Goal: Task Accomplishment & Management: Manage account settings

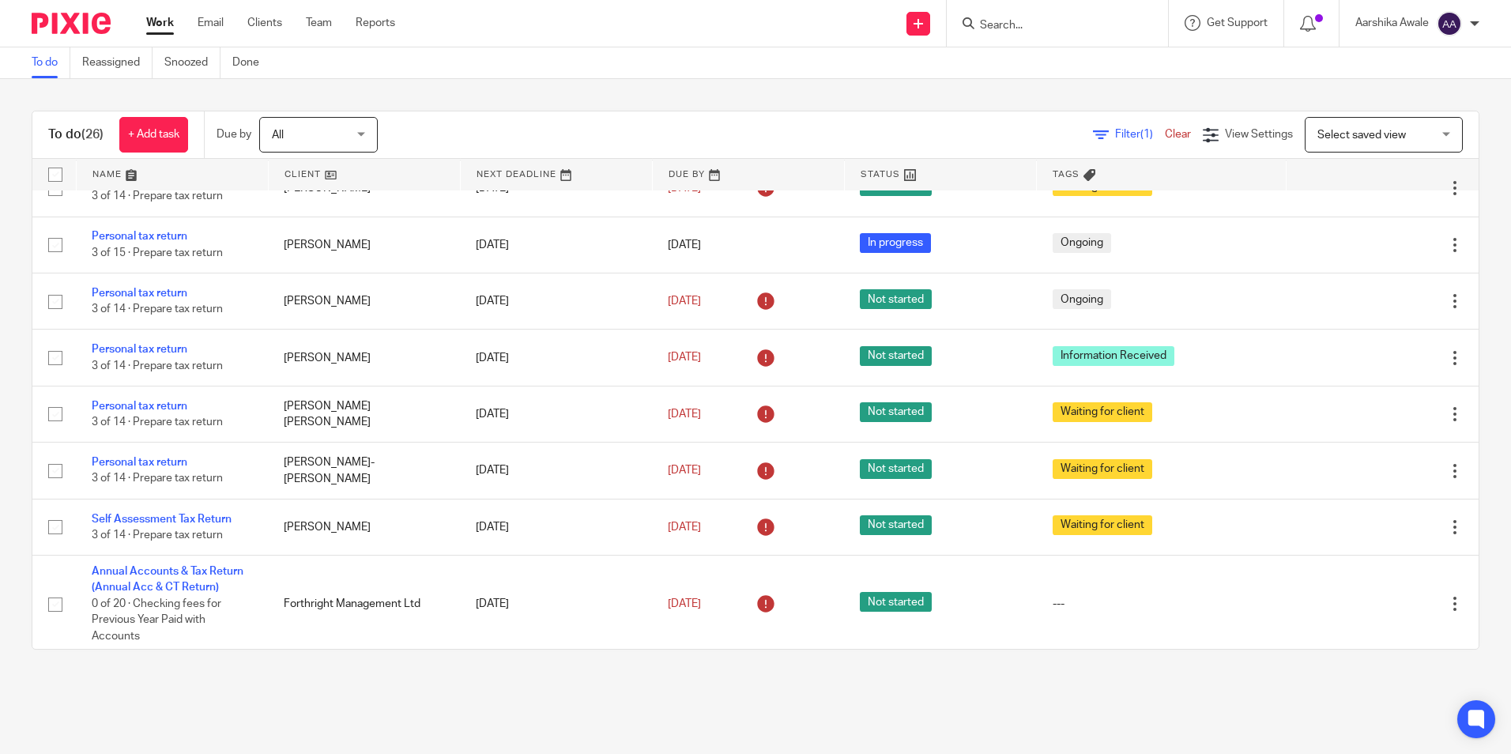
scroll to position [1405, 0]
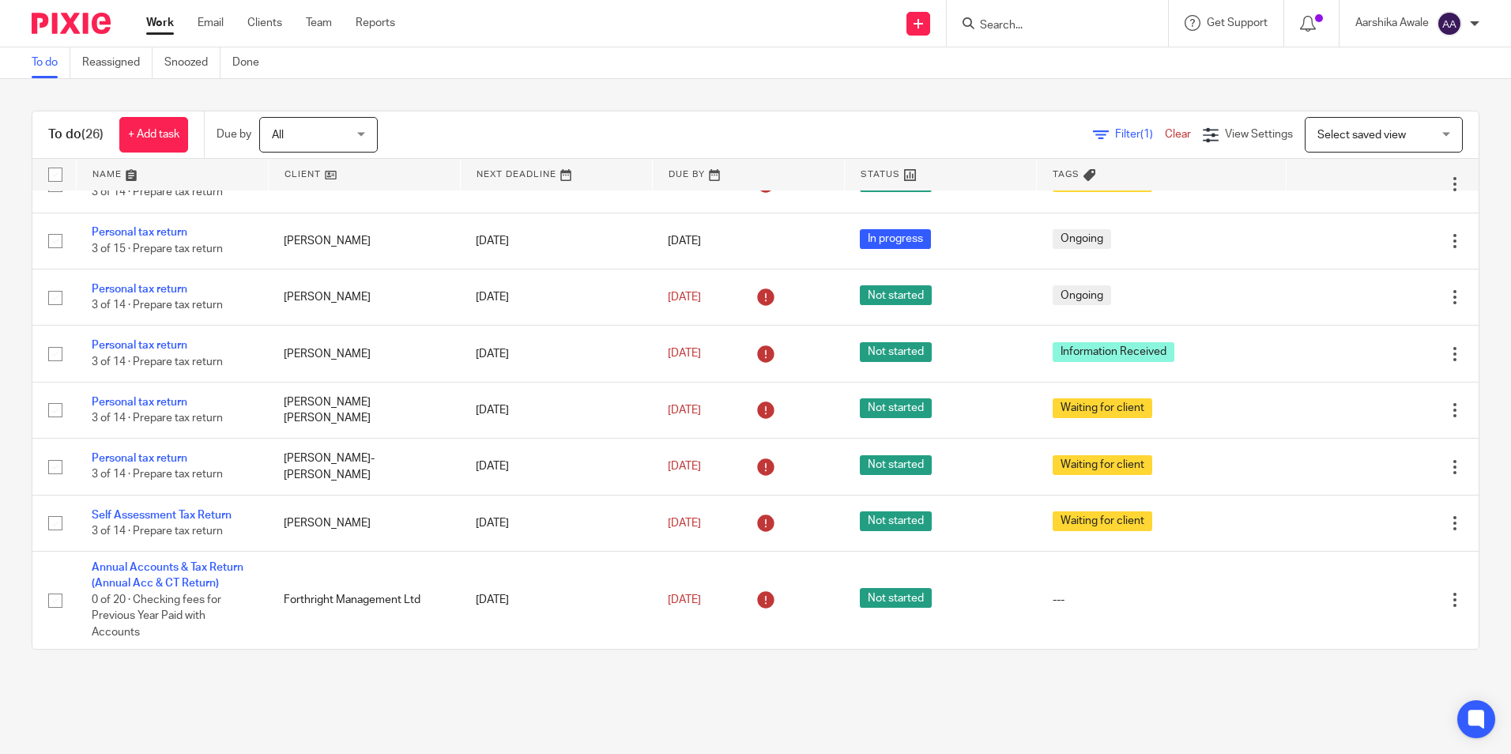
click at [995, 36] on div at bounding box center [1057, 23] width 221 height 47
click at [1001, 28] on input "Search" at bounding box center [1049, 26] width 142 height 14
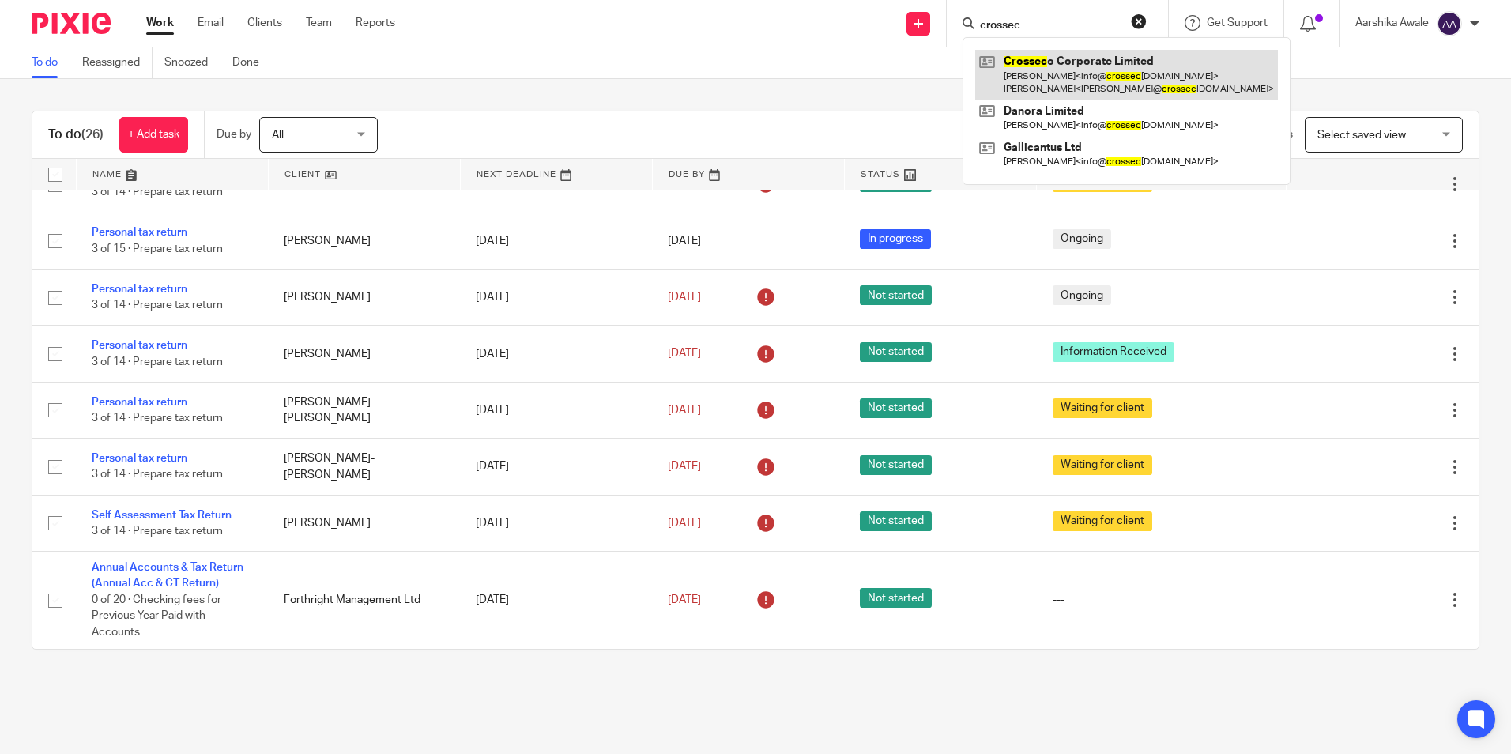
type input "crossec"
click at [1078, 97] on link at bounding box center [1126, 74] width 303 height 49
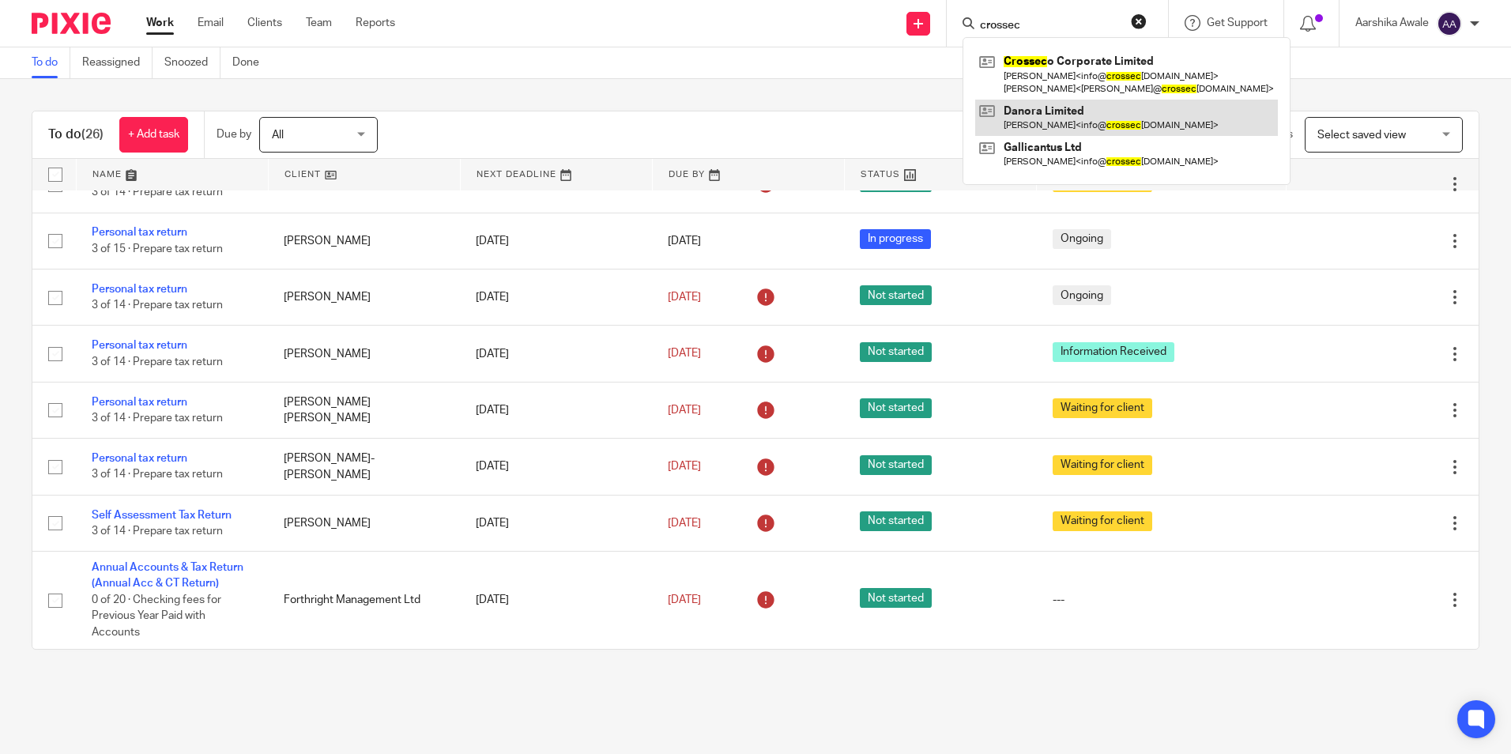
click at [1056, 128] on link at bounding box center [1126, 118] width 303 height 36
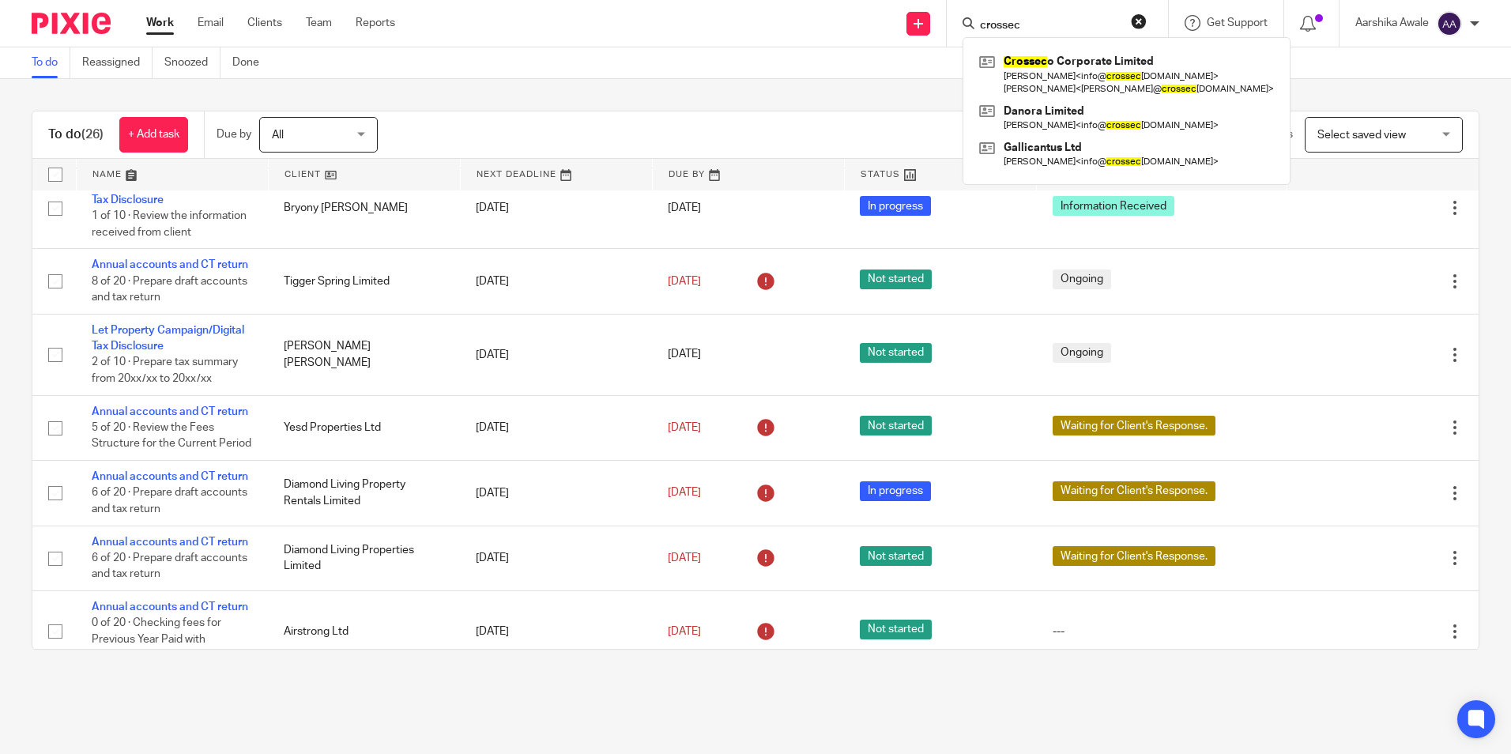
scroll to position [220, 0]
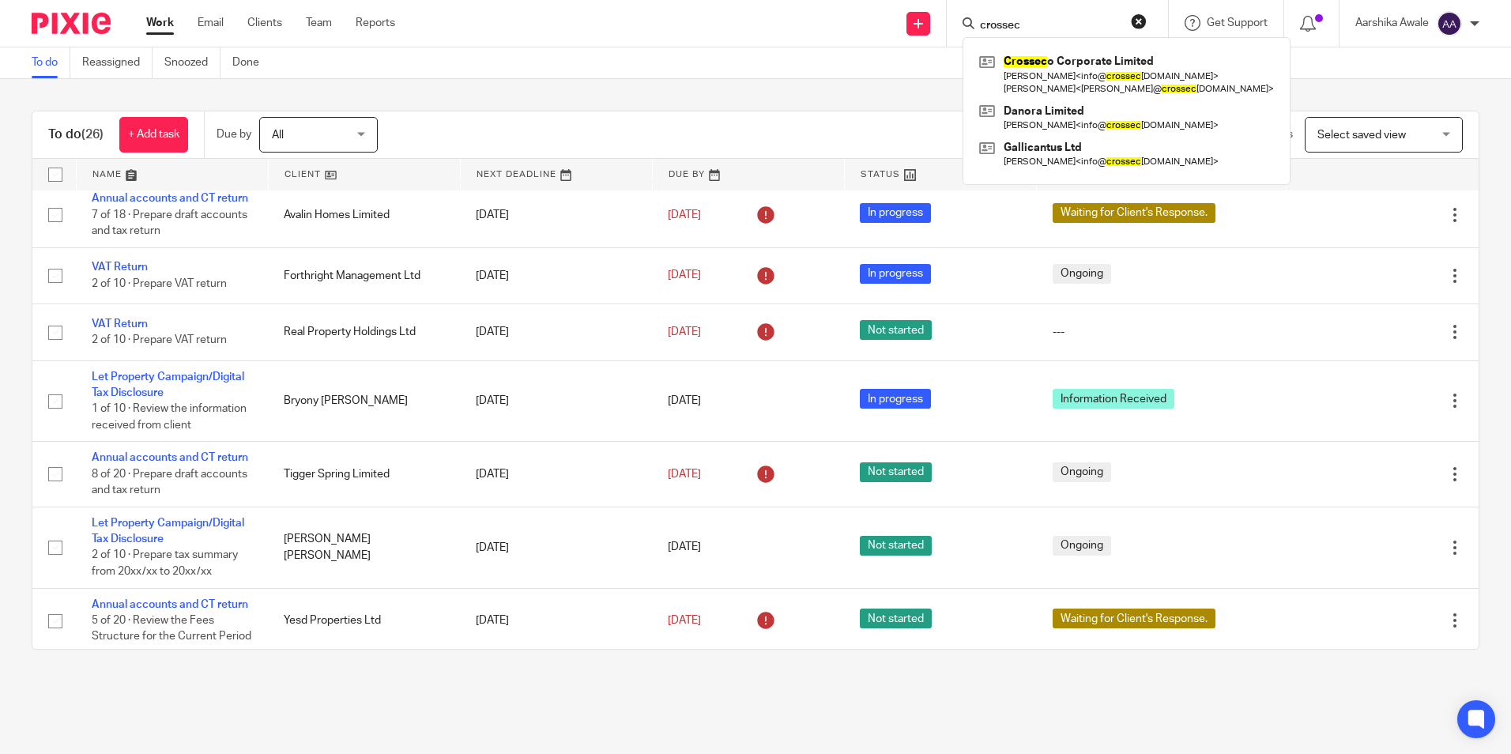
click at [801, 97] on div "To do (26) + Add task Due by All All Today Tomorrow This week Next week This mo…" at bounding box center [755, 380] width 1511 height 602
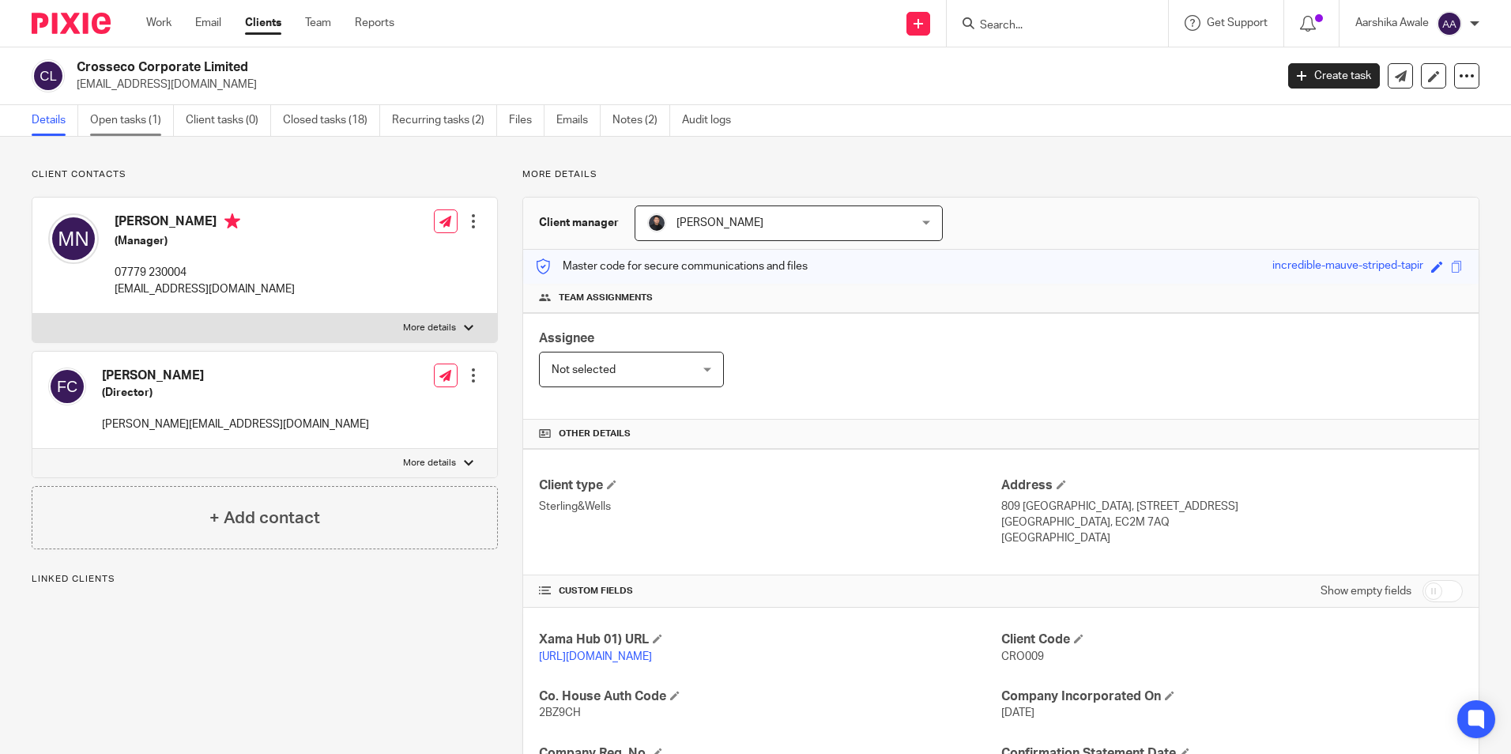
click at [146, 117] on link "Open tasks (1)" at bounding box center [132, 120] width 84 height 31
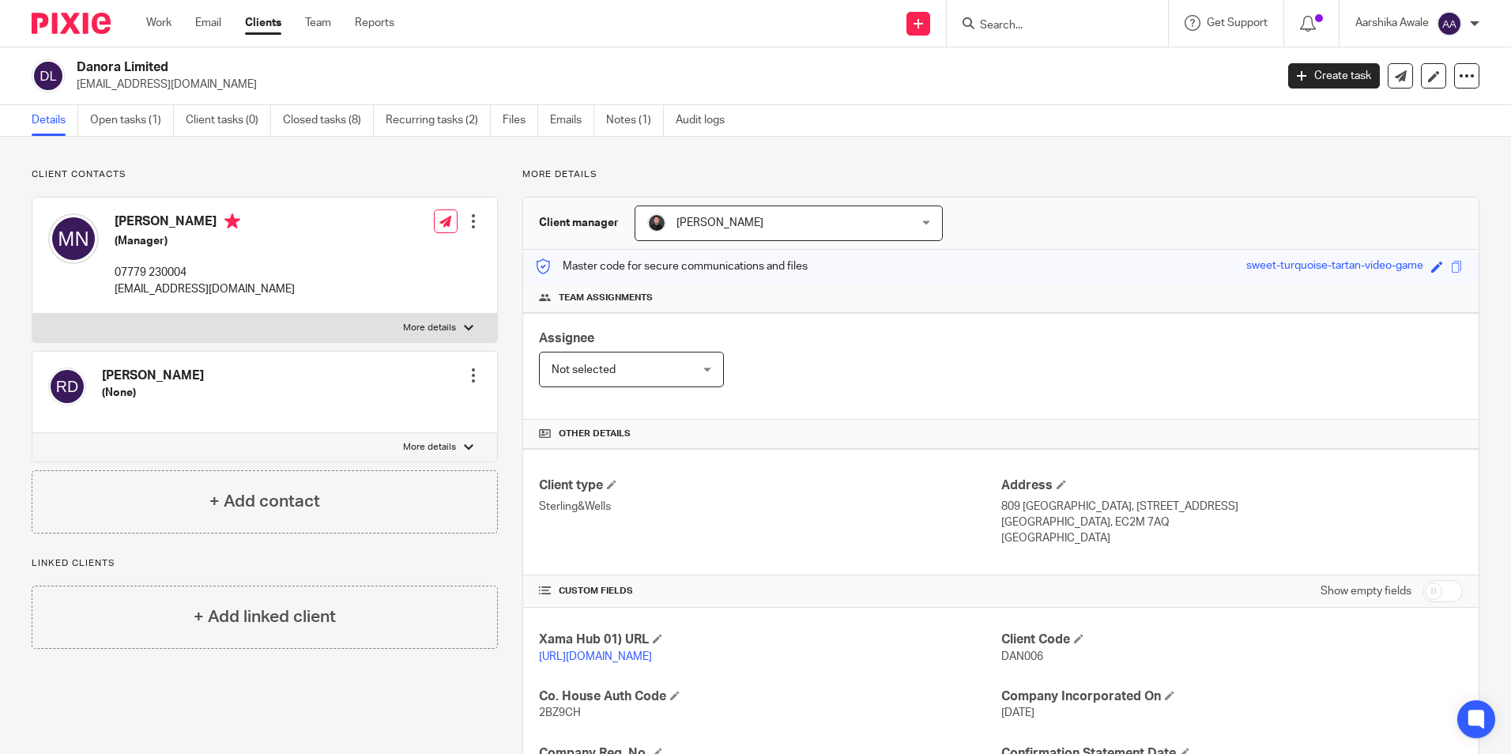
drag, startPoint x: 71, startPoint y: 64, endPoint x: 169, endPoint y: 58, distance: 98.2
click at [169, 58] on div "Danora Limited info@crossecocorporate.co.uk Create task Update from Companies H…" at bounding box center [755, 76] width 1511 height 58
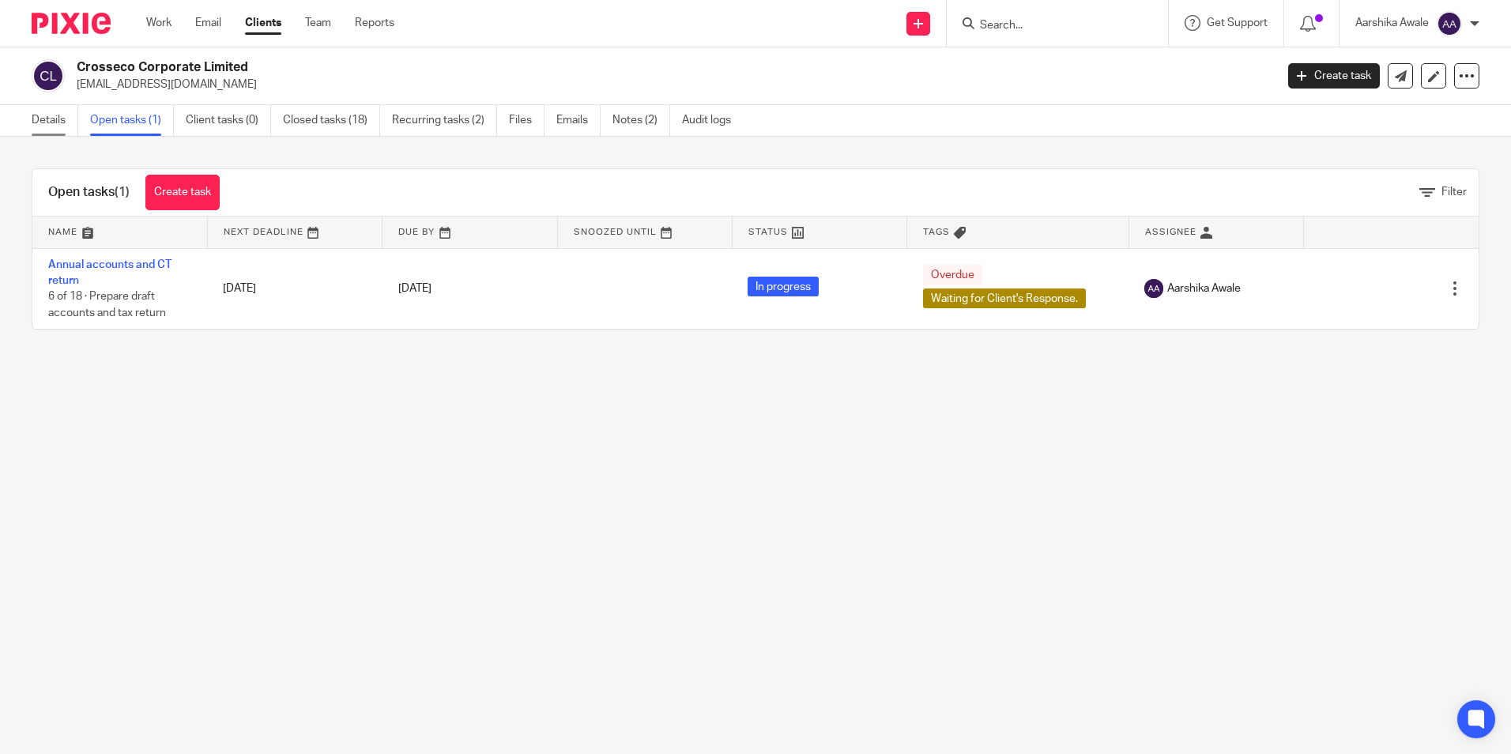
click at [41, 106] on link "Details" at bounding box center [55, 120] width 47 height 31
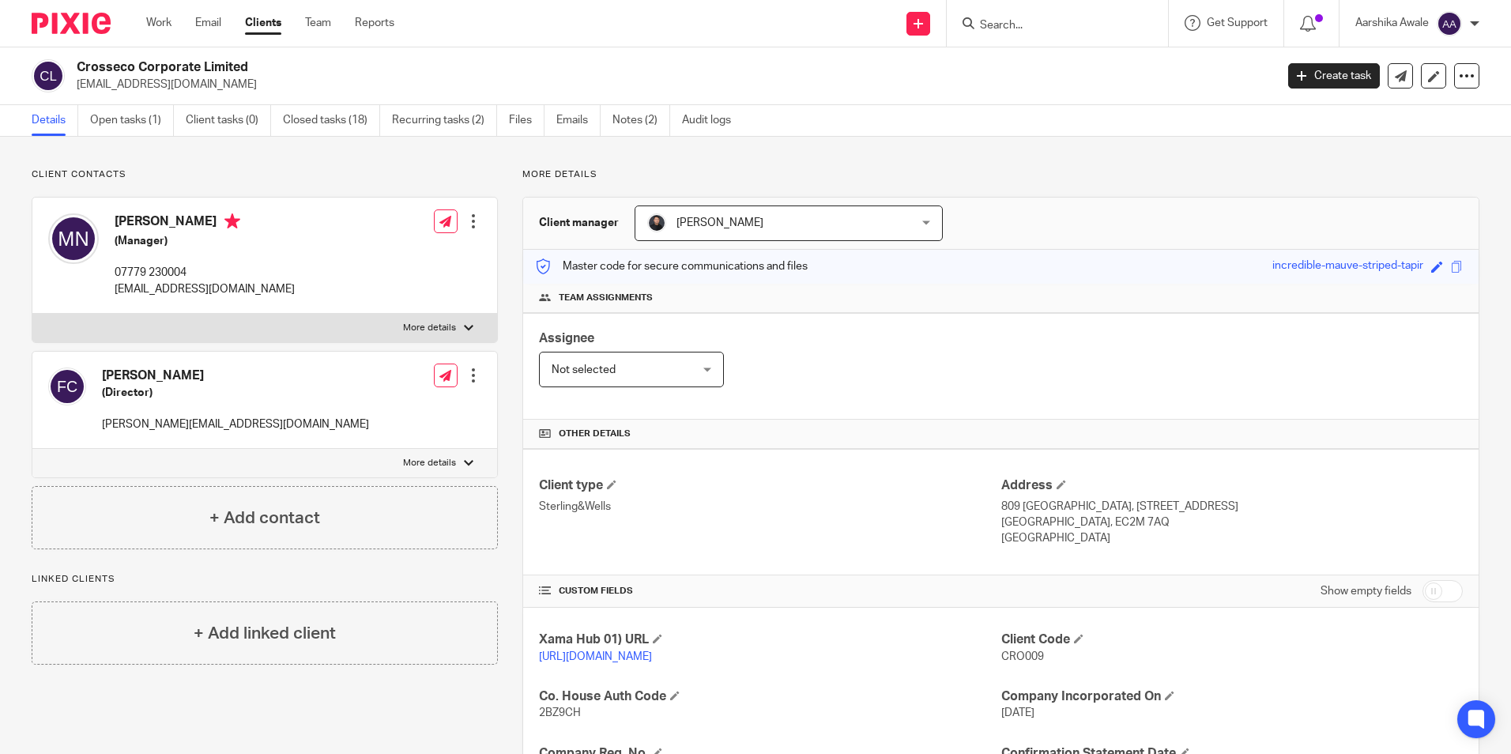
drag, startPoint x: 76, startPoint y: 64, endPoint x: 262, endPoint y: 60, distance: 186.6
click at [262, 60] on div "Crosseco Corporate Limited info@crossecocorporate.co.uk" at bounding box center [648, 75] width 1233 height 33
copy h2 "Crosseco Corporate Limited"
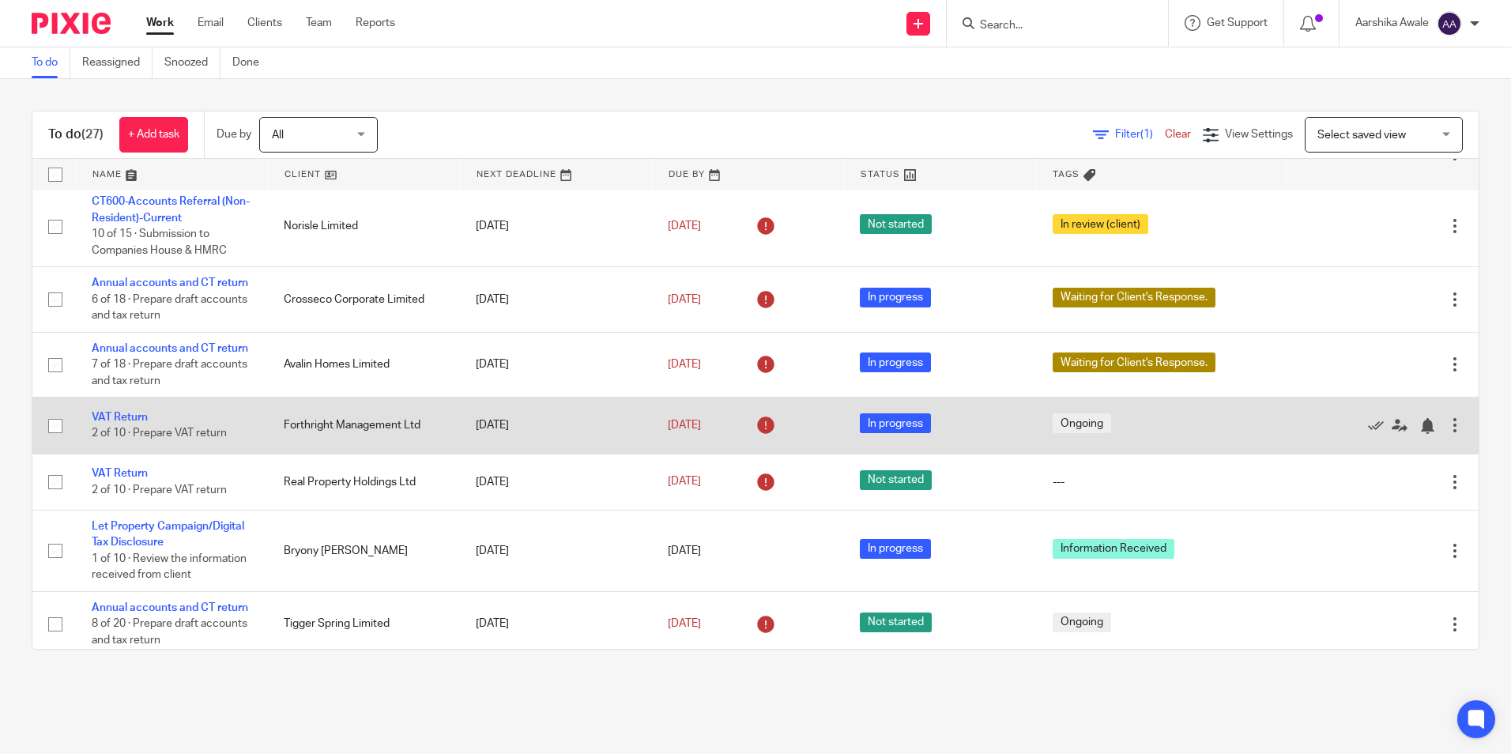
scroll to position [237, 0]
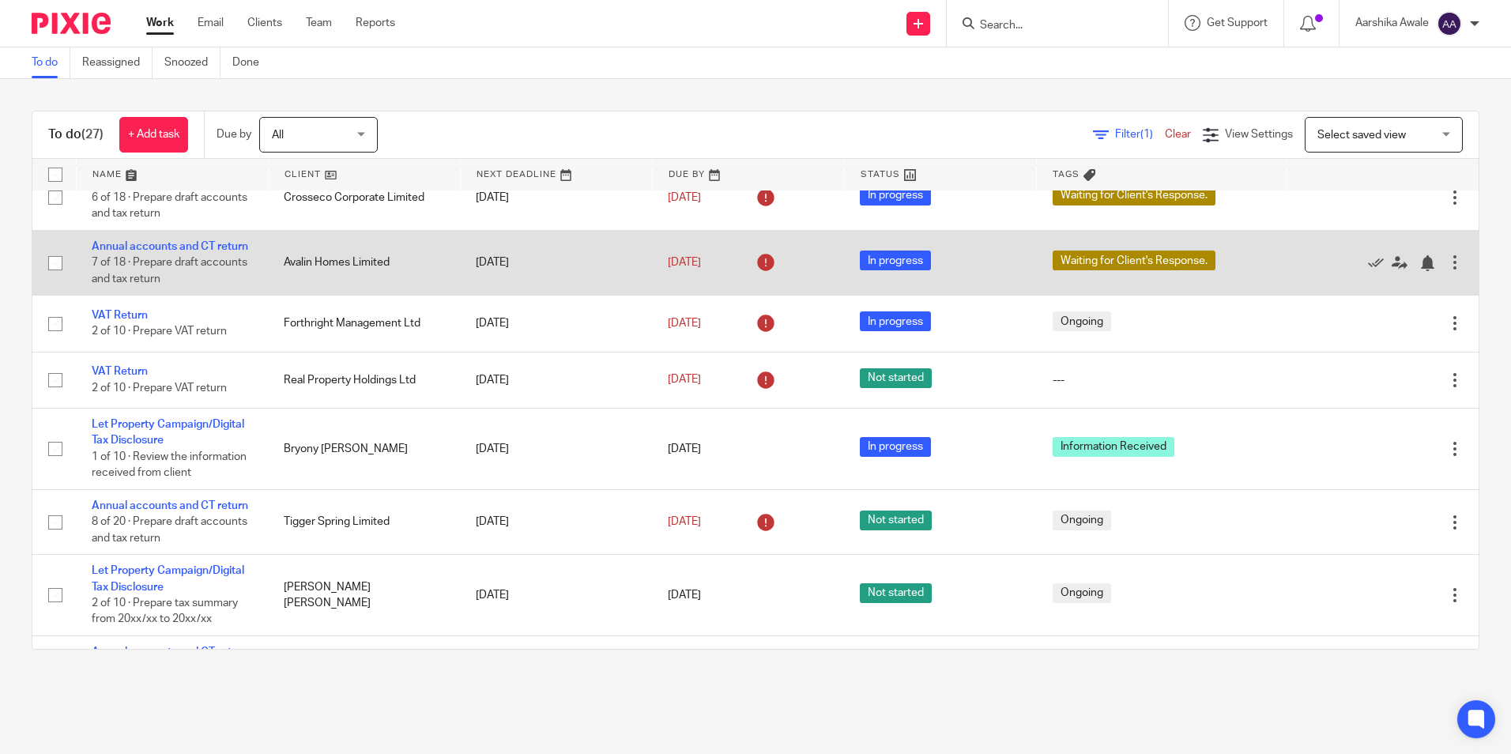
click at [148, 295] on td "Annual accounts and CT return 7 of 18 · Prepare draft accounts and tax return" at bounding box center [172, 262] width 192 height 65
click at [151, 252] on link "Annual accounts and CT return" at bounding box center [170, 246] width 156 height 11
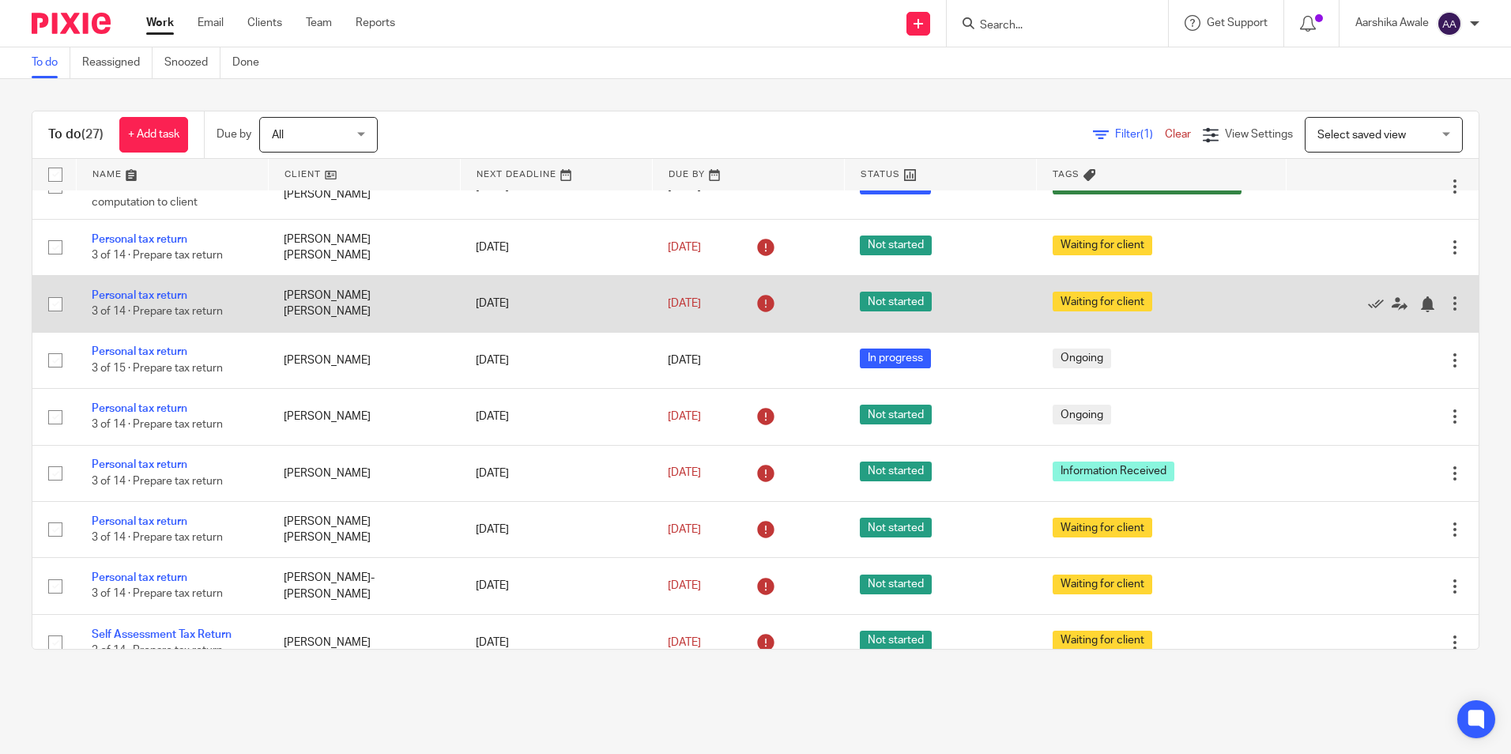
scroll to position [1091, 0]
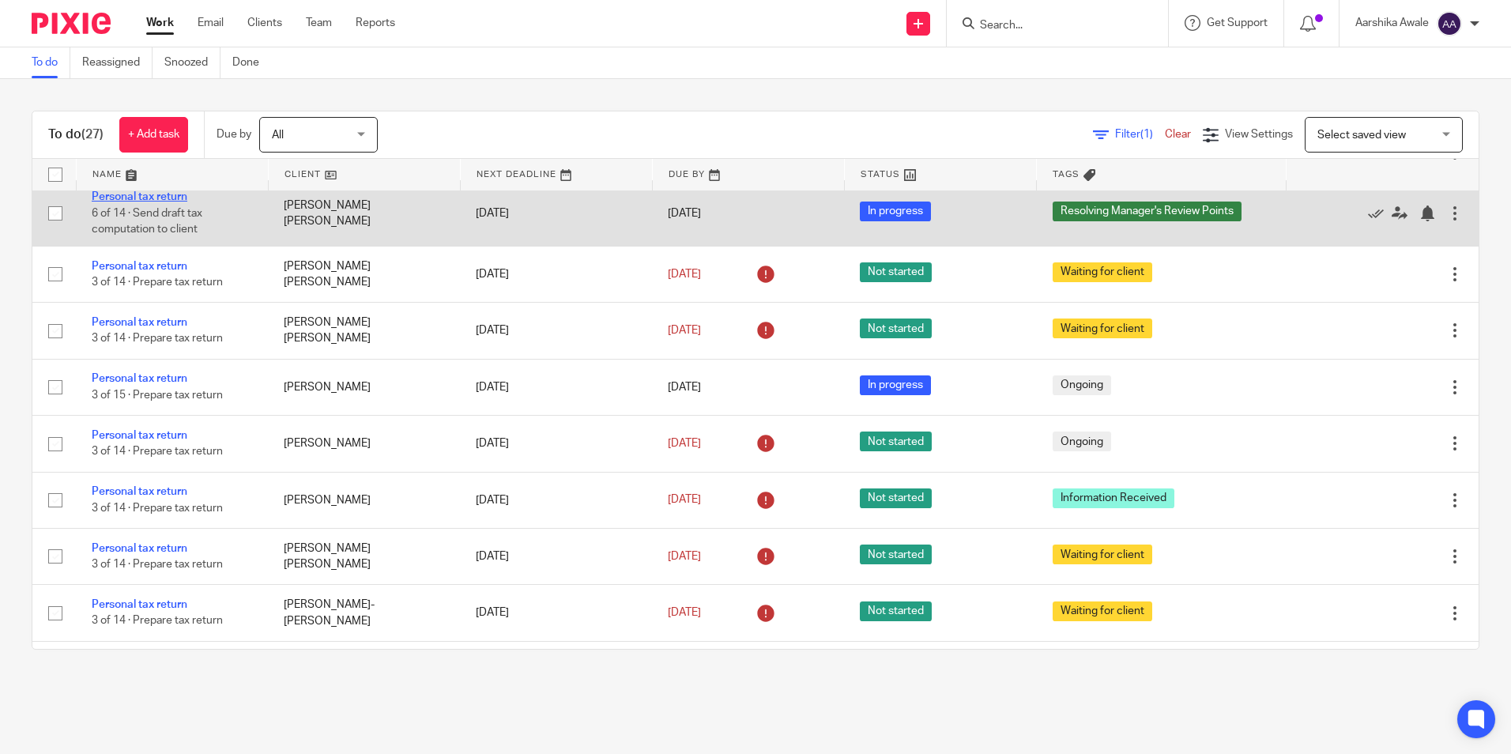
click at [102, 202] on link "Personal tax return" at bounding box center [140, 196] width 96 height 11
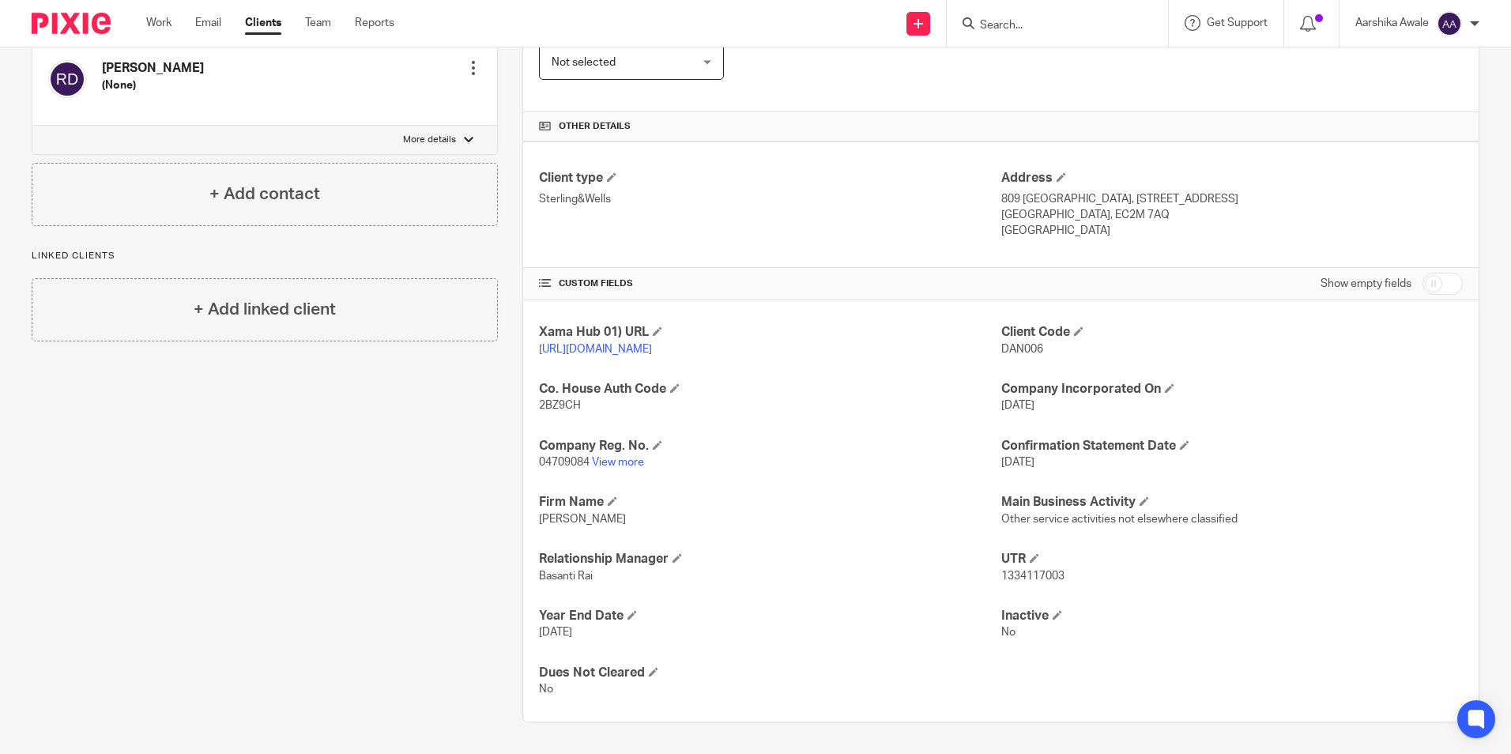
scroll to position [323, 0]
click at [613, 462] on link "View more" at bounding box center [618, 462] width 52 height 11
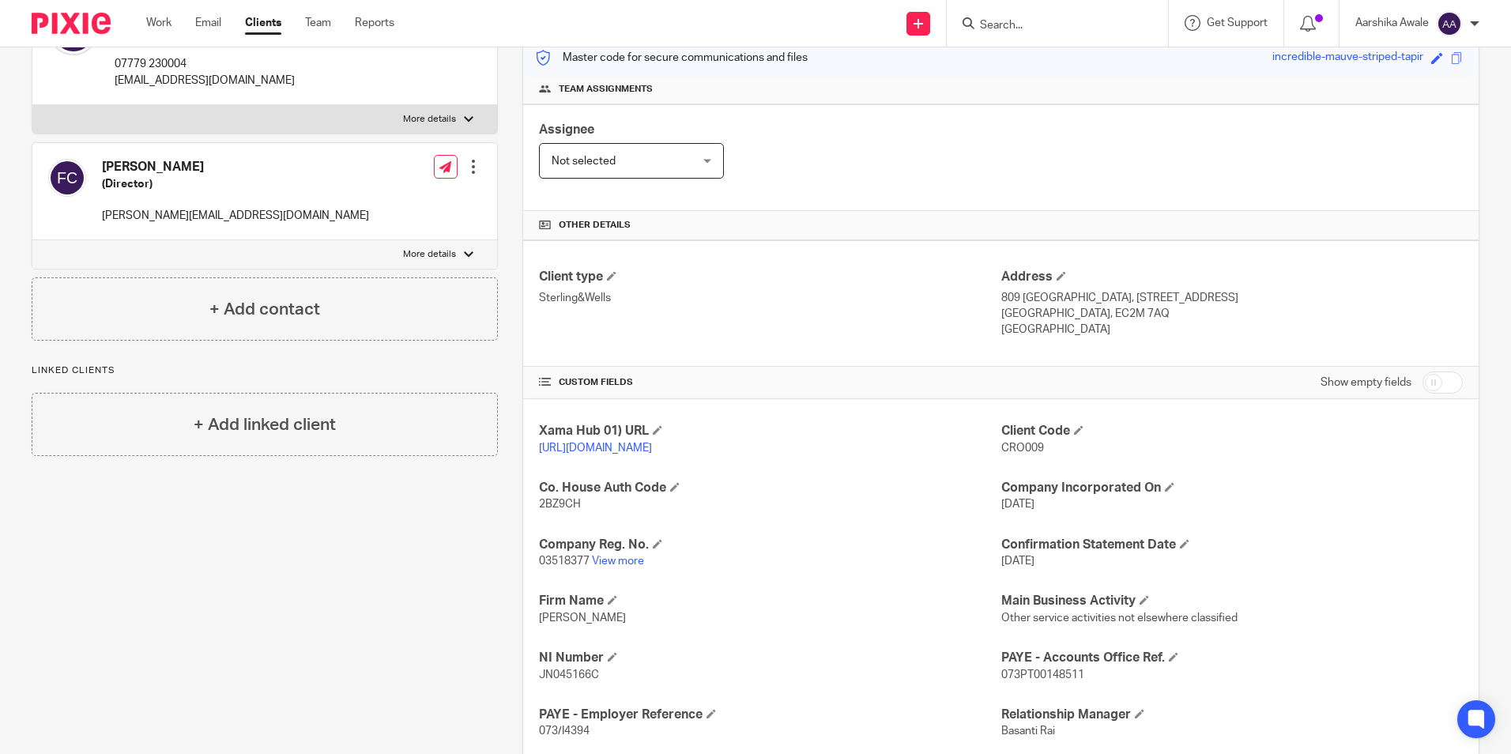
scroll to position [200, 0]
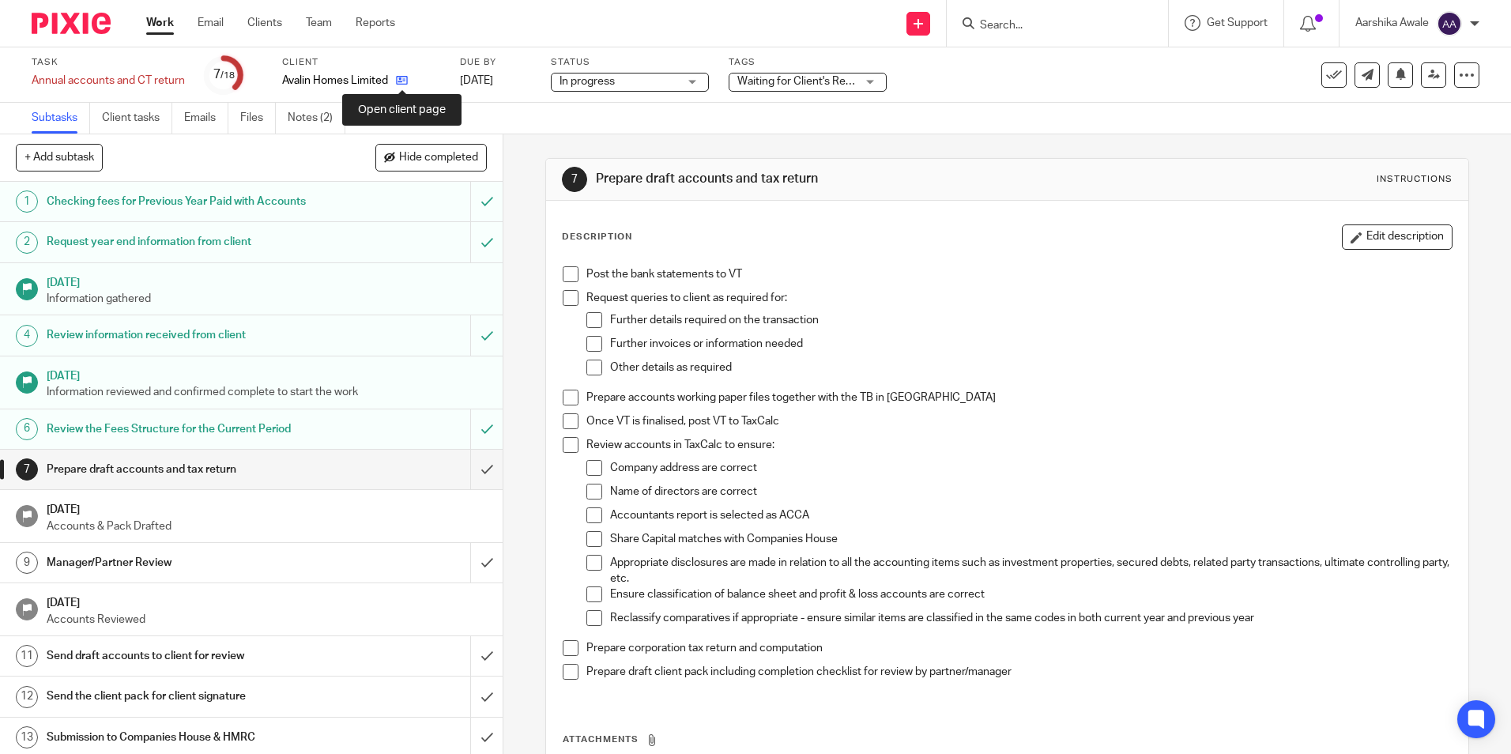
click at [403, 80] on icon at bounding box center [402, 80] width 12 height 12
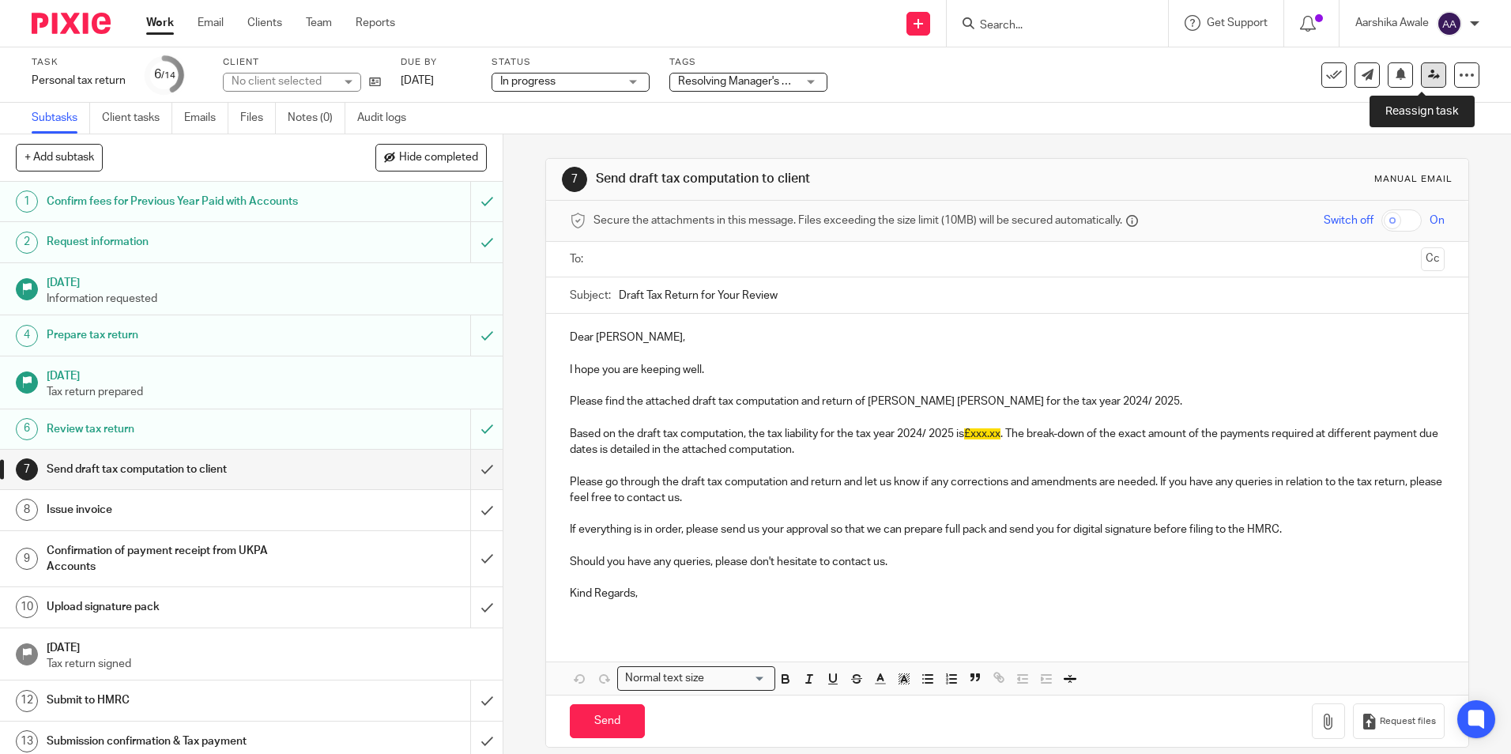
click at [1428, 77] on icon at bounding box center [1434, 75] width 12 height 12
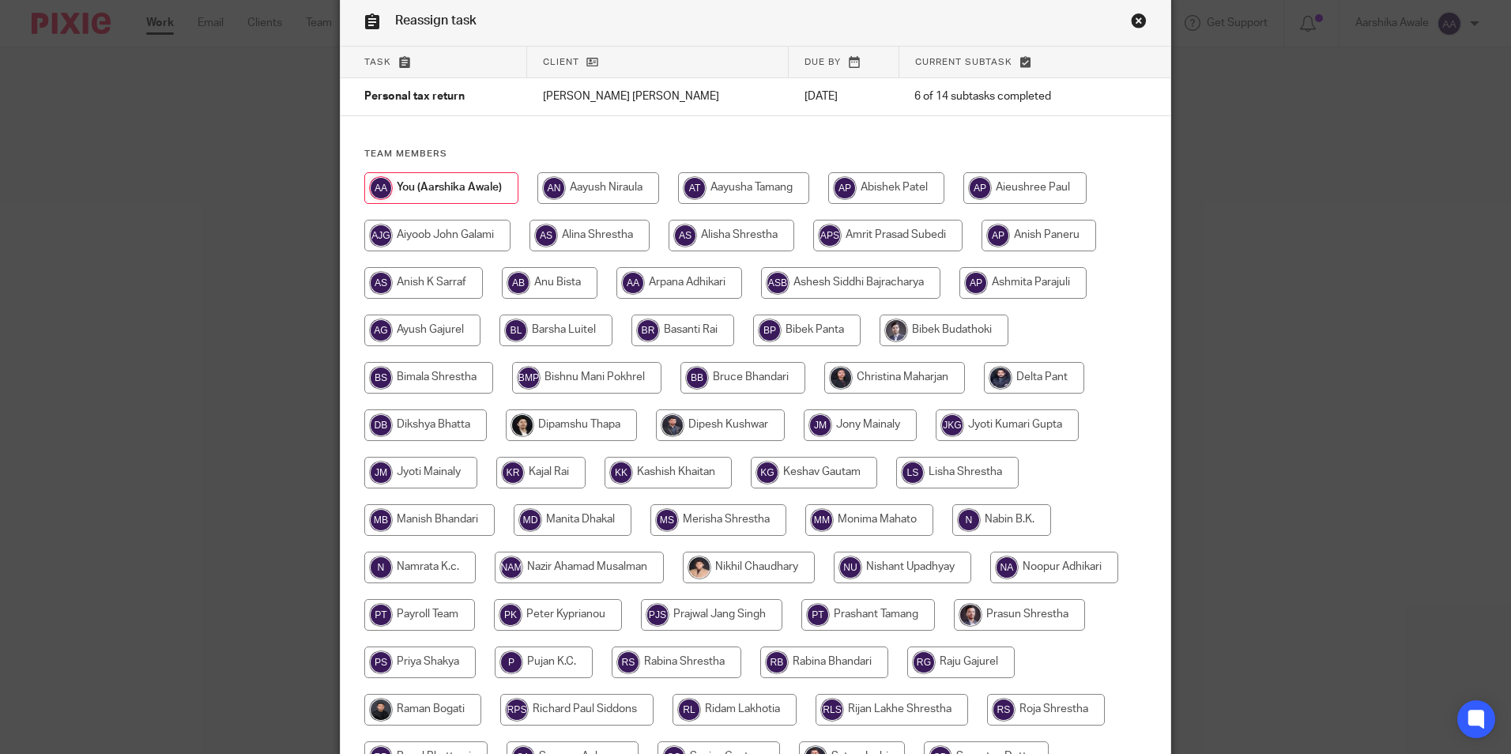
scroll to position [158, 0]
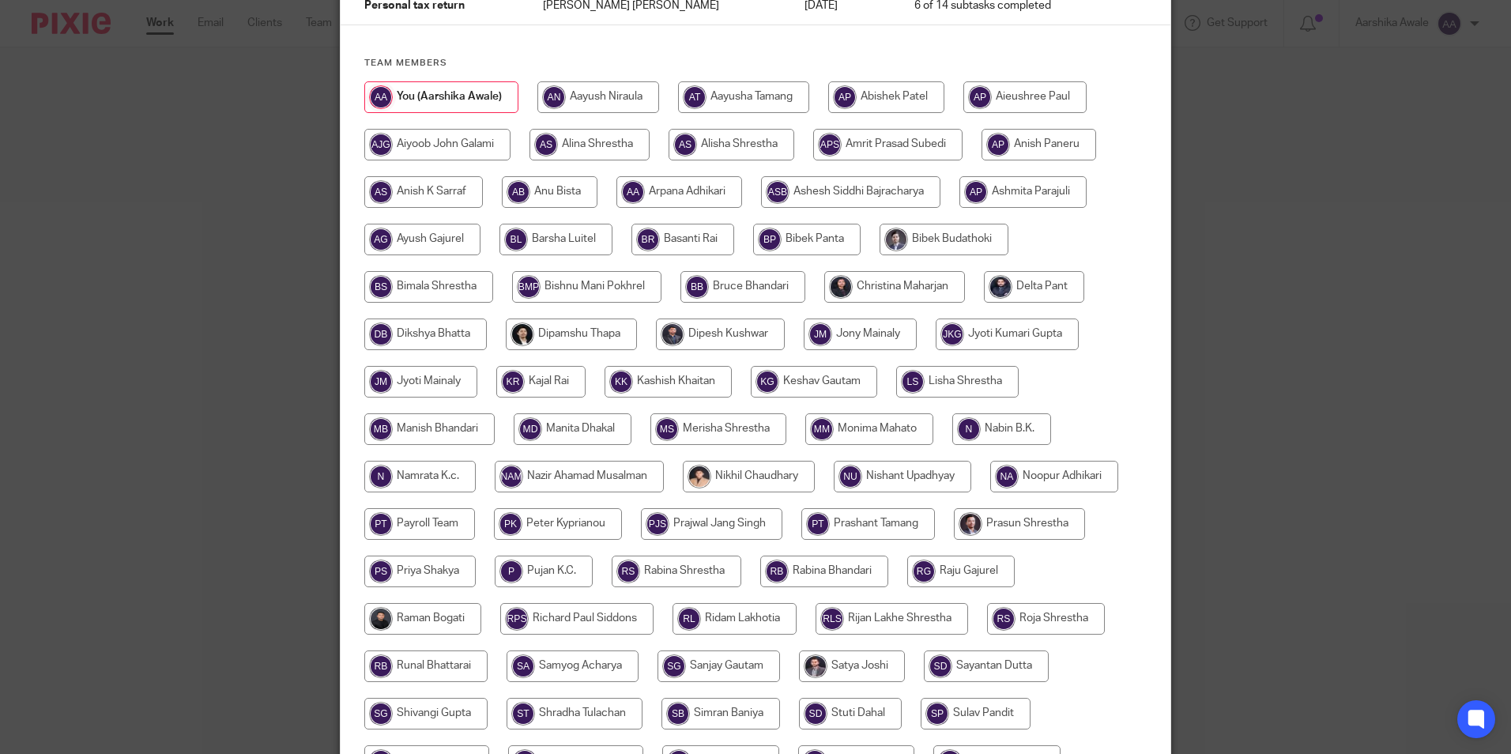
click at [903, 293] on input "radio" at bounding box center [894, 287] width 141 height 32
radio input "true"
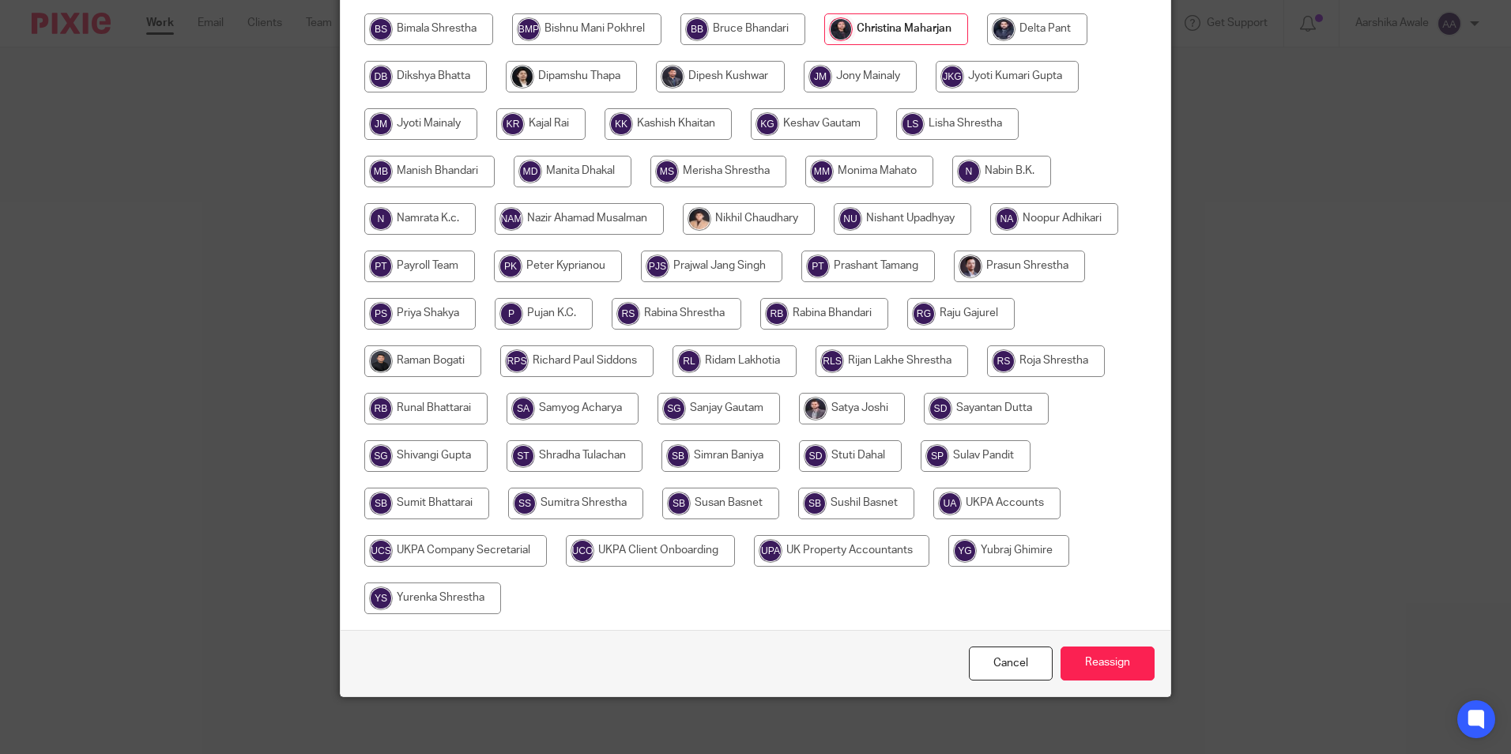
scroll to position [422, 0]
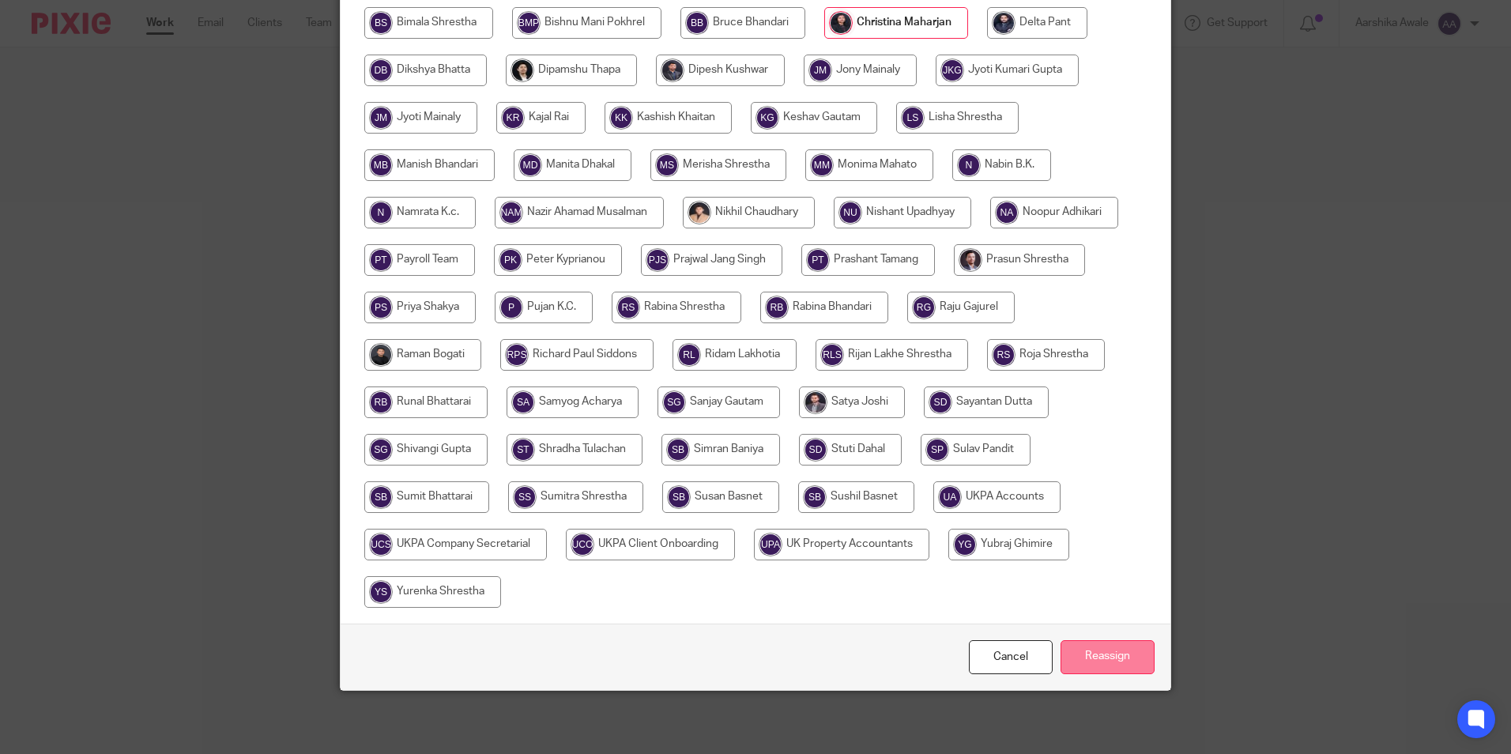
click at [1085, 650] on input "Reassign" at bounding box center [1108, 657] width 94 height 34
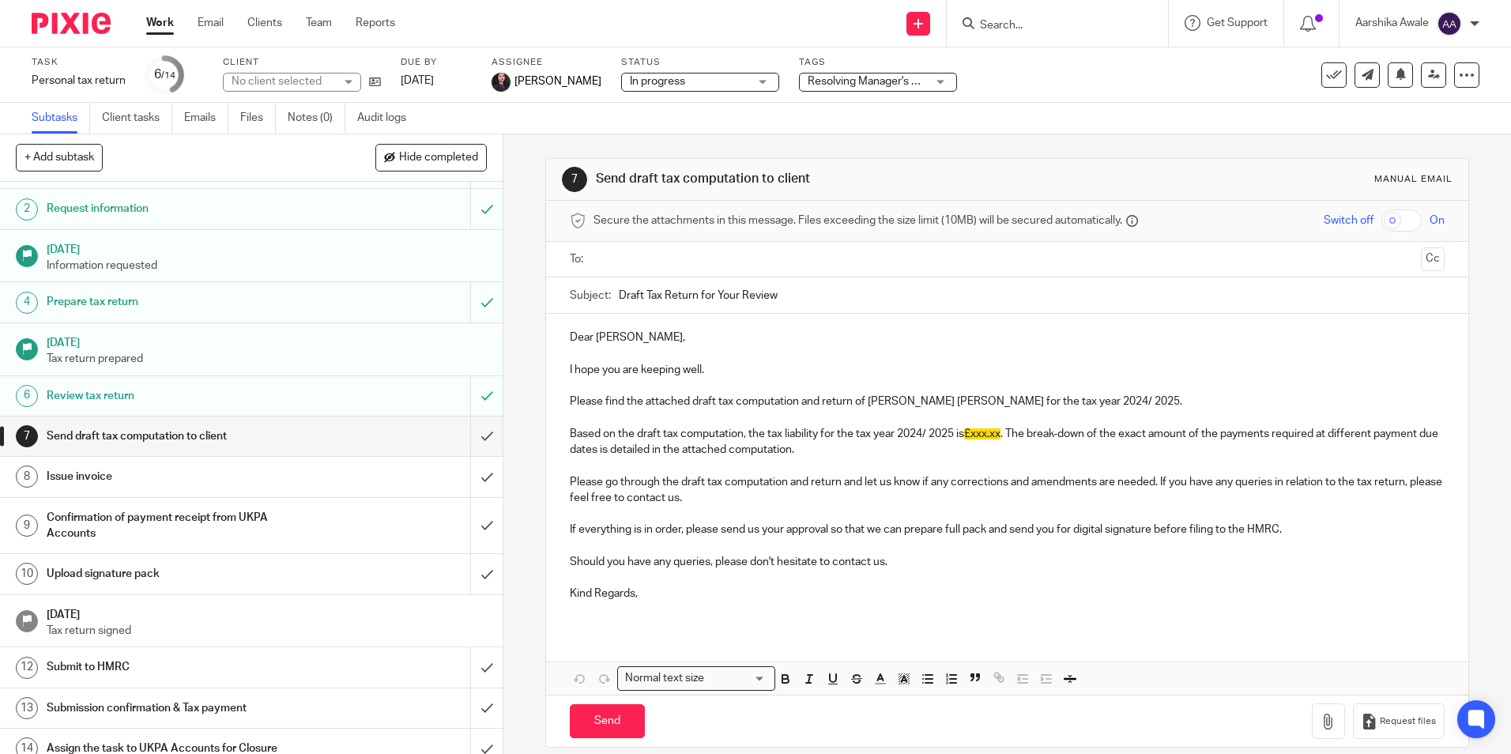
scroll to position [48, 0]
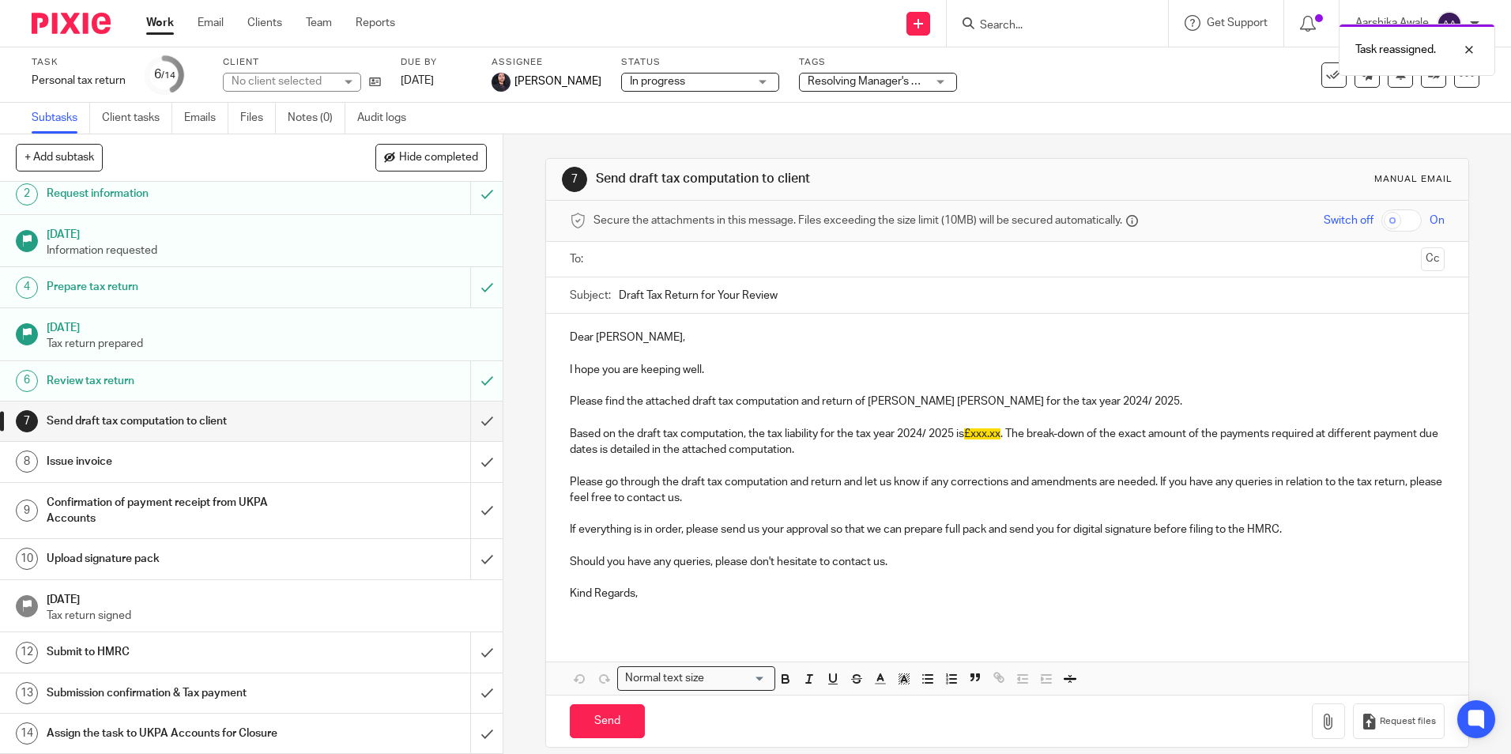
click at [76, 34] on div at bounding box center [65, 23] width 130 height 47
click at [79, 29] on img at bounding box center [71, 23] width 79 height 21
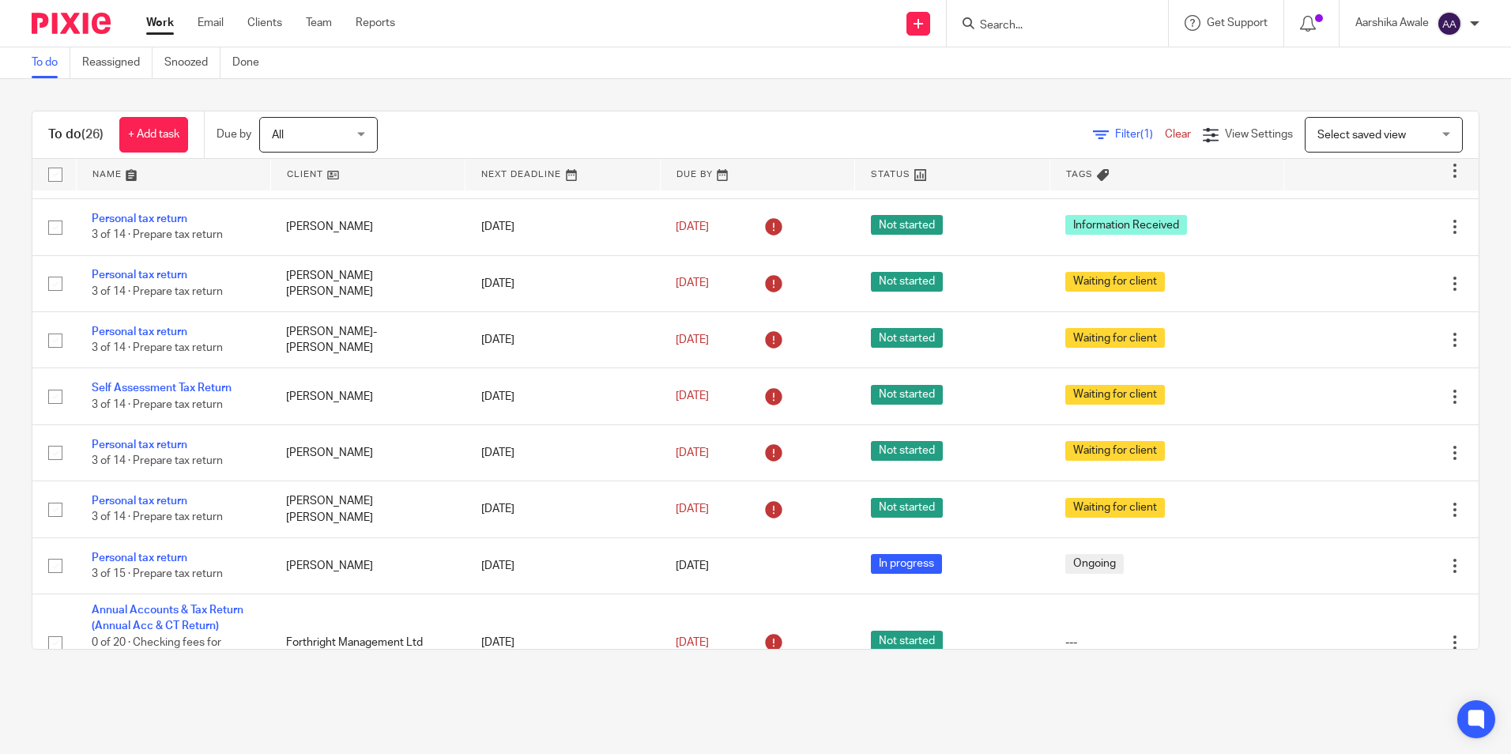
scroll to position [1228, 0]
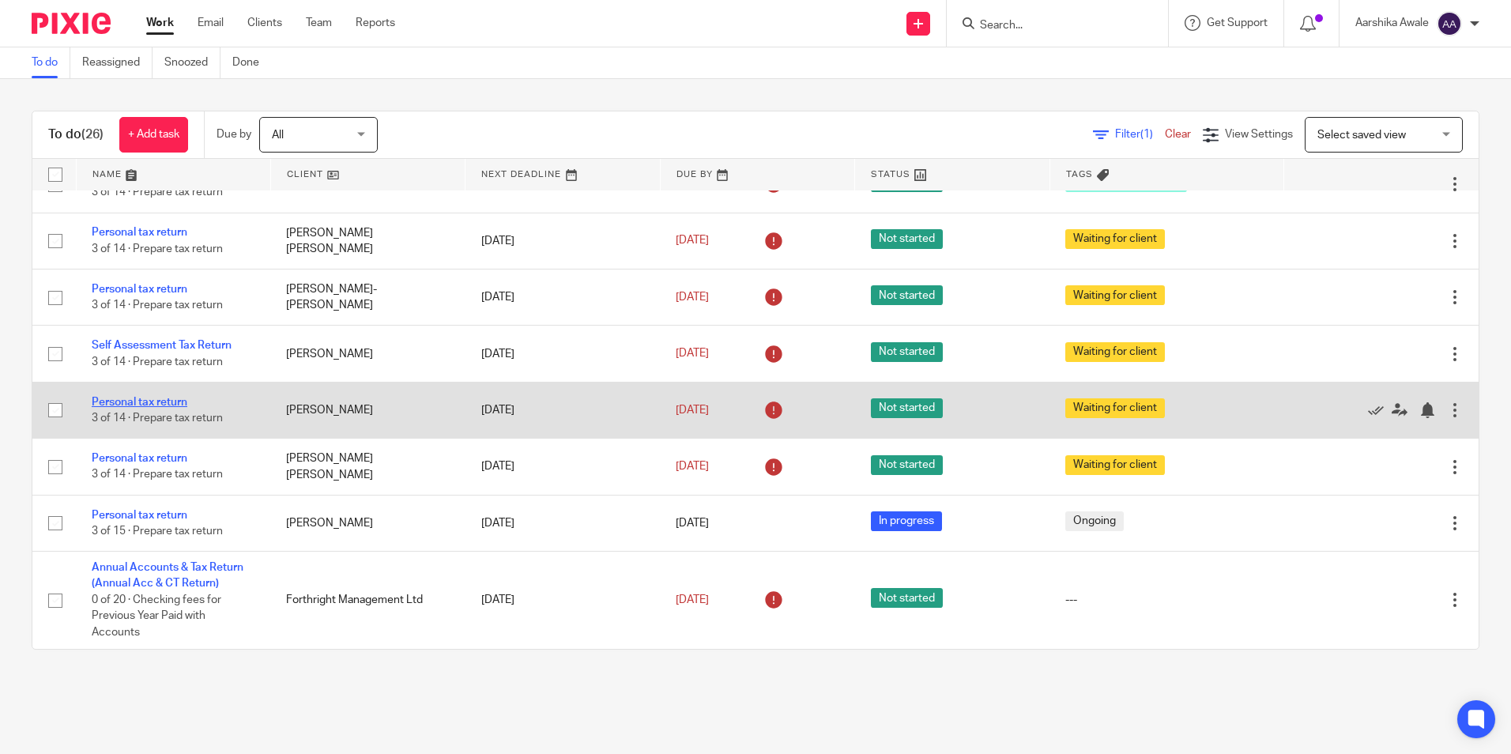
click at [130, 405] on link "Personal tax return" at bounding box center [140, 402] width 96 height 11
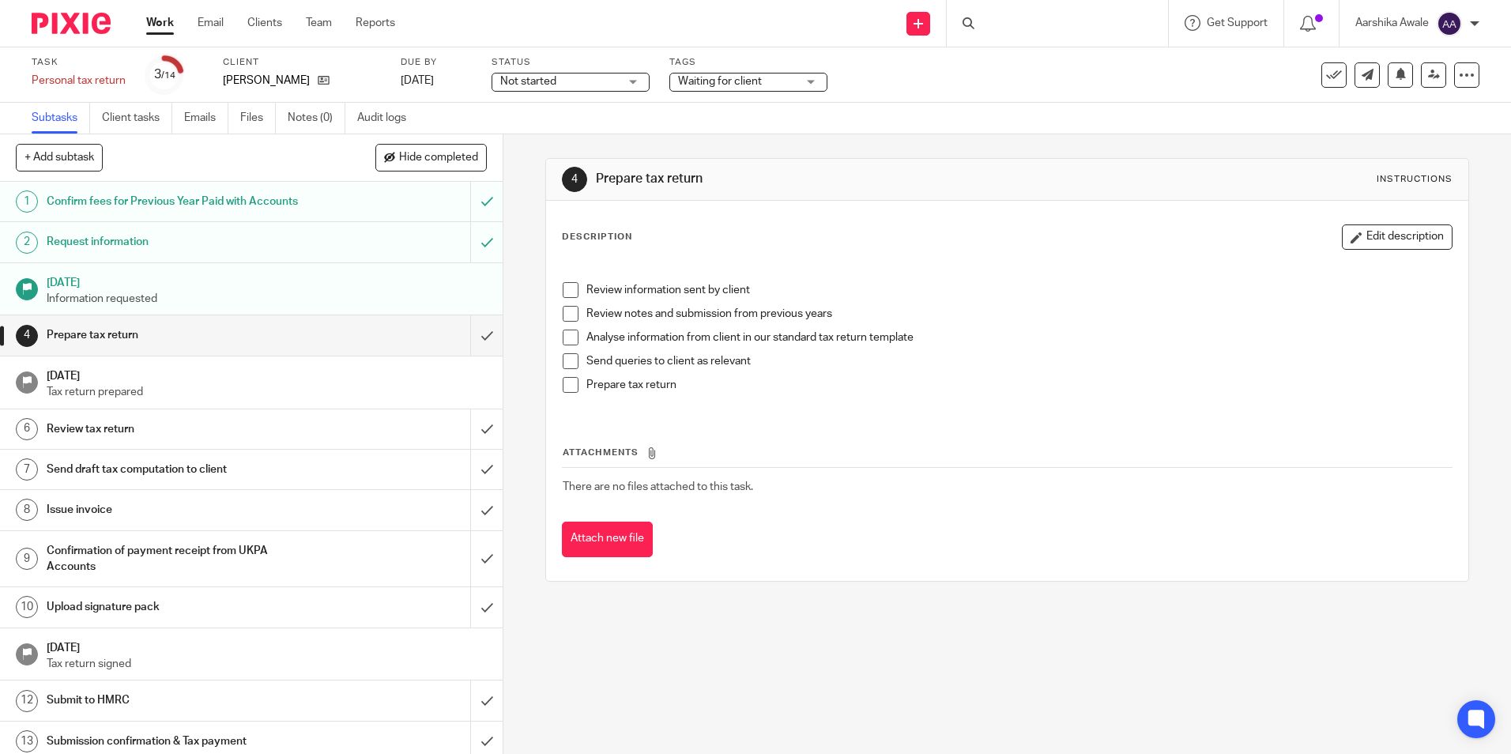
click at [737, 76] on span "Waiting for client" at bounding box center [720, 81] width 84 height 11
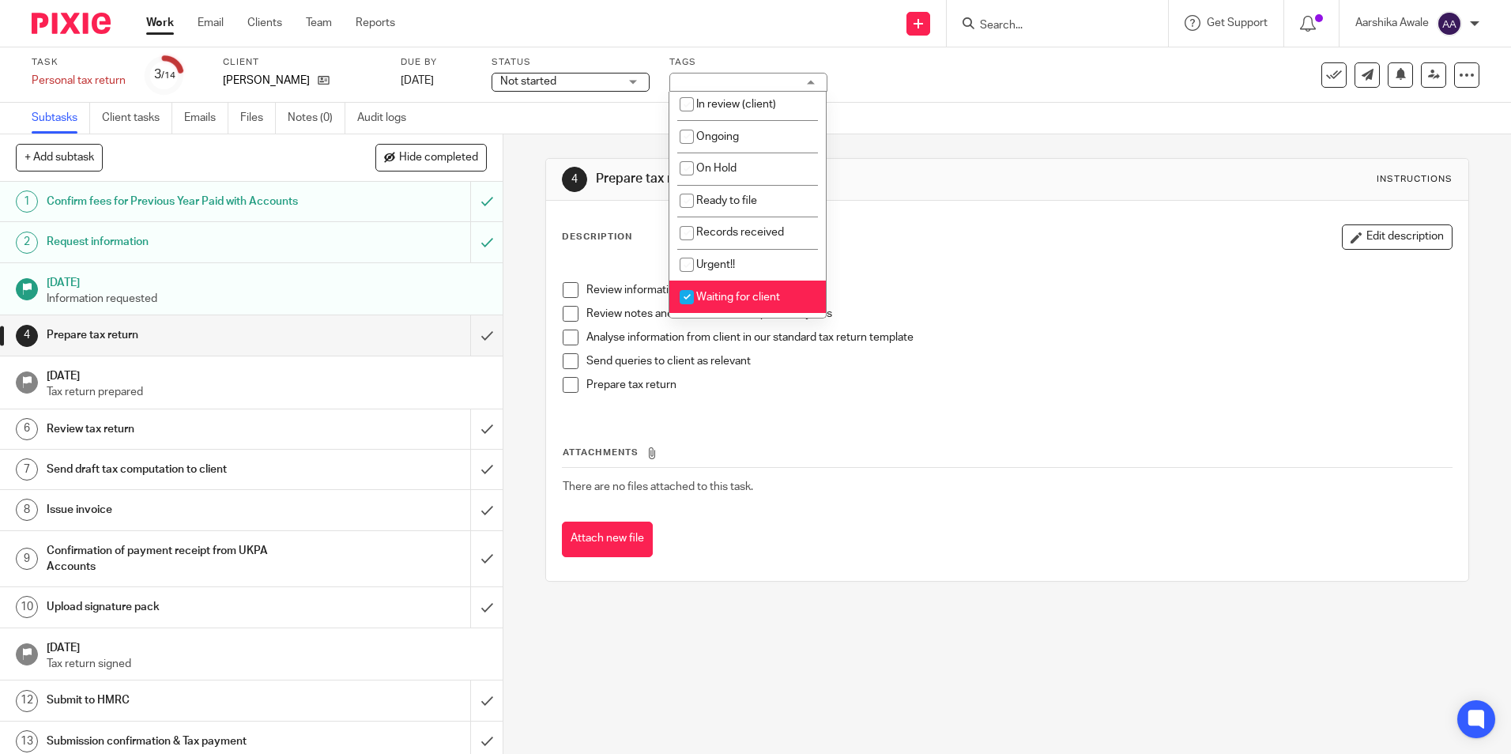
click at [699, 291] on input "checkbox" at bounding box center [687, 297] width 30 height 30
checkbox input "false"
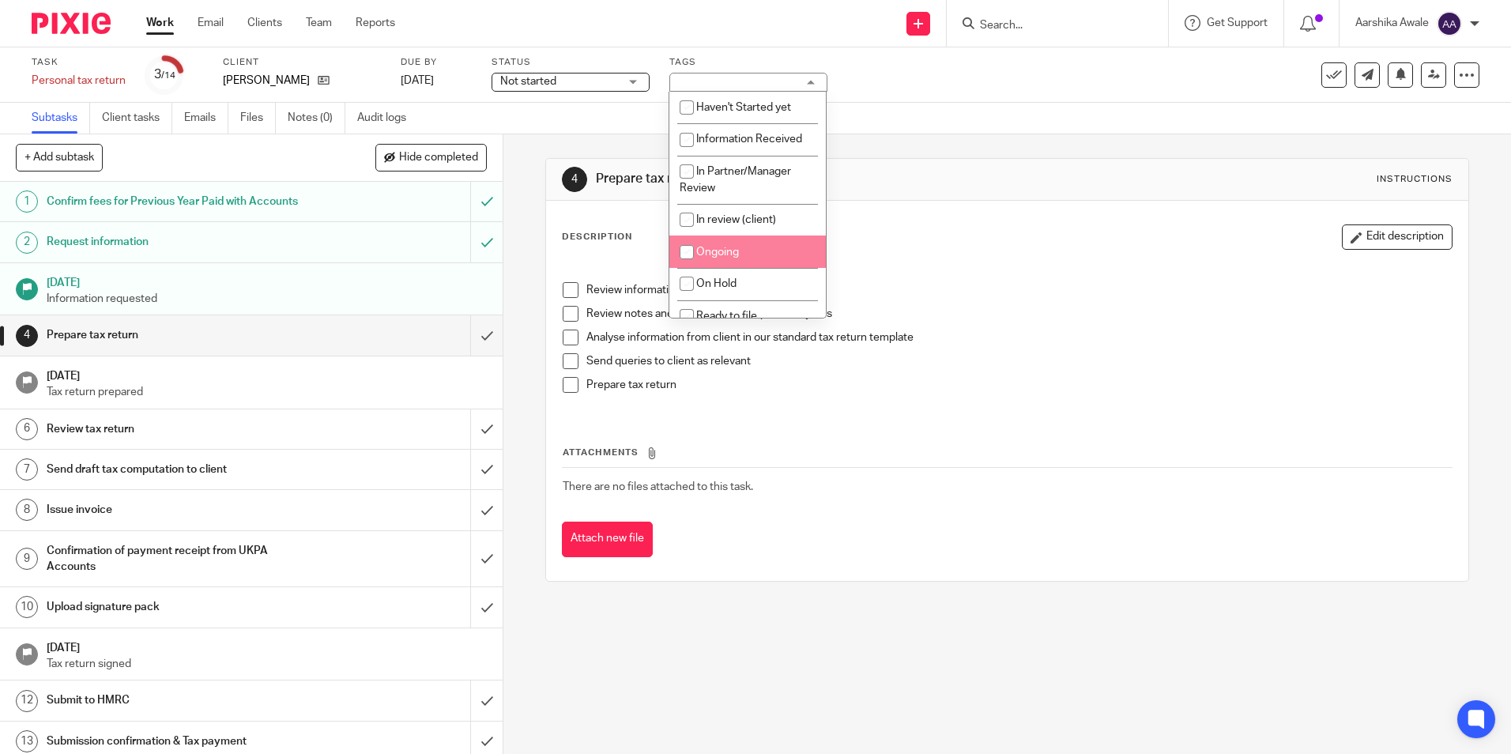
click at [732, 258] on li "Ongoing" at bounding box center [747, 252] width 156 height 32
checkbox input "true"
click at [903, 140] on div "4 Prepare tax return Instructions Description Edit description Review informati…" at bounding box center [1006, 369] width 923 height 471
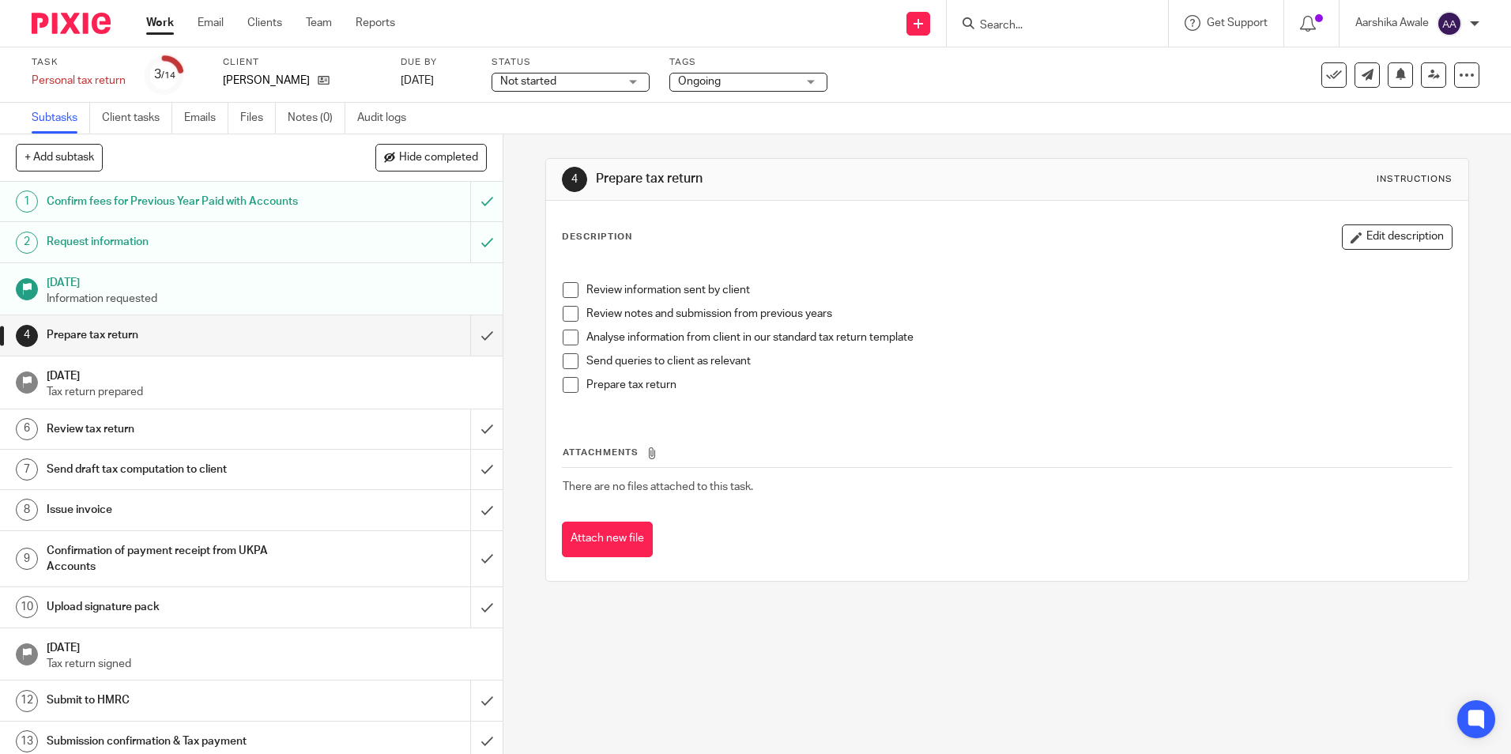
click at [59, 32] on img at bounding box center [71, 23] width 79 height 21
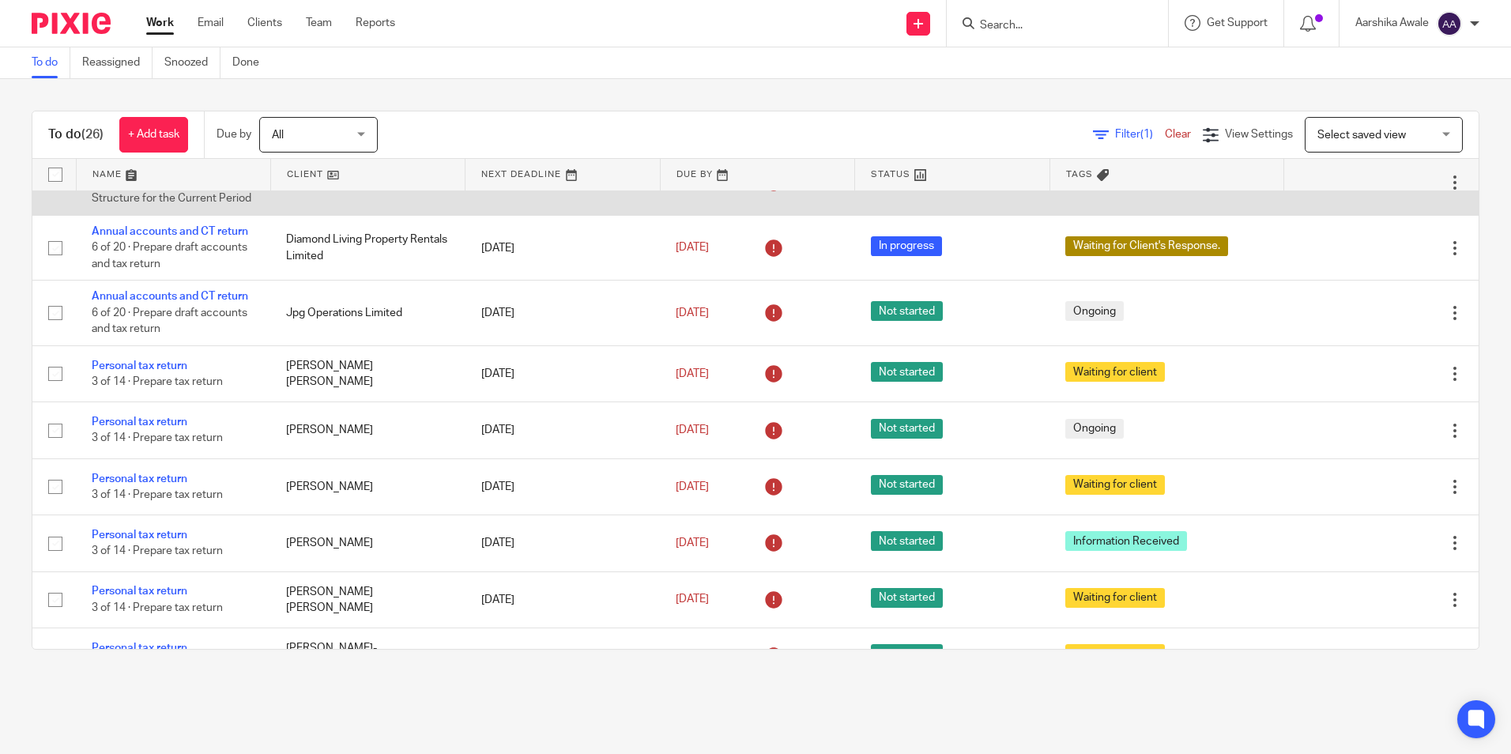
scroll to position [632, 0]
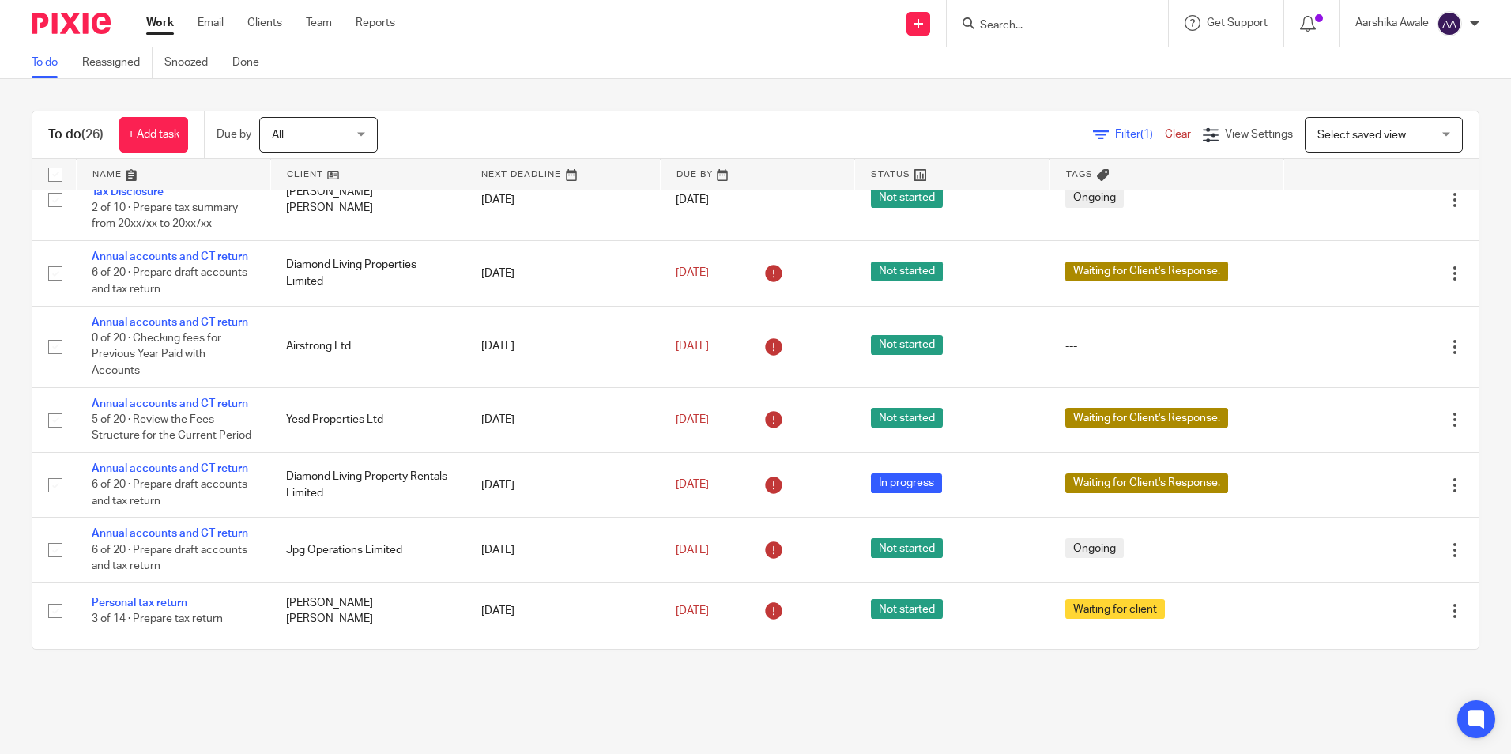
click at [1021, 29] on input "Search" at bounding box center [1049, 26] width 142 height 14
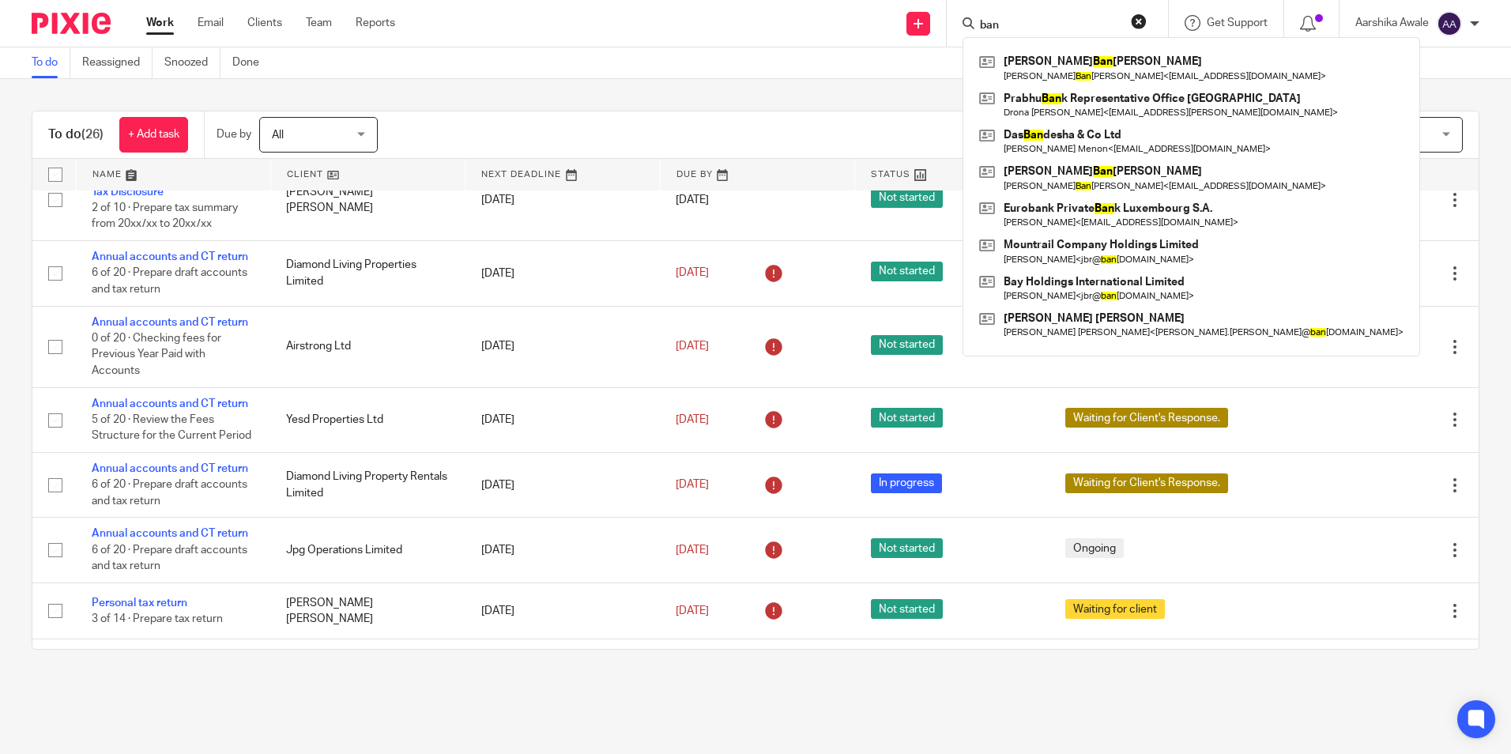
type input "ban"
click at [1308, 90] on div "To do (26) + Add task Due by All All Today Tomorrow This week Next week This mo…" at bounding box center [755, 380] width 1511 height 602
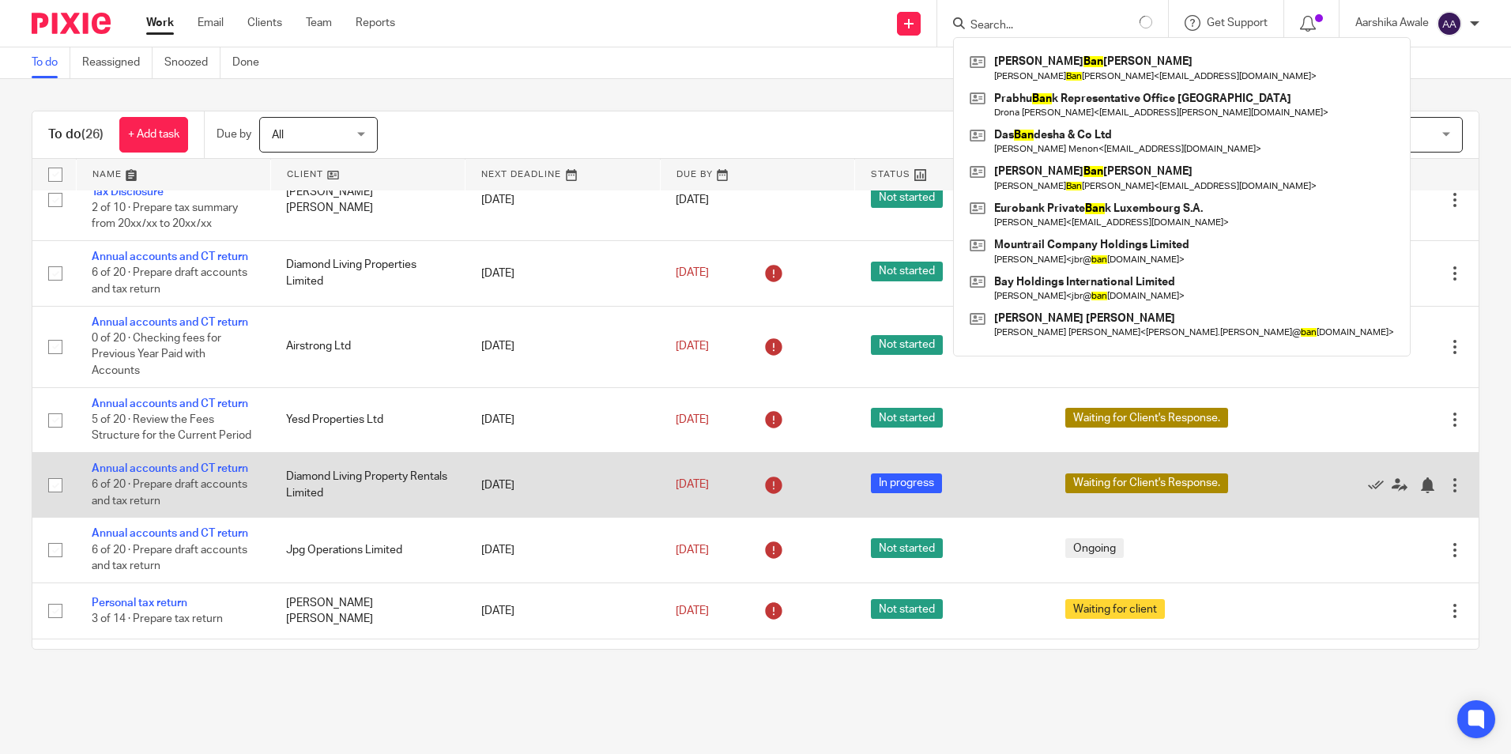
drag, startPoint x: 744, startPoint y: 516, endPoint x: 660, endPoint y: 579, distance: 105.1
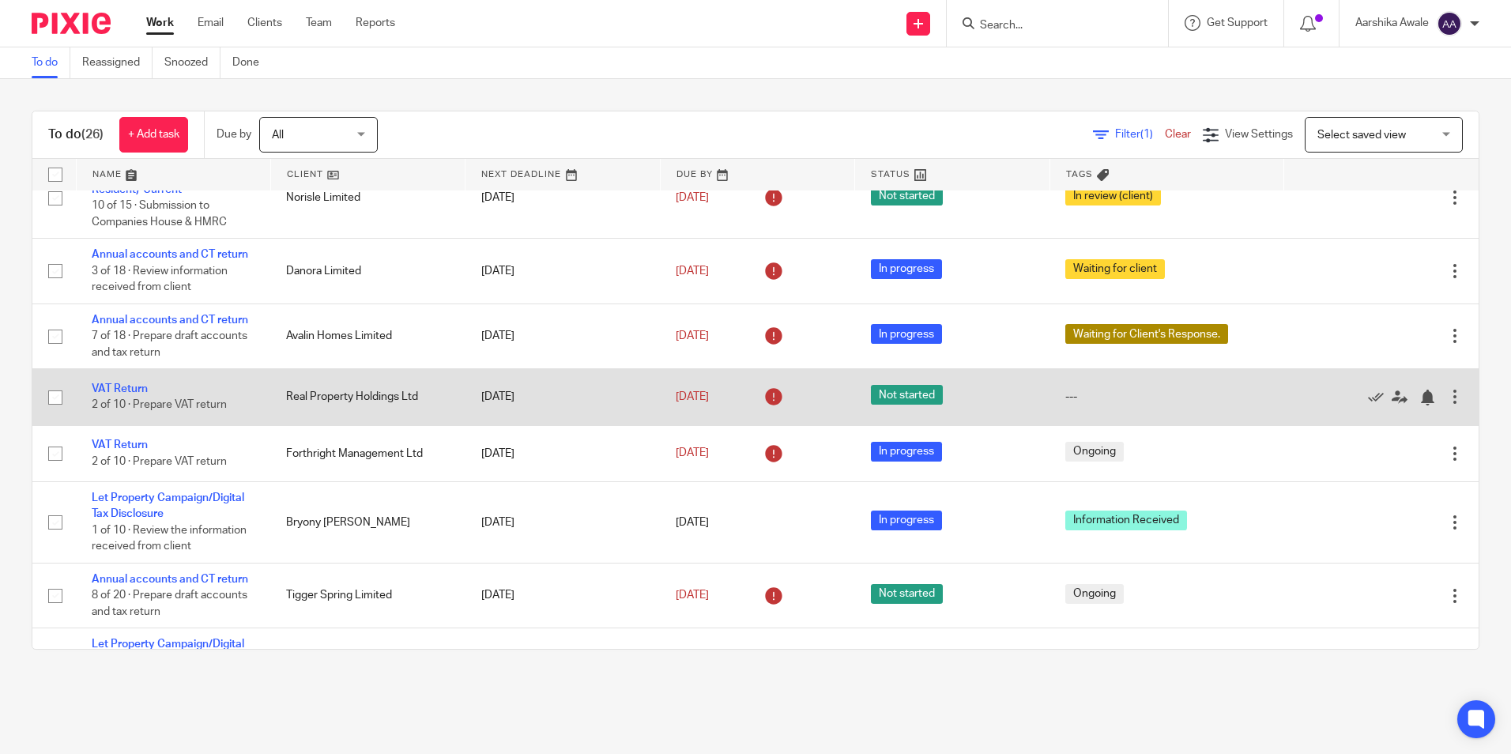
scroll to position [158, 0]
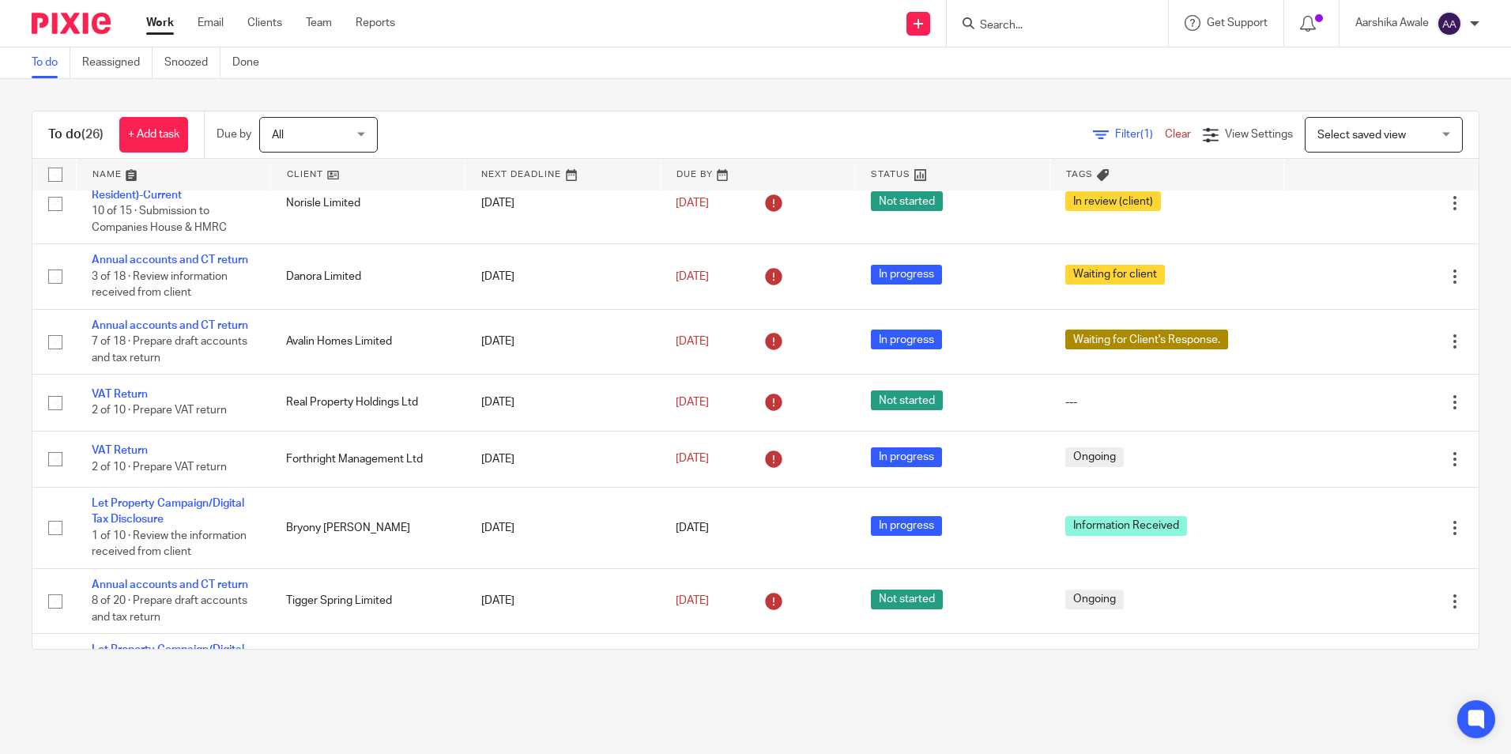
click at [698, 708] on main "To do Reassigned Snoozed Done To do (26) + Add task Due by All All Today Tomorr…" at bounding box center [755, 377] width 1511 height 754
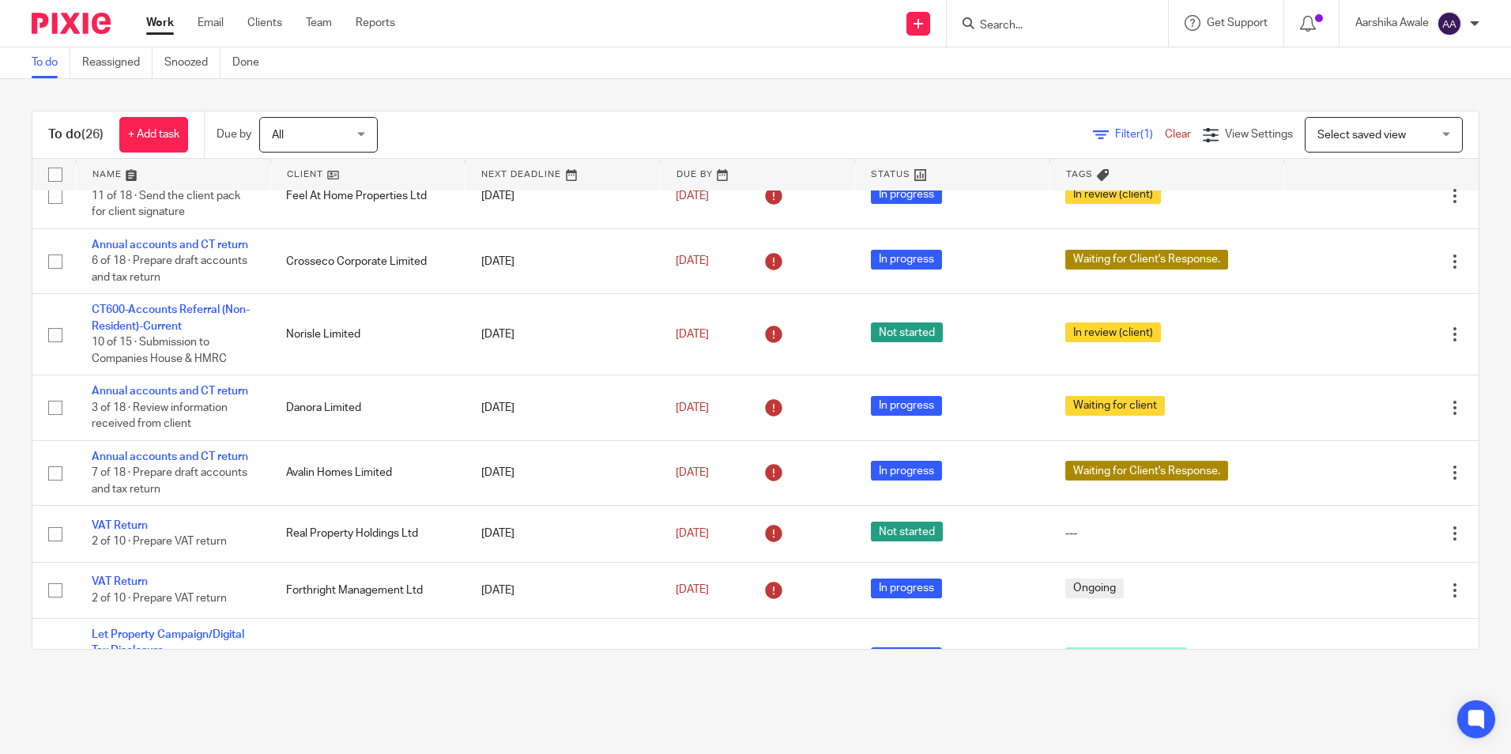
scroll to position [0, 0]
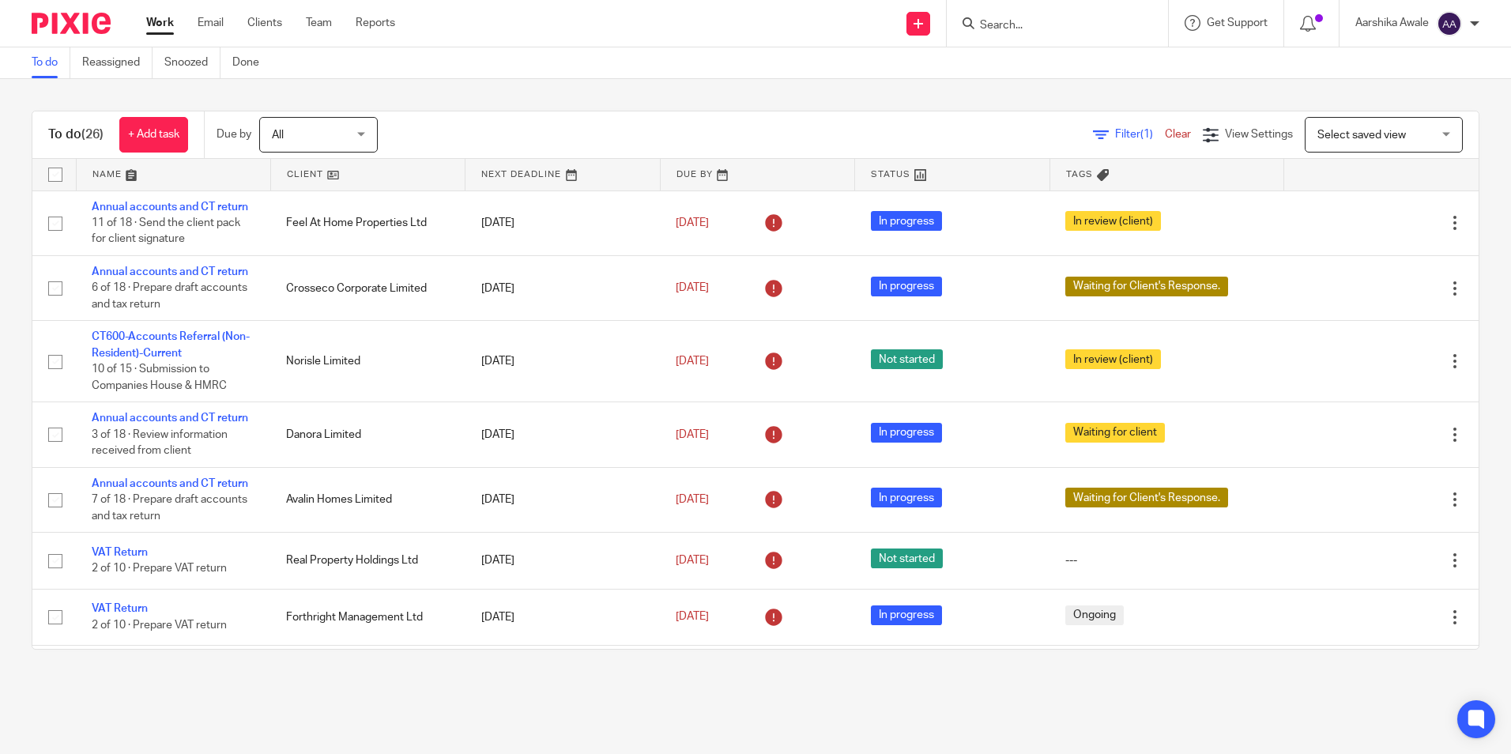
click at [1044, 15] on form at bounding box center [1062, 23] width 168 height 20
click at [1001, 41] on div at bounding box center [1057, 23] width 221 height 47
click at [1005, 16] on form at bounding box center [1062, 23] width 168 height 20
click at [998, 21] on input "Search" at bounding box center [1049, 26] width 142 height 14
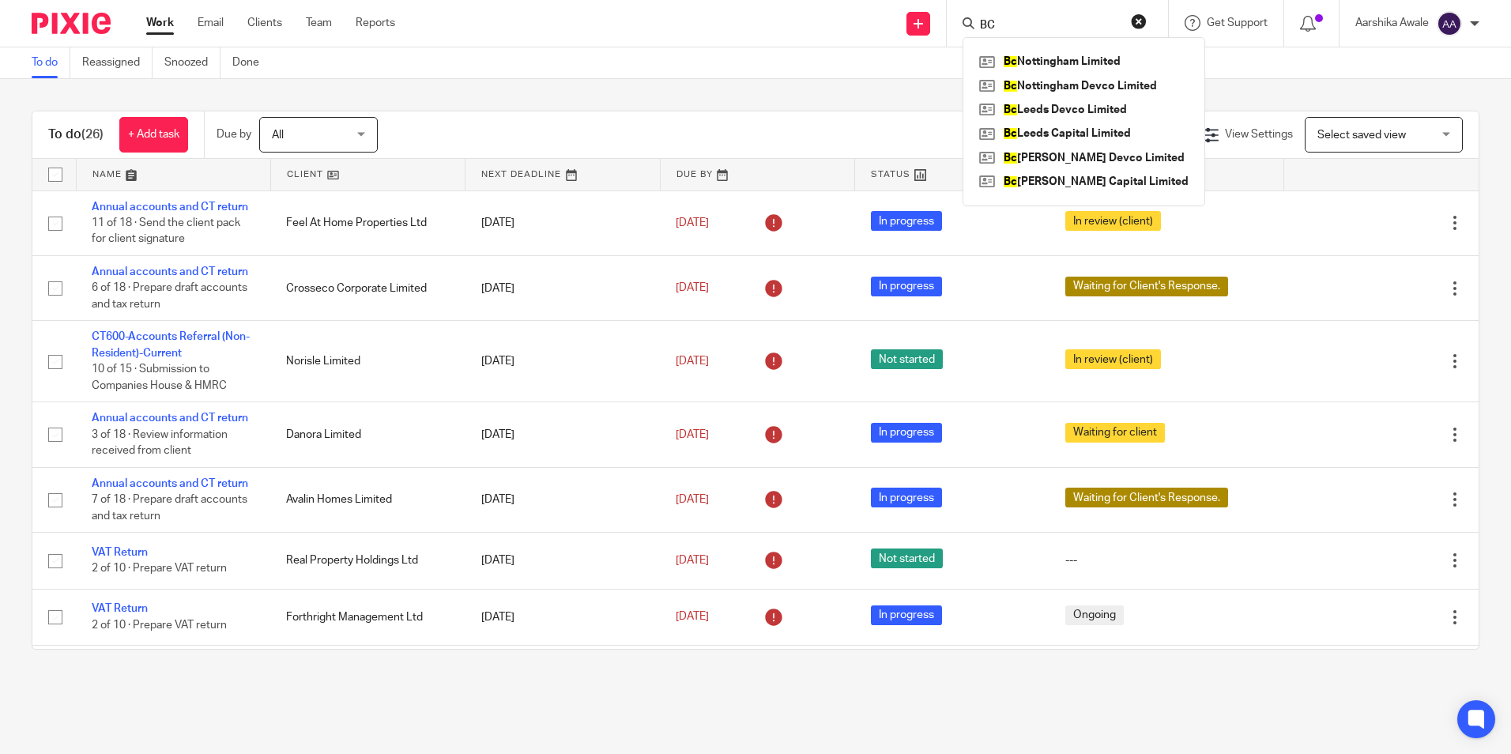
type input "B"
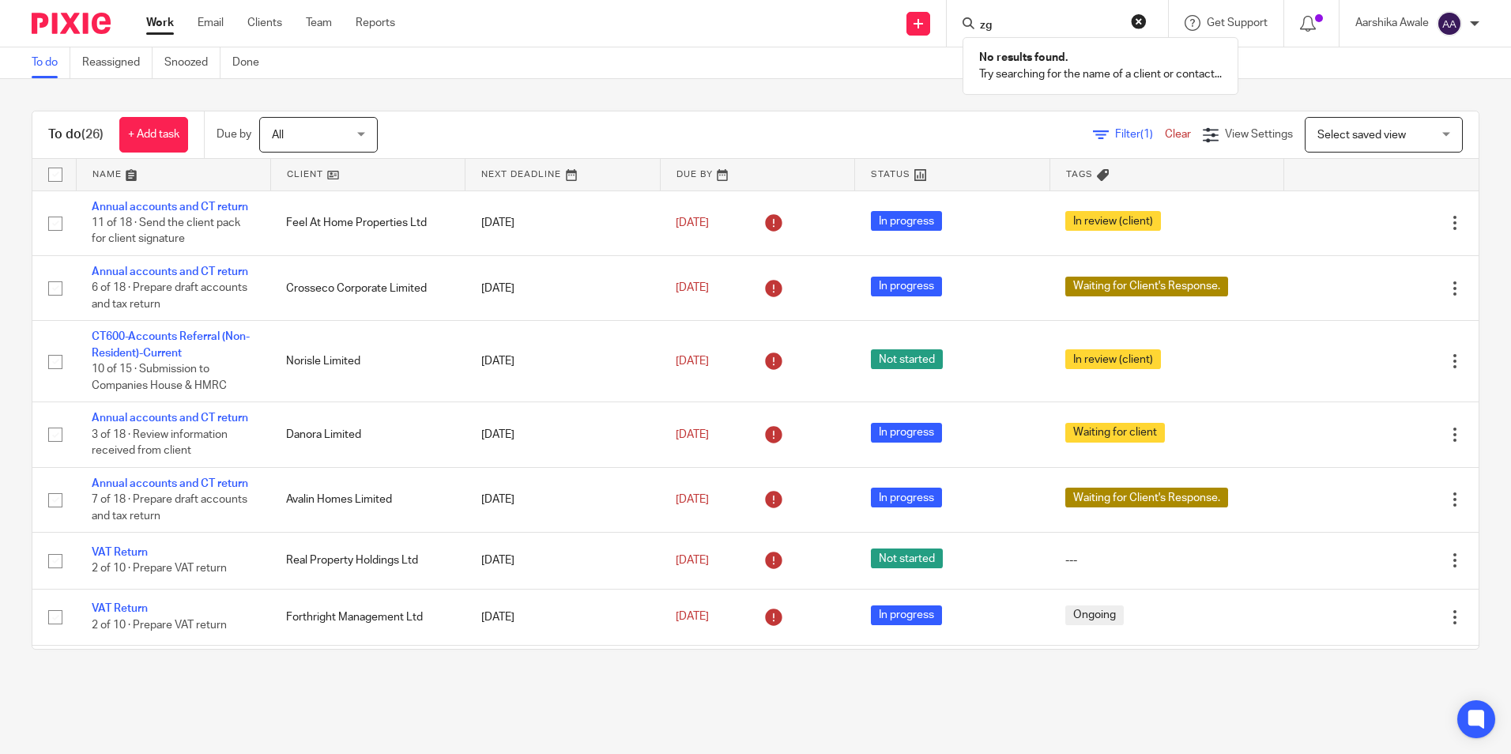
type input "z"
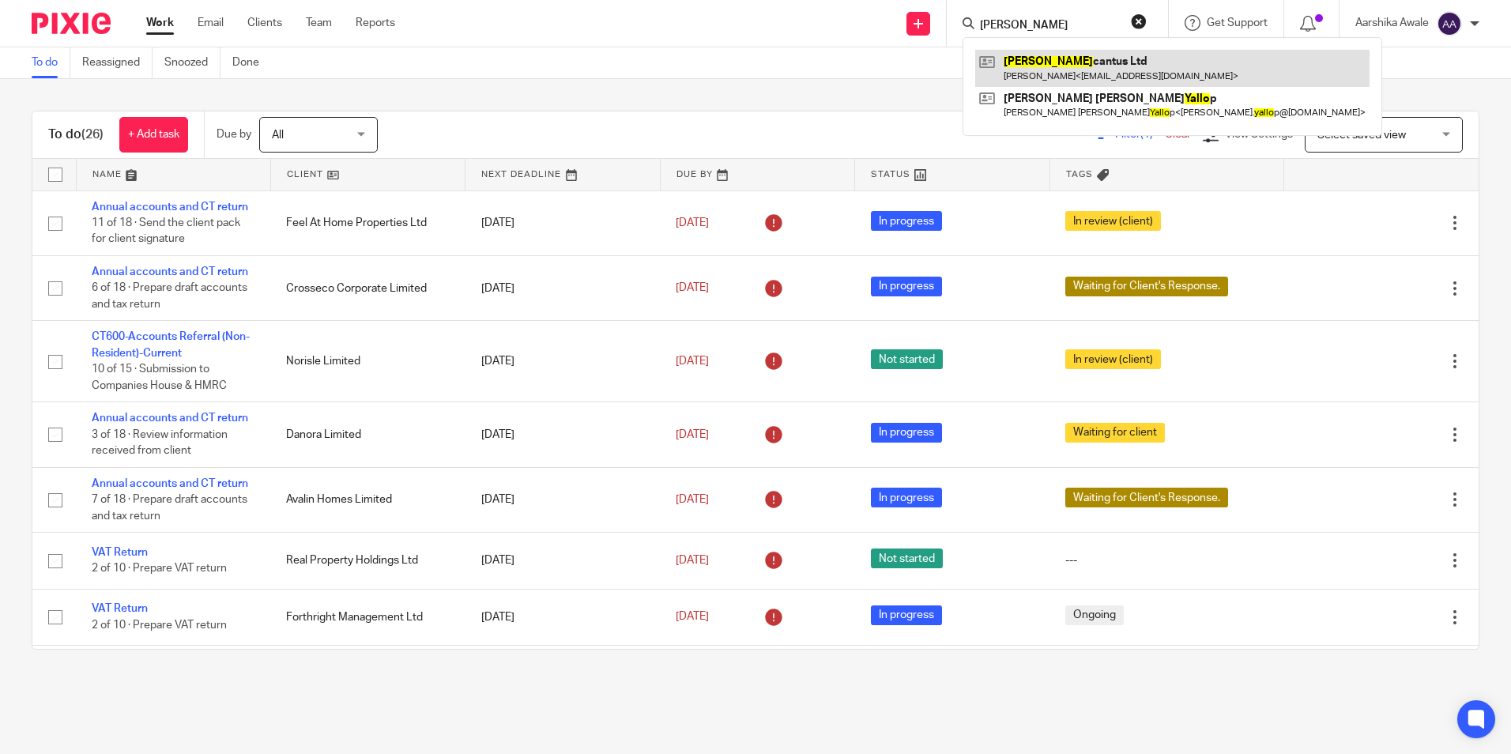
type input "Gallo"
click at [1050, 60] on link at bounding box center [1172, 68] width 394 height 36
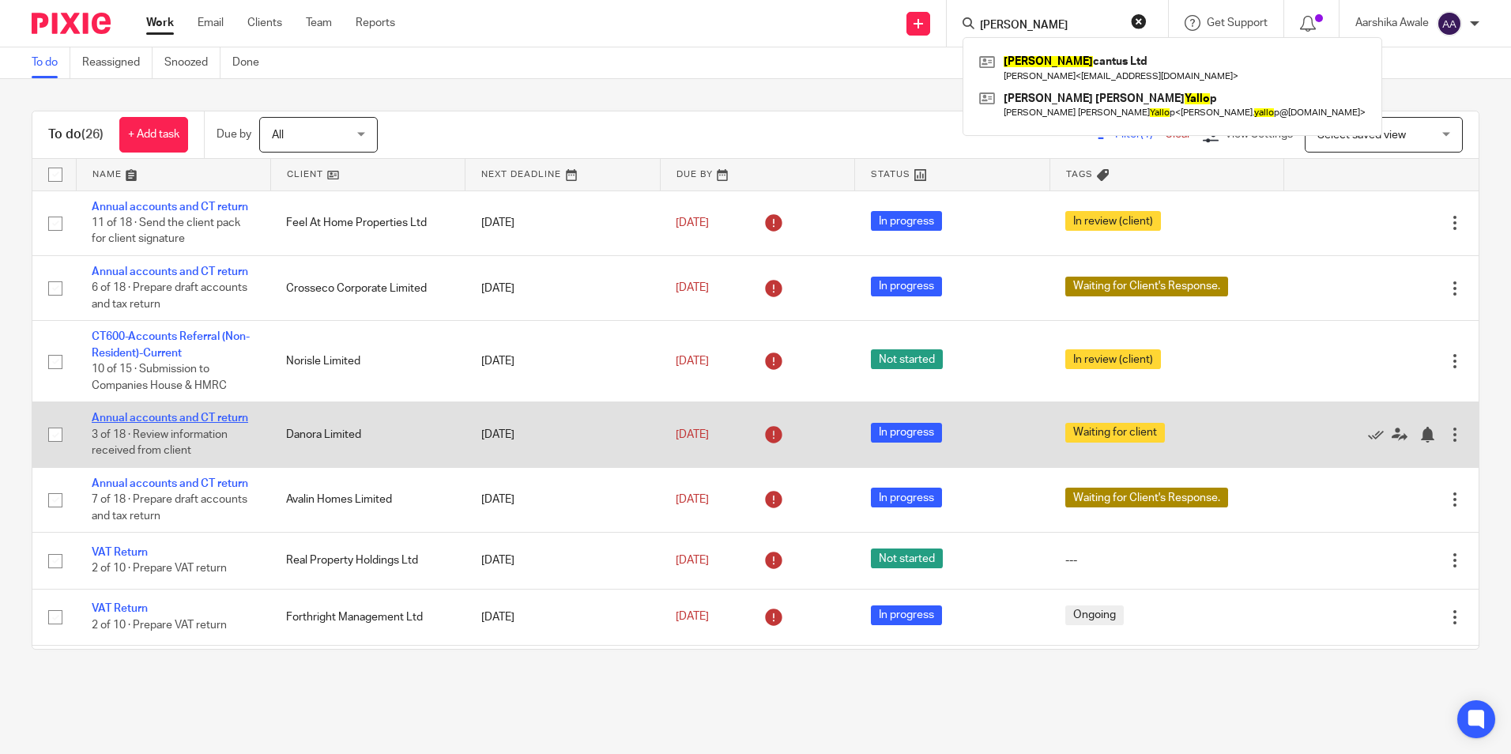
click at [196, 415] on link "Annual accounts and CT return" at bounding box center [170, 418] width 156 height 11
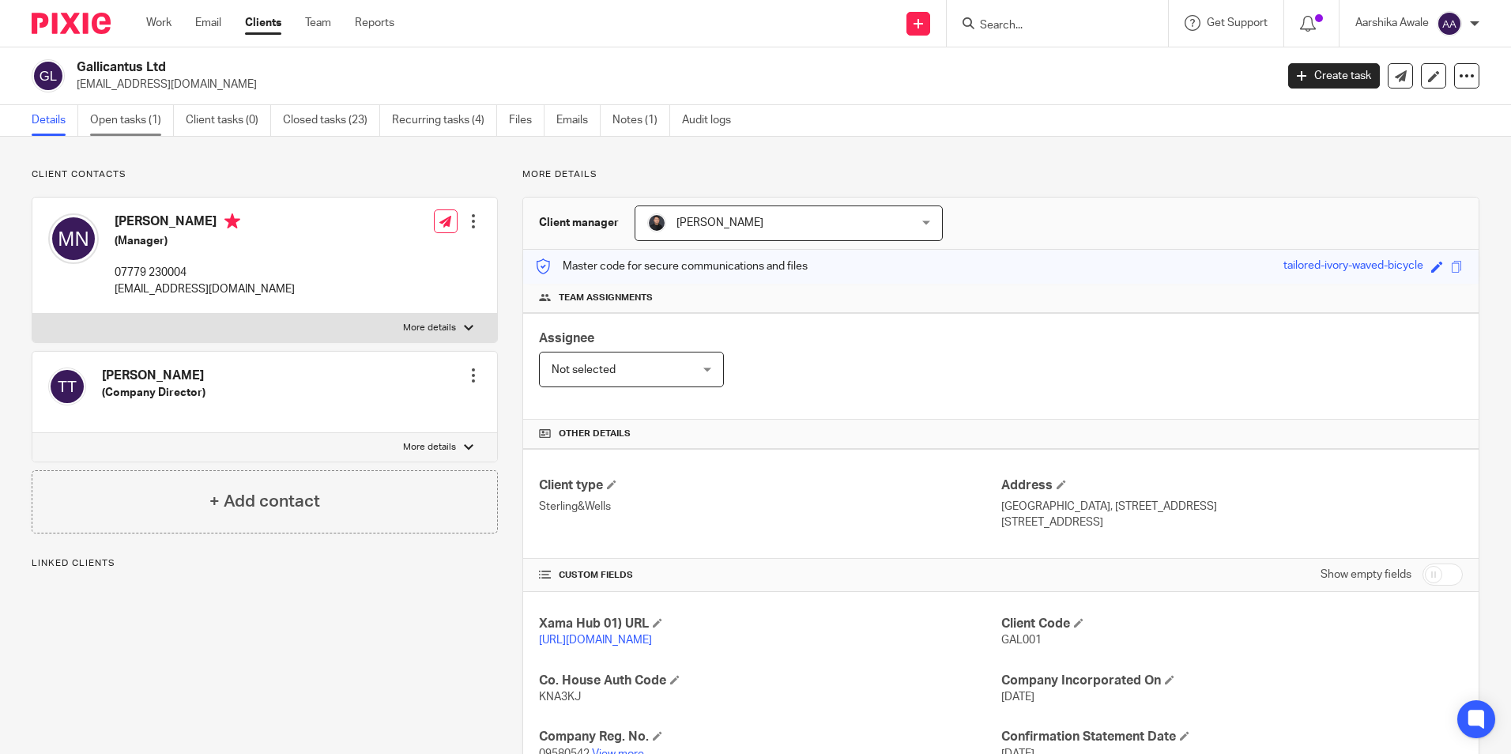
click at [142, 115] on link "Open tasks (1)" at bounding box center [132, 120] width 84 height 31
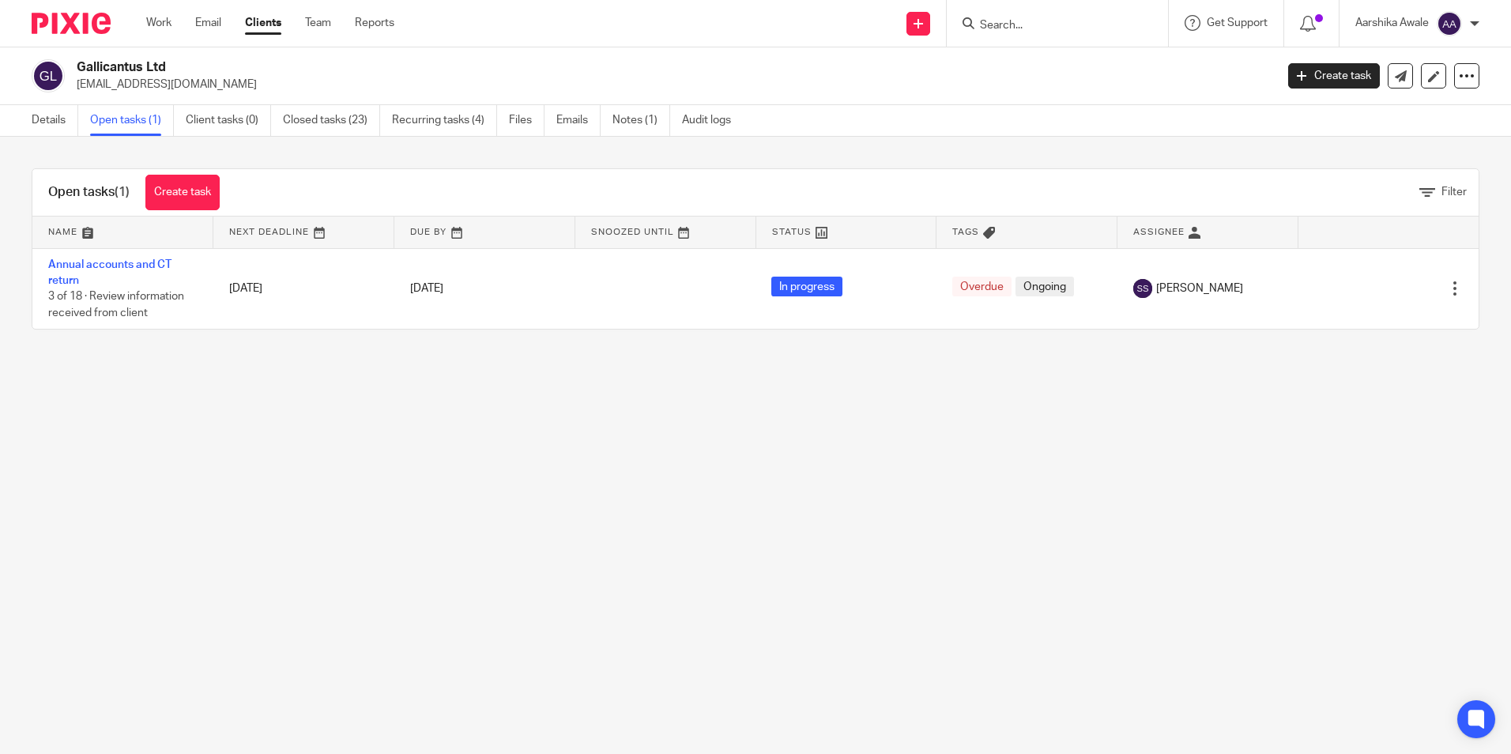
click at [683, 145] on div "Open tasks (1) Create task Filter Name Next Deadline Due By Snoozed Until Statu…" at bounding box center [755, 249] width 1511 height 224
click at [358, 124] on link "Closed tasks (23)" at bounding box center [331, 120] width 97 height 31
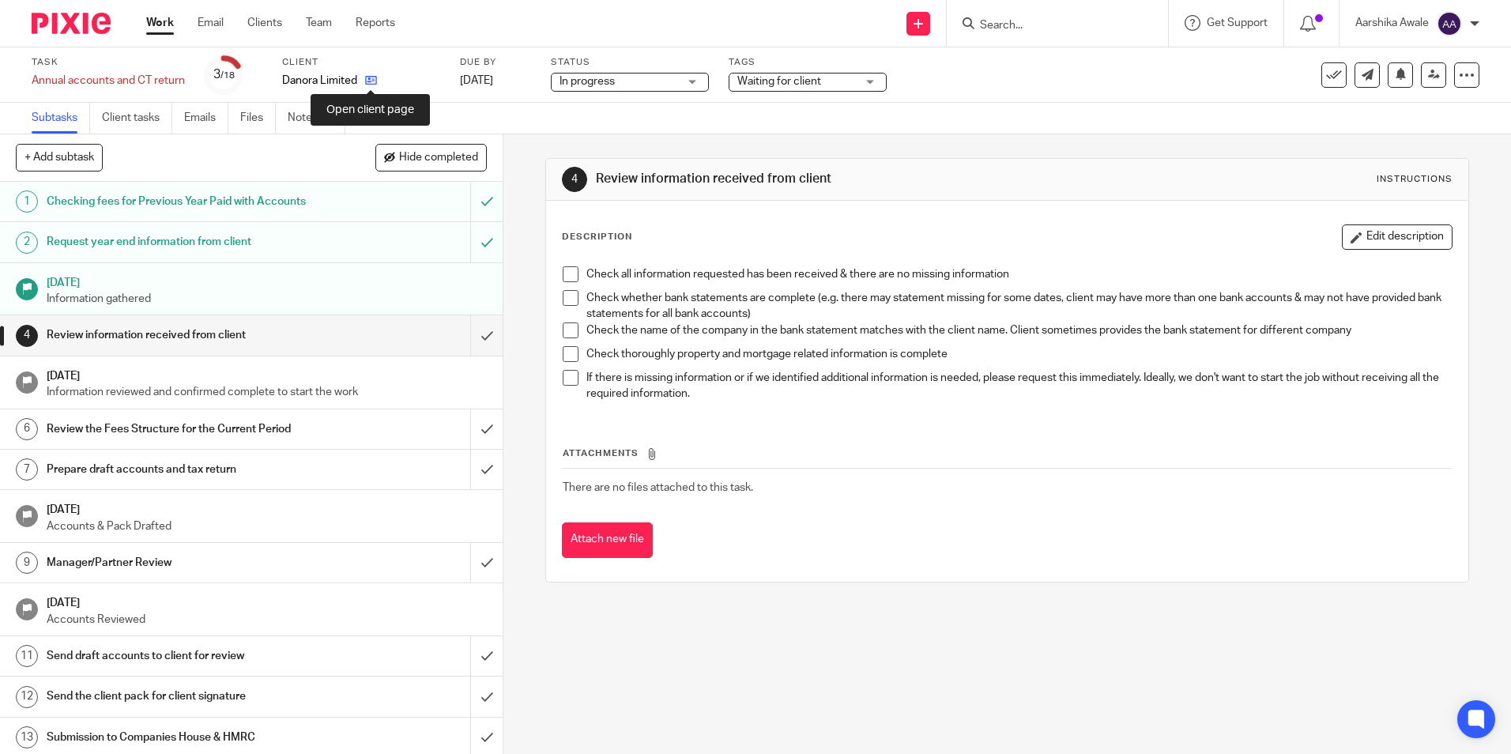
click at [371, 85] on icon at bounding box center [371, 80] width 12 height 12
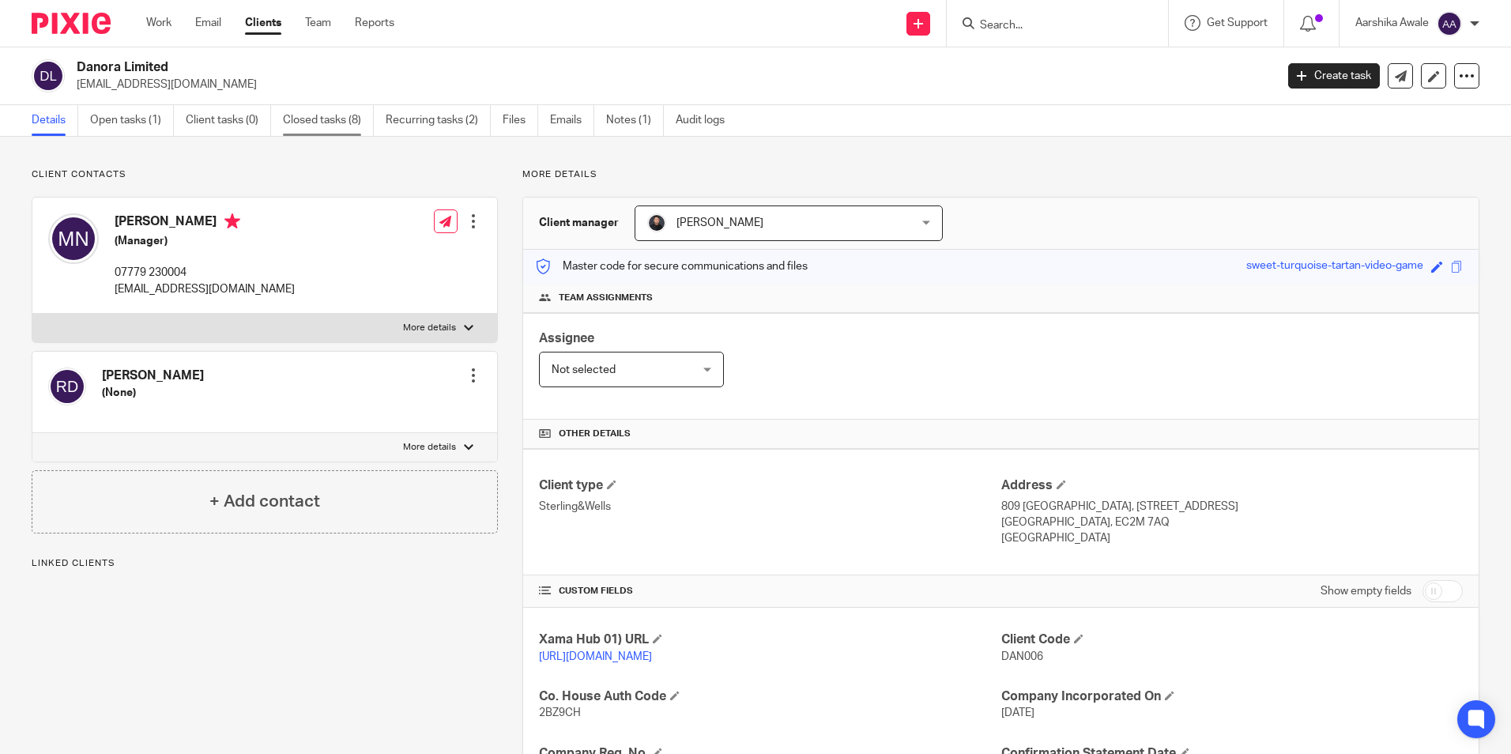
drag, startPoint x: 0, startPoint y: 0, endPoint x: 351, endPoint y: 115, distance: 369.4
click at [351, 115] on link "Closed tasks (8)" at bounding box center [328, 120] width 91 height 31
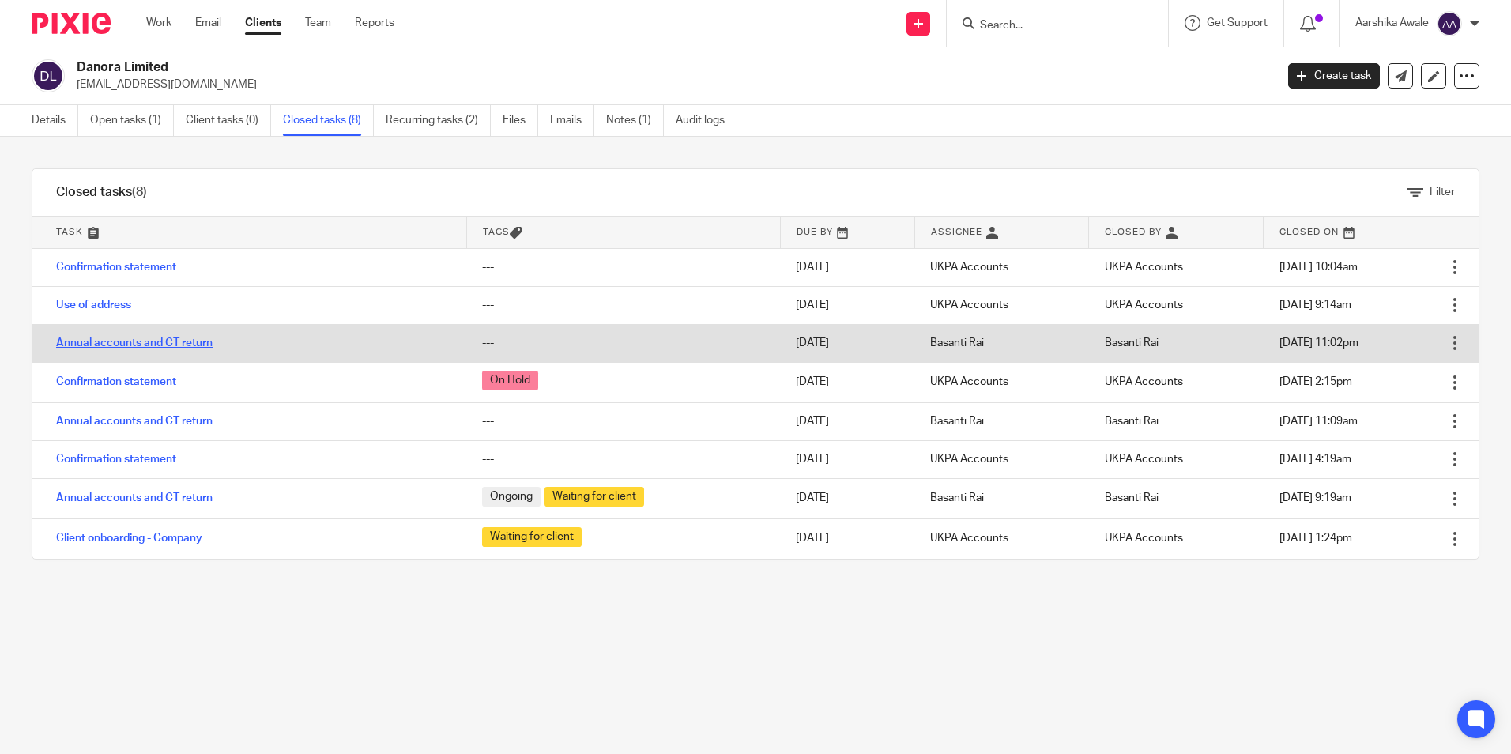
click at [115, 343] on link "Annual accounts and CT return" at bounding box center [134, 342] width 156 height 11
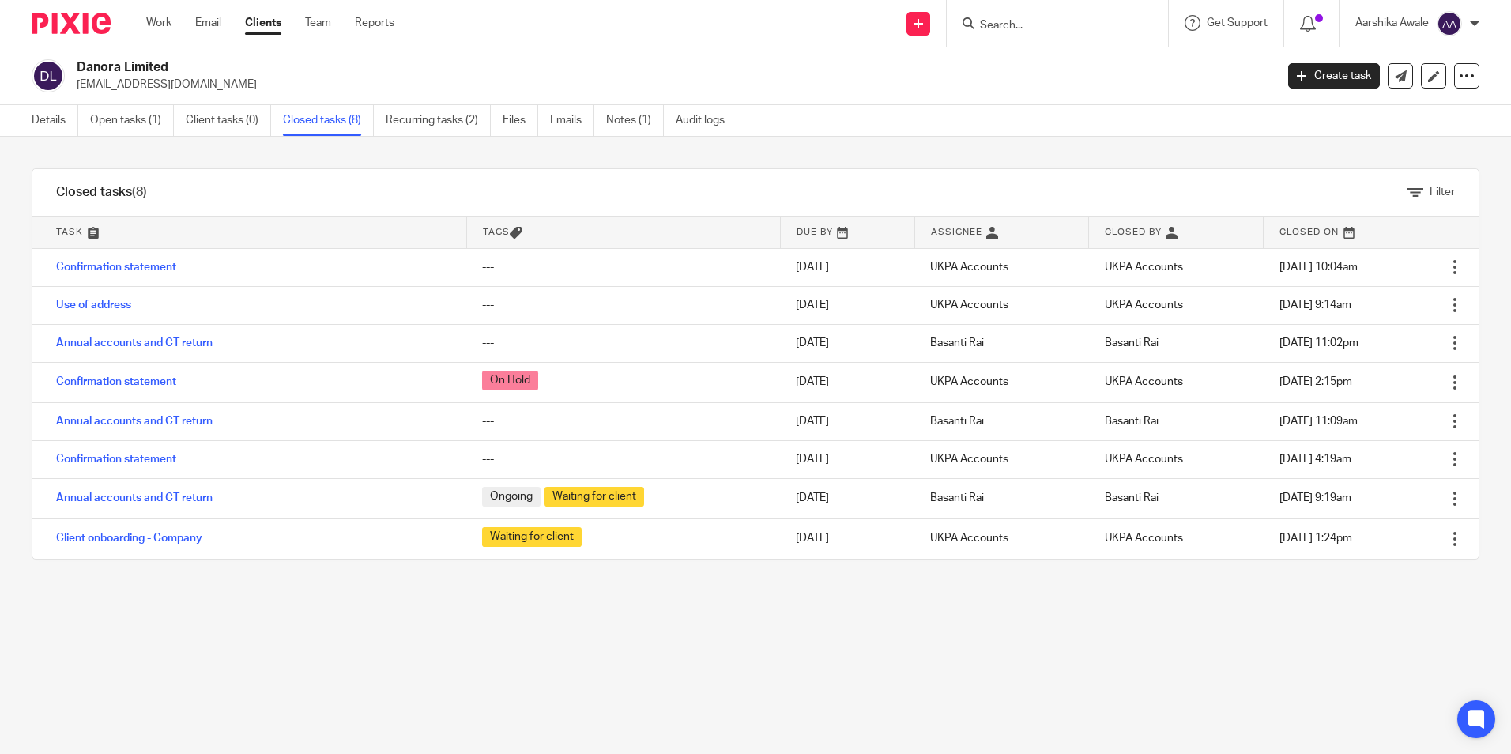
click at [659, 639] on div "Filter tasks Only show tasks matching all of these conditions 1 Task name Is Is…" at bounding box center [755, 445] width 1511 height 617
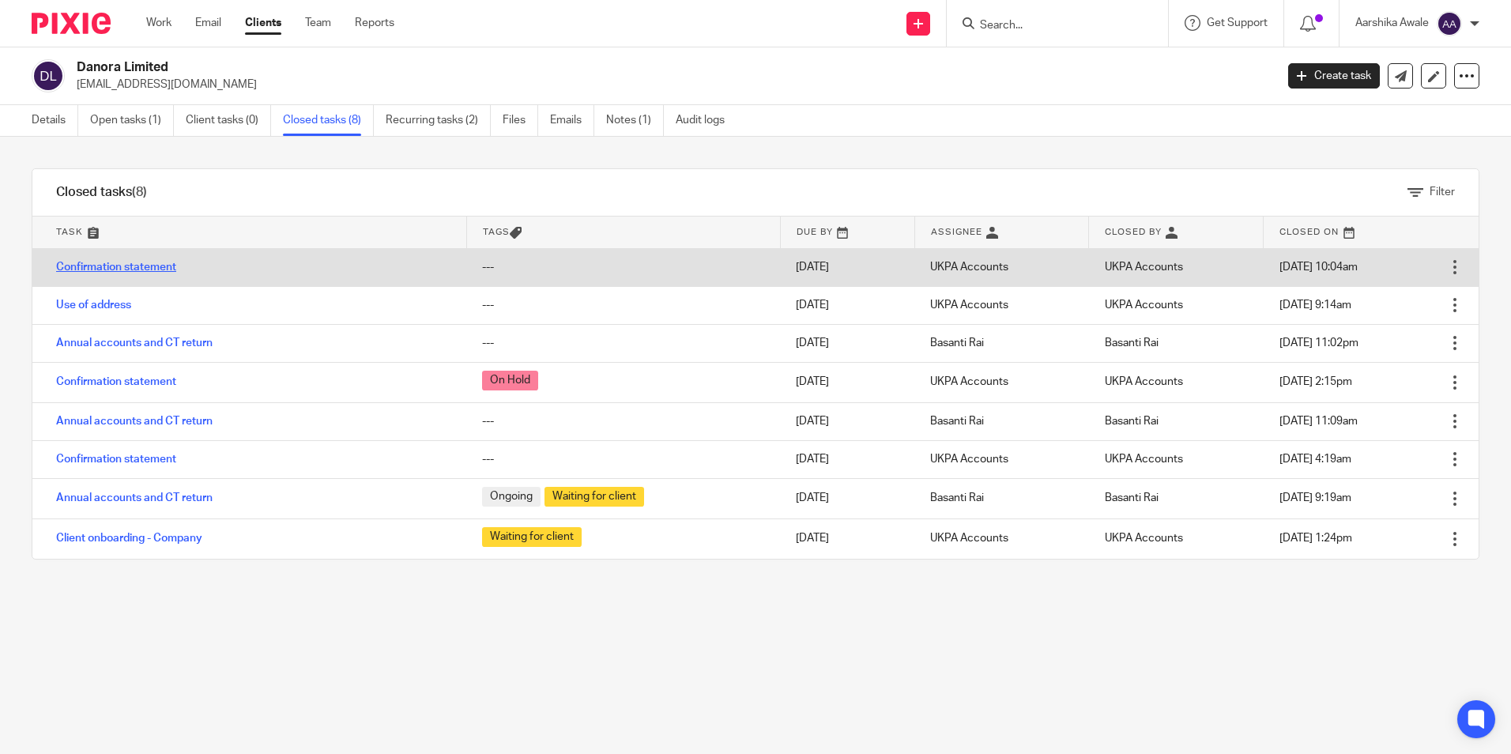
click at [101, 268] on link "Confirmation statement" at bounding box center [116, 267] width 120 height 11
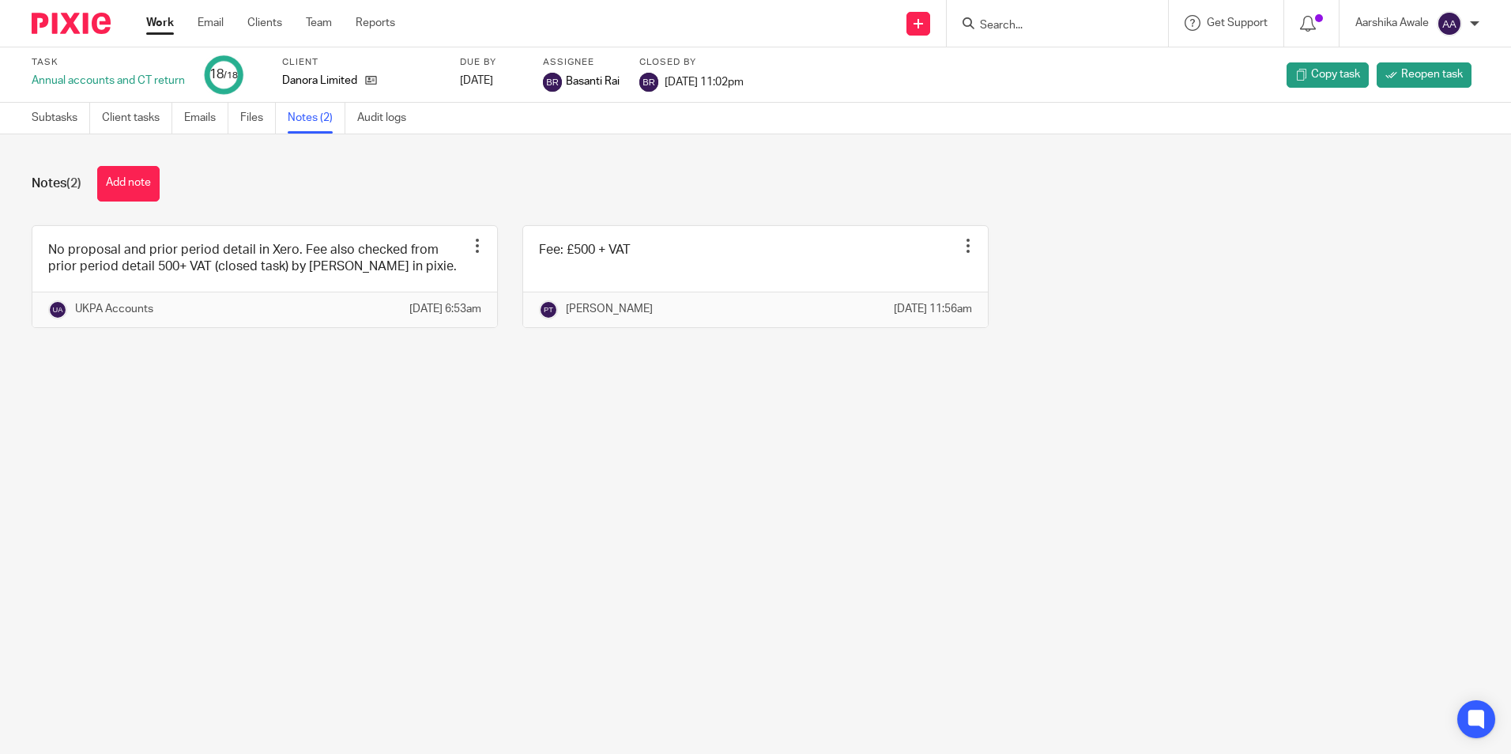
click at [194, 370] on div "Notes (2) Add note No proposal and prior period detail in [GEOGRAPHIC_DATA]. Fe…" at bounding box center [755, 258] width 1511 height 249
click at [550, 383] on div "Notes (2) Add note No proposal and prior period detail in [GEOGRAPHIC_DATA]. Fe…" at bounding box center [755, 258] width 1511 height 249
click at [923, 515] on main "Task Annual accounts and CT return 18 /18 Client Danora Limited Due by [DATE] A…" at bounding box center [755, 377] width 1511 height 754
click at [248, 404] on main "Task Annual accounts and CT return 18 /18 Client Danora Limited Due by [DATE] A…" at bounding box center [755, 377] width 1511 height 754
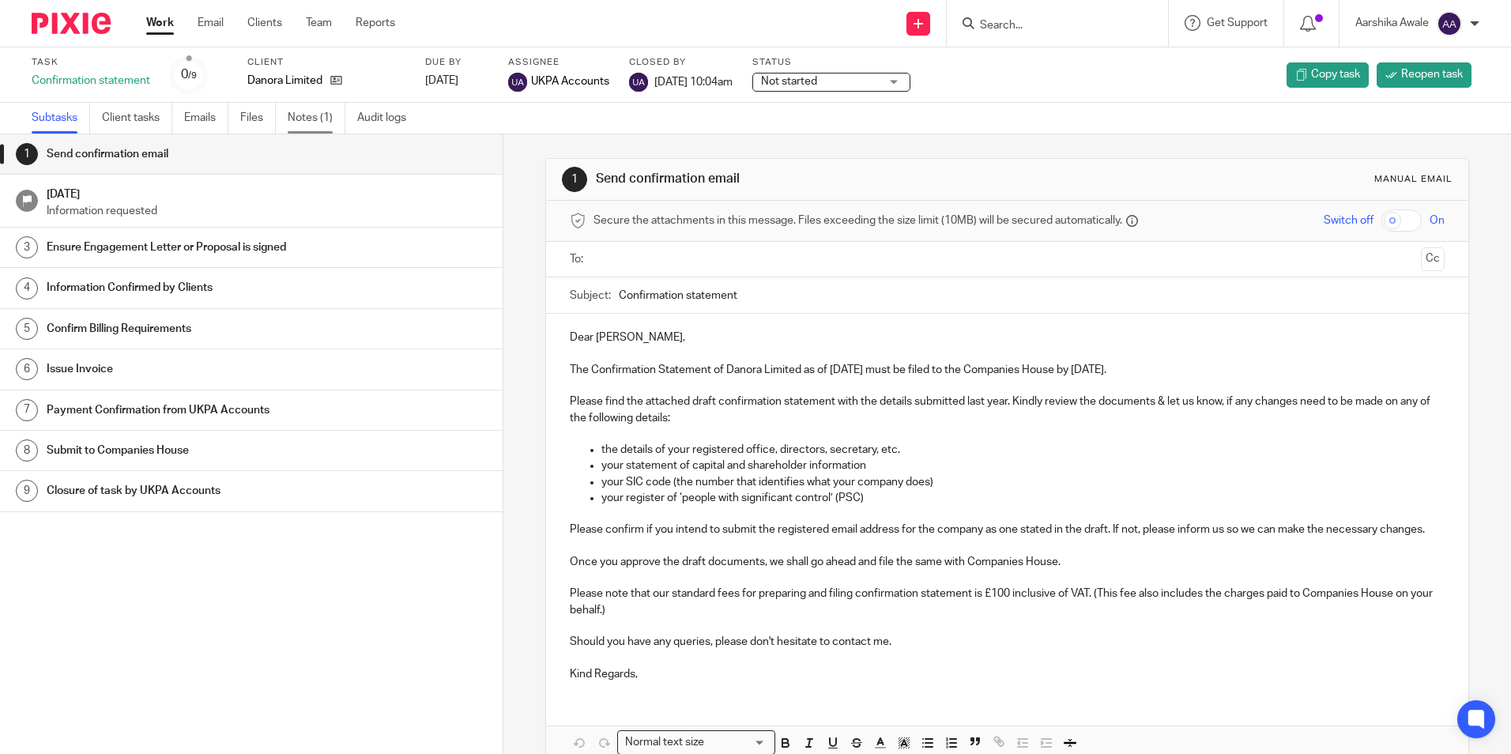
click at [316, 119] on link "Notes (1)" at bounding box center [317, 118] width 58 height 31
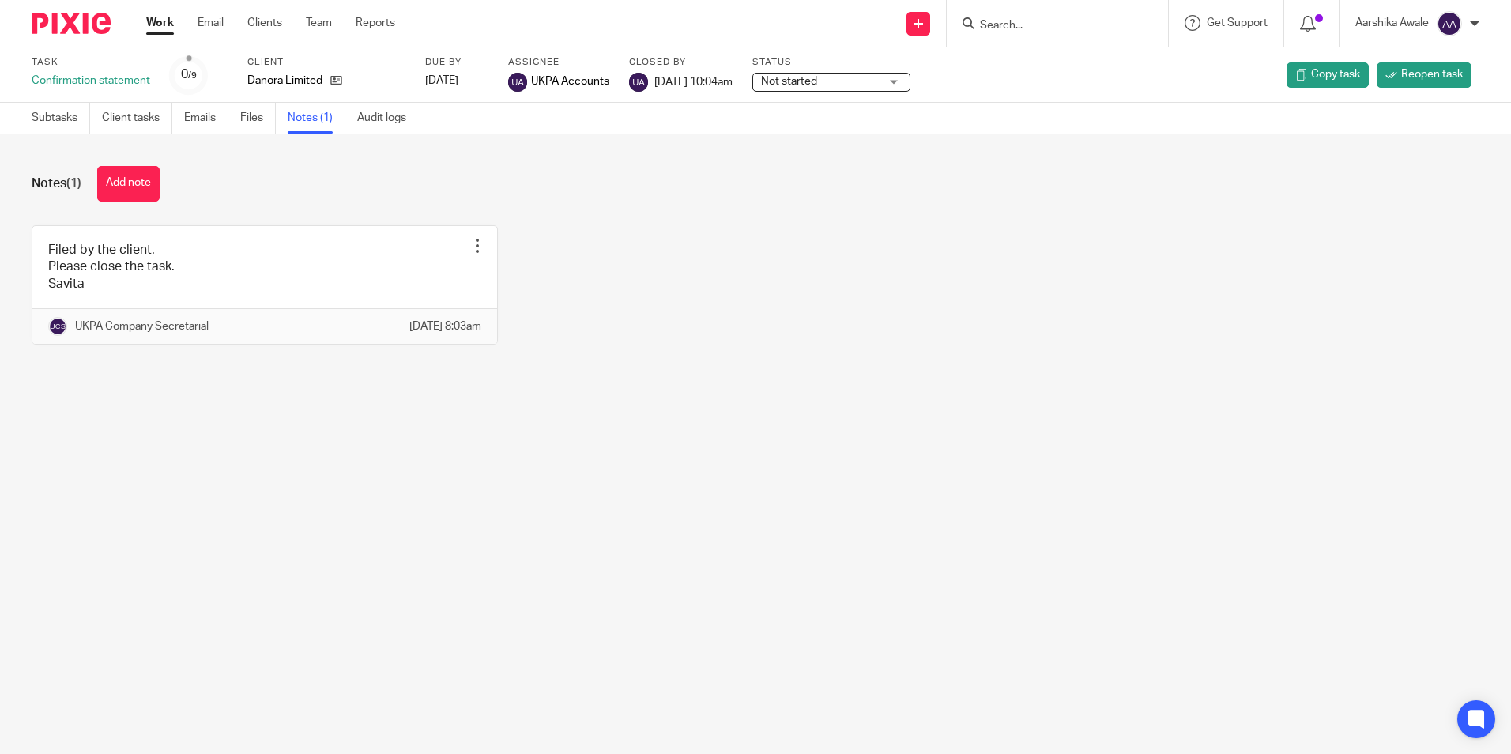
click at [340, 215] on div "Notes (1) Add note Filed by the client. Please close the task. Savita Edit note…" at bounding box center [755, 267] width 1511 height 266
click at [375, 190] on div "Notes (1) Add note" at bounding box center [756, 184] width 1448 height 36
click at [50, 107] on link "Subtasks" at bounding box center [61, 118] width 58 height 31
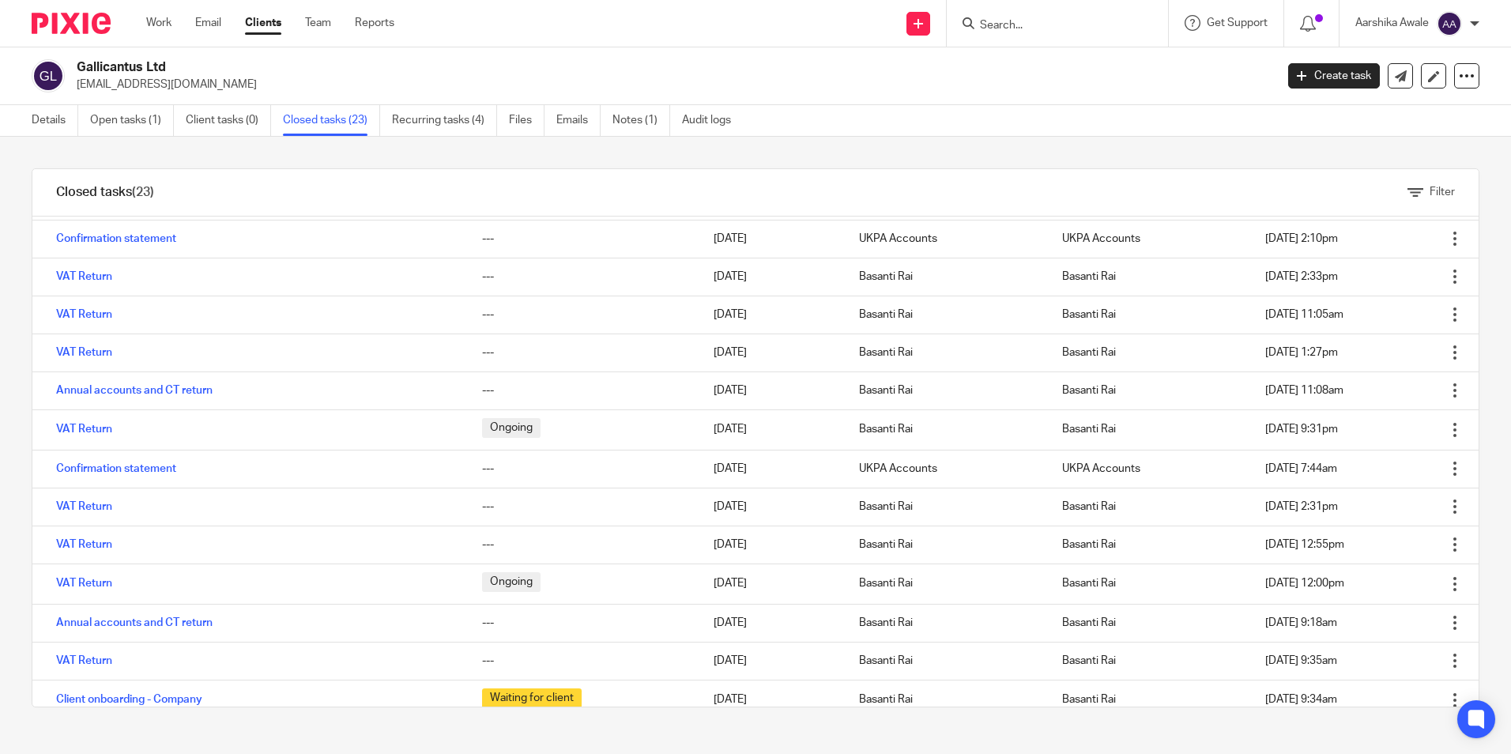
scroll to position [421, 0]
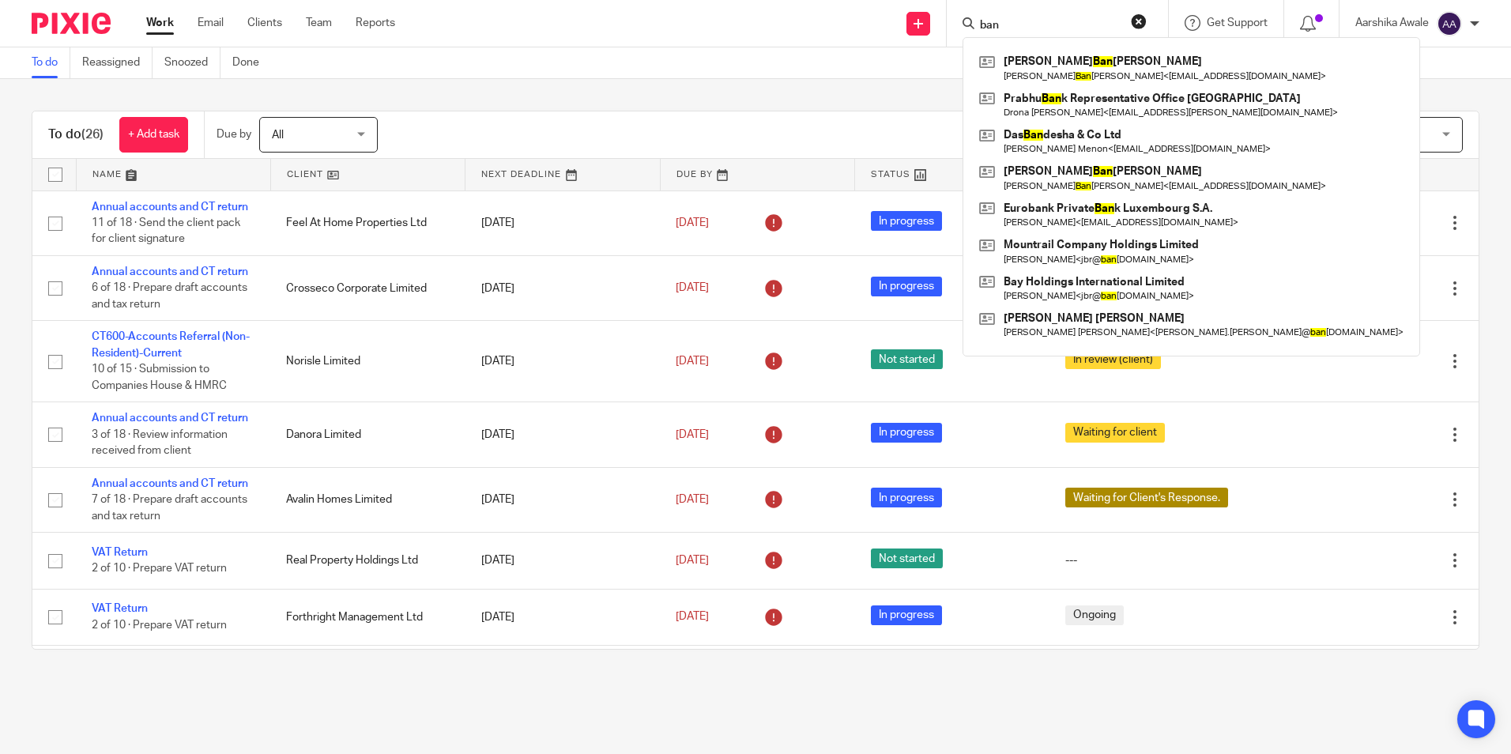
type input "ban"
drag, startPoint x: 530, startPoint y: 160, endPoint x: 501, endPoint y: 146, distance: 31.5
click at [529, 160] on link at bounding box center [563, 175] width 194 height 32
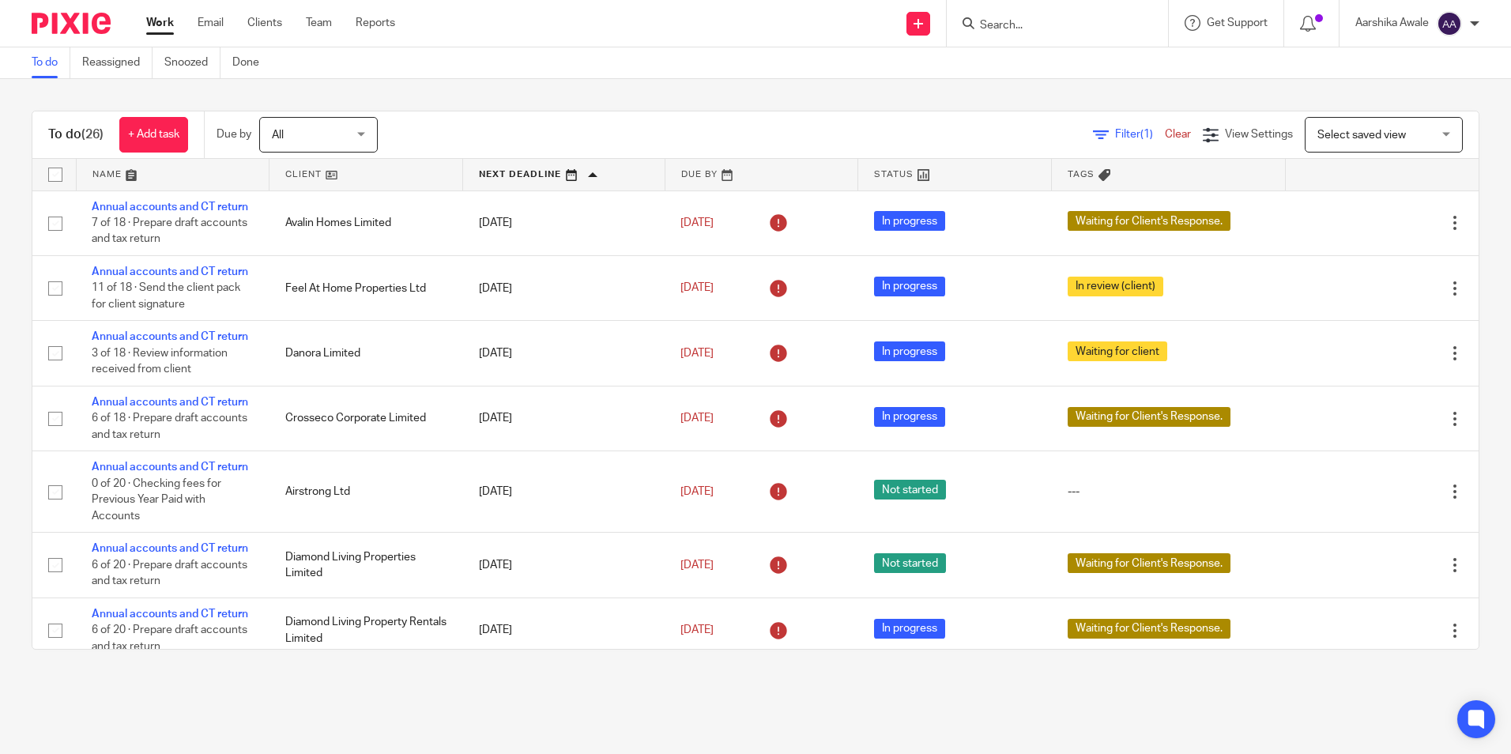
drag, startPoint x: 992, startPoint y: 37, endPoint x: 996, endPoint y: 25, distance: 12.5
click at [993, 32] on div at bounding box center [1057, 23] width 221 height 47
click at [996, 25] on input "Search" at bounding box center [1049, 26] width 142 height 14
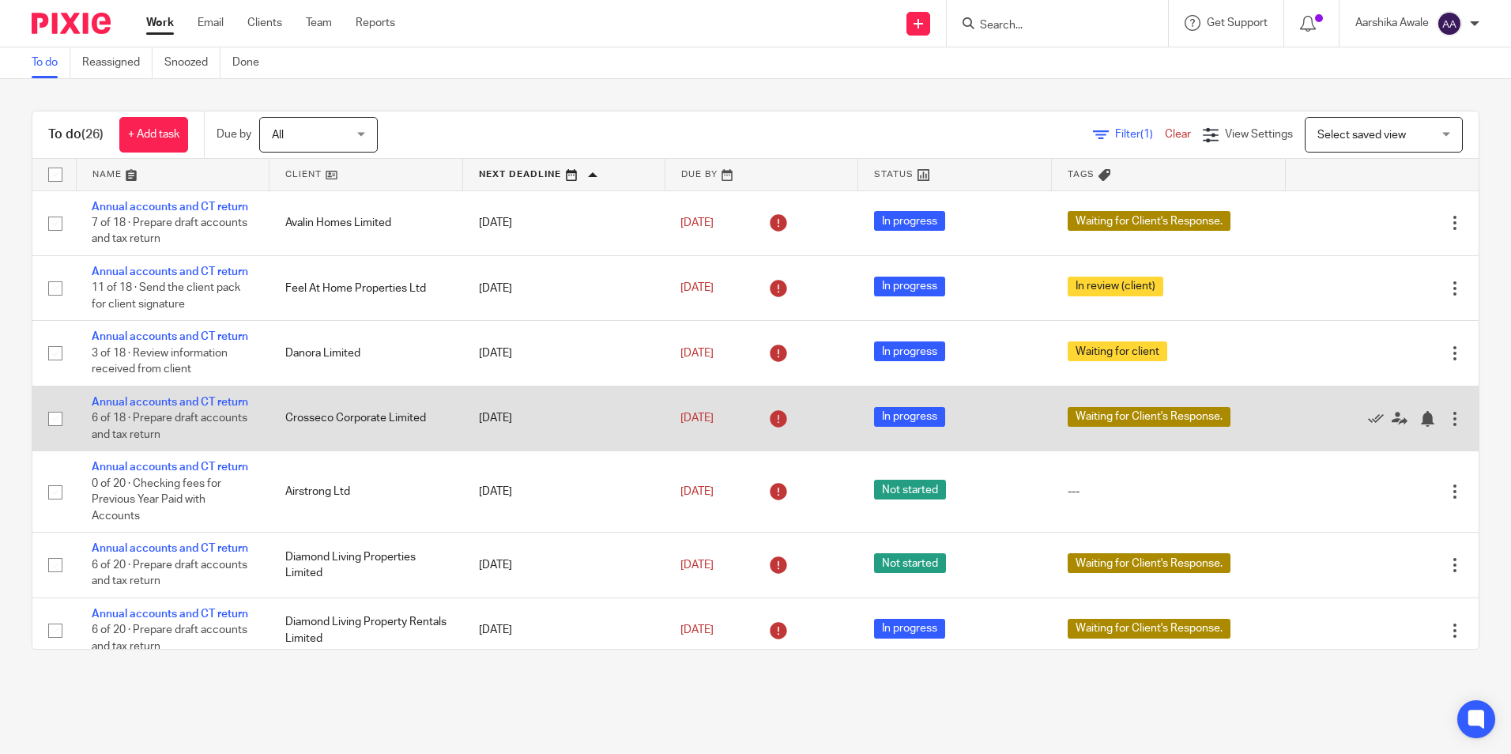
scroll to position [158, 0]
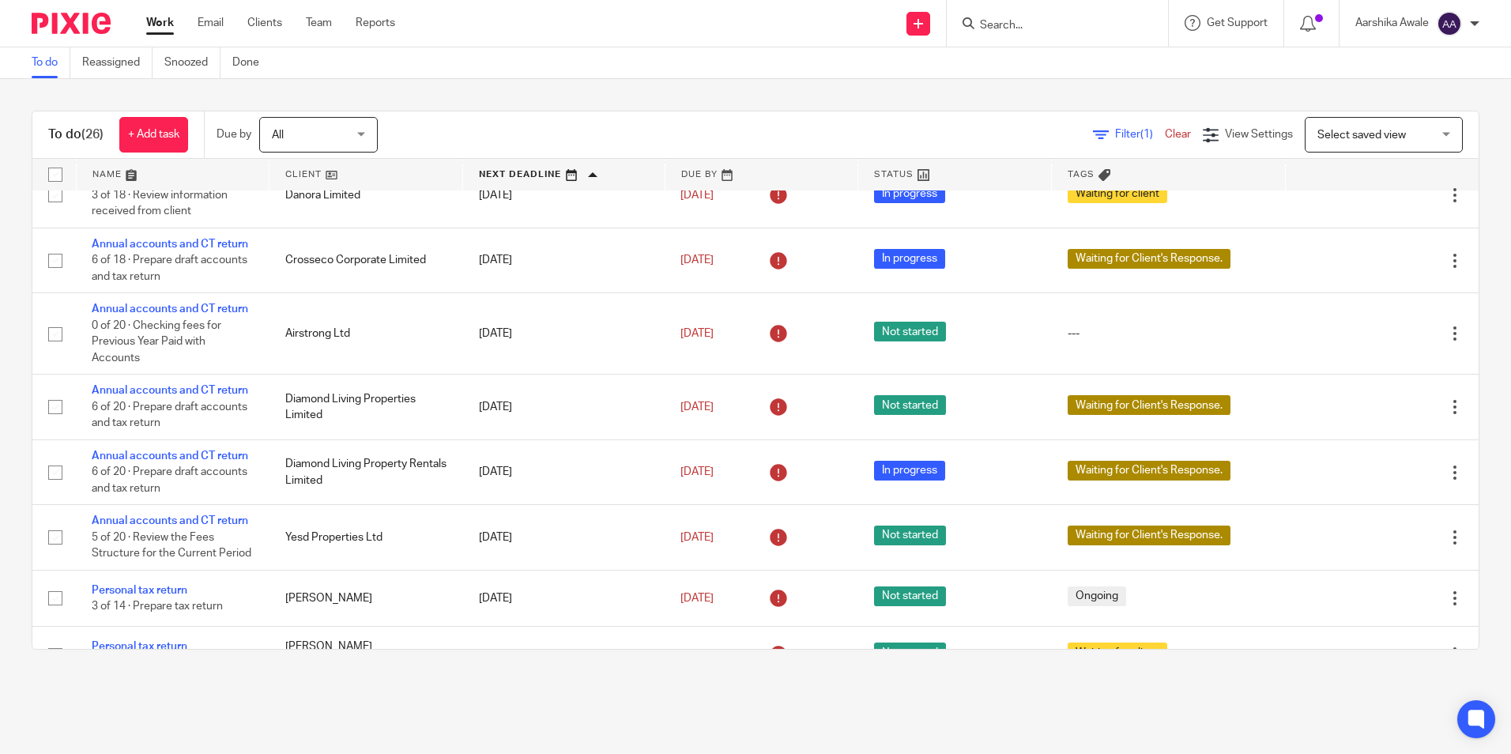
click at [356, 97] on div "To do (26) + Add task Due by All All Today Tomorrow This week Next week This mo…" at bounding box center [755, 380] width 1511 height 602
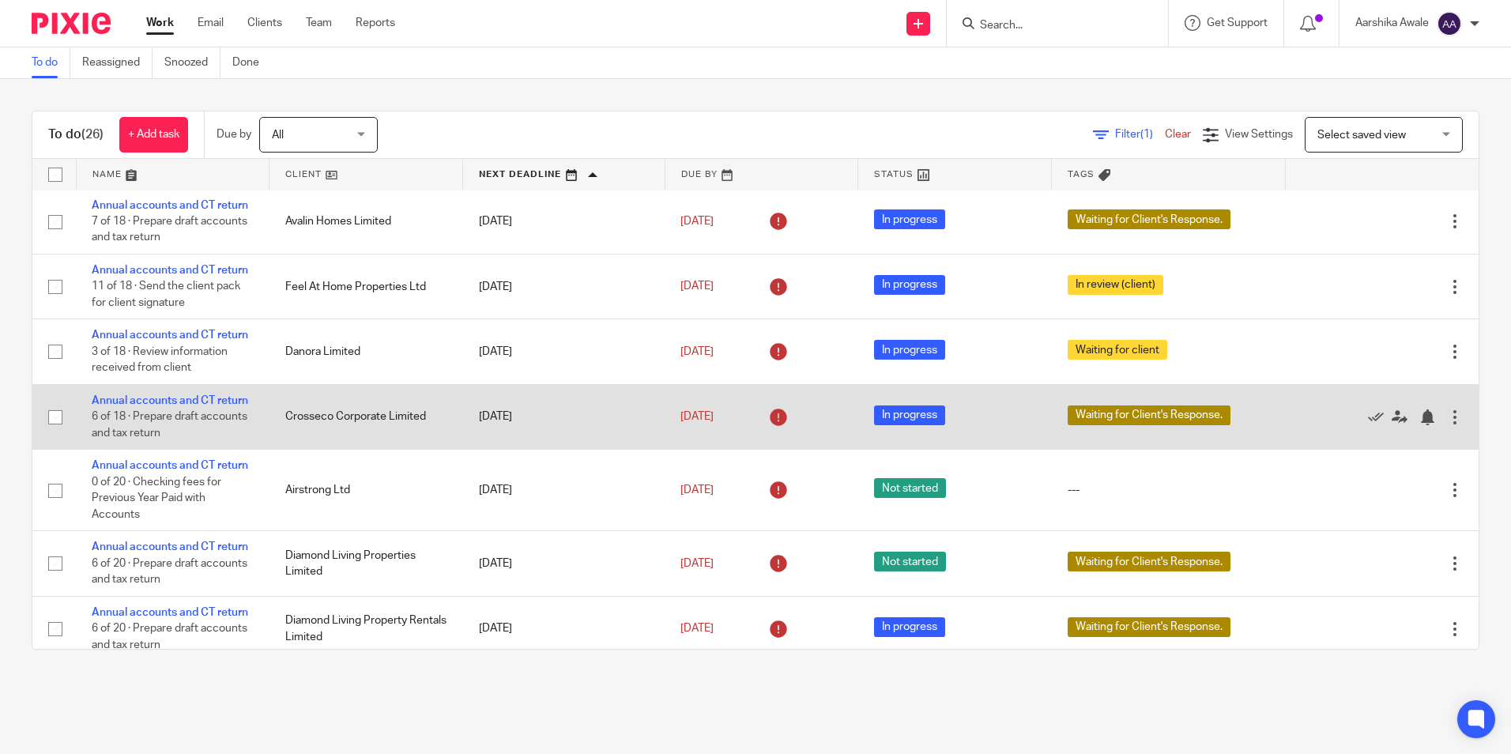
scroll to position [0, 0]
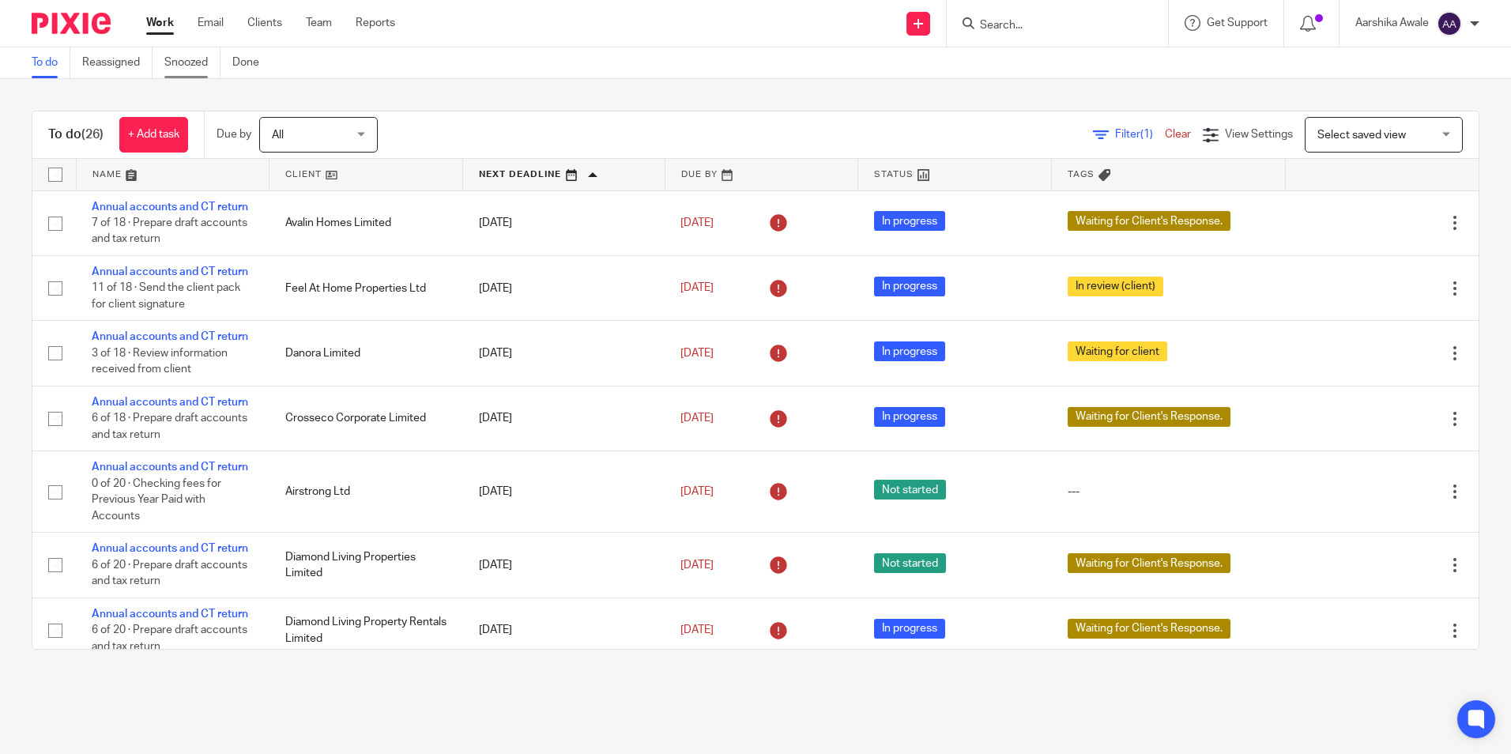
click at [168, 62] on link "Snoozed" at bounding box center [192, 62] width 56 height 31
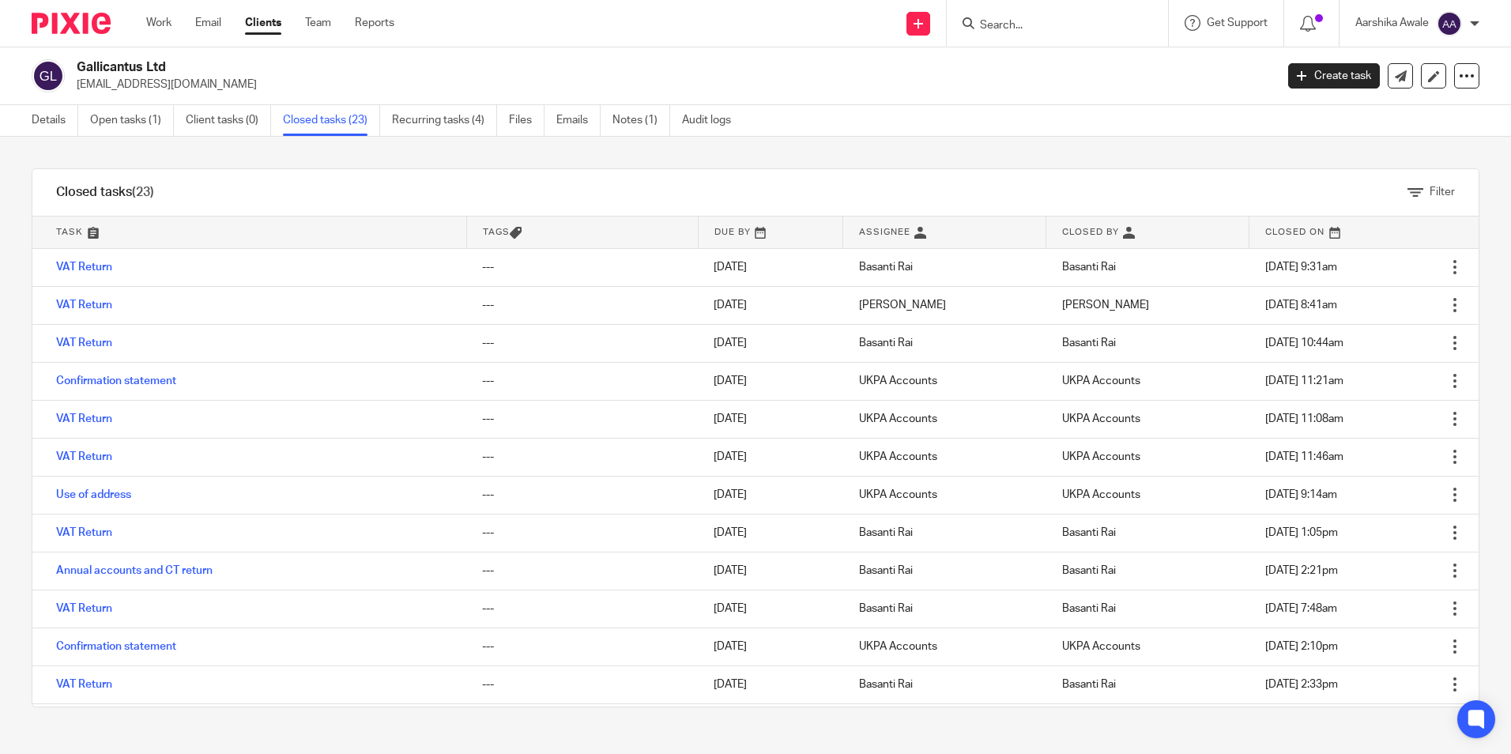
scroll to position [421, 0]
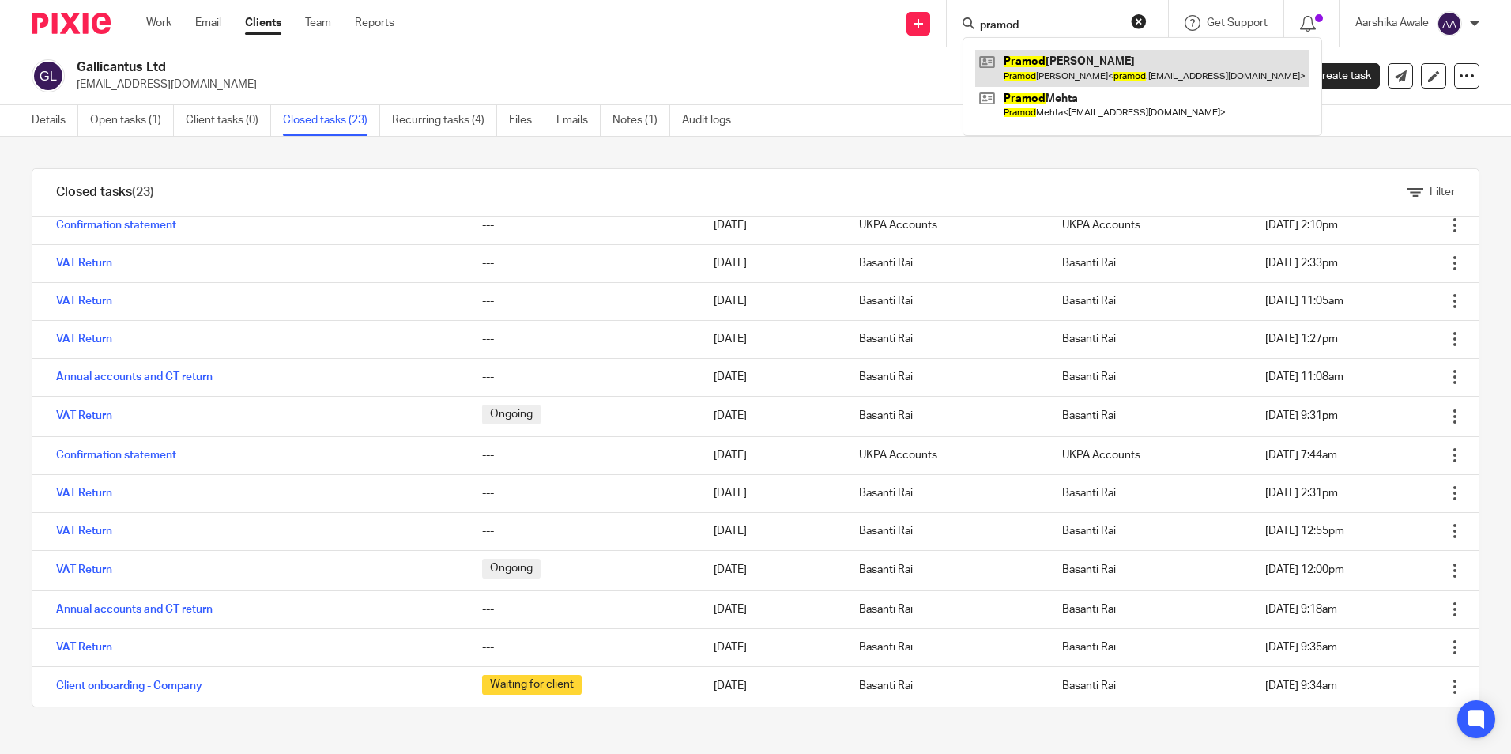
type input "pramod"
click at [1092, 70] on link at bounding box center [1142, 68] width 334 height 36
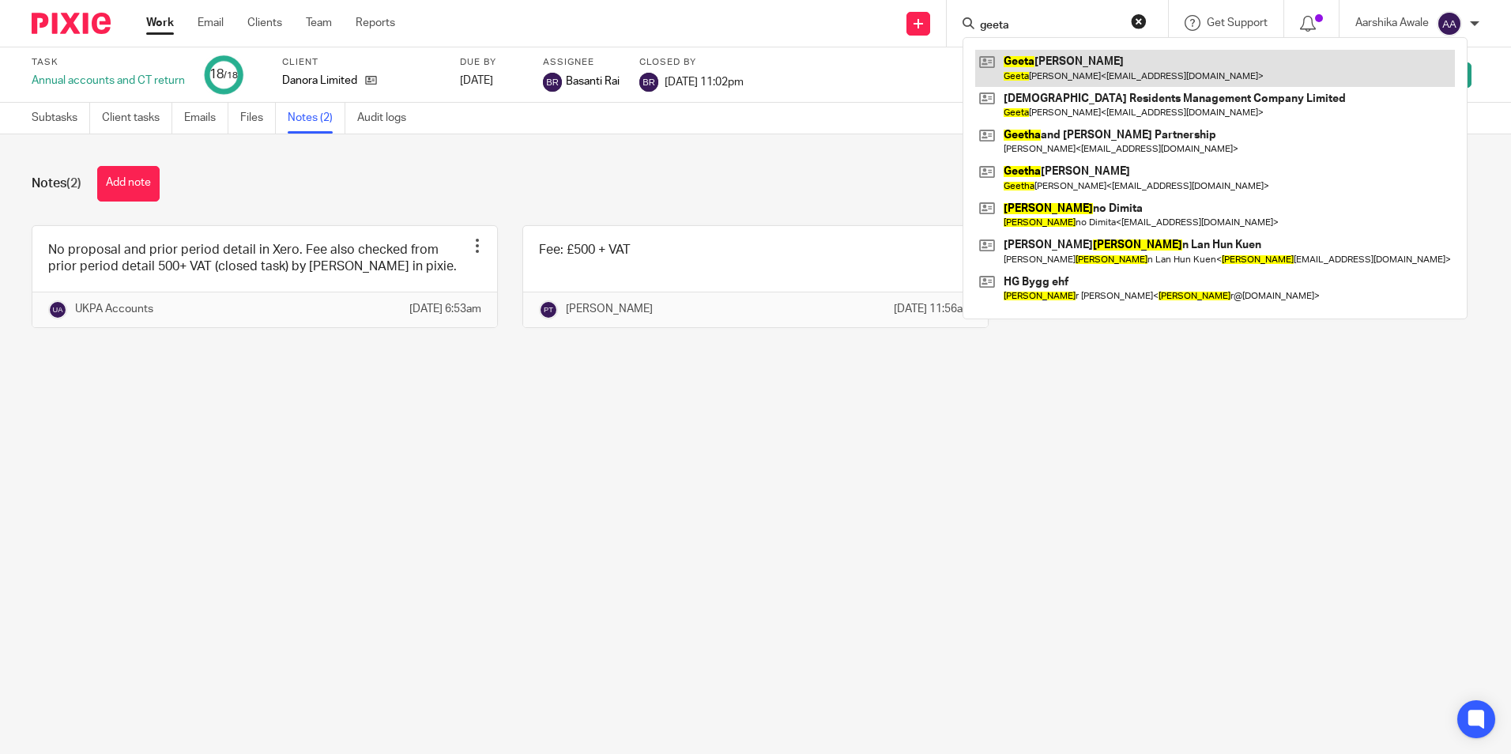
type input "geeta"
click at [1116, 59] on link at bounding box center [1215, 68] width 480 height 36
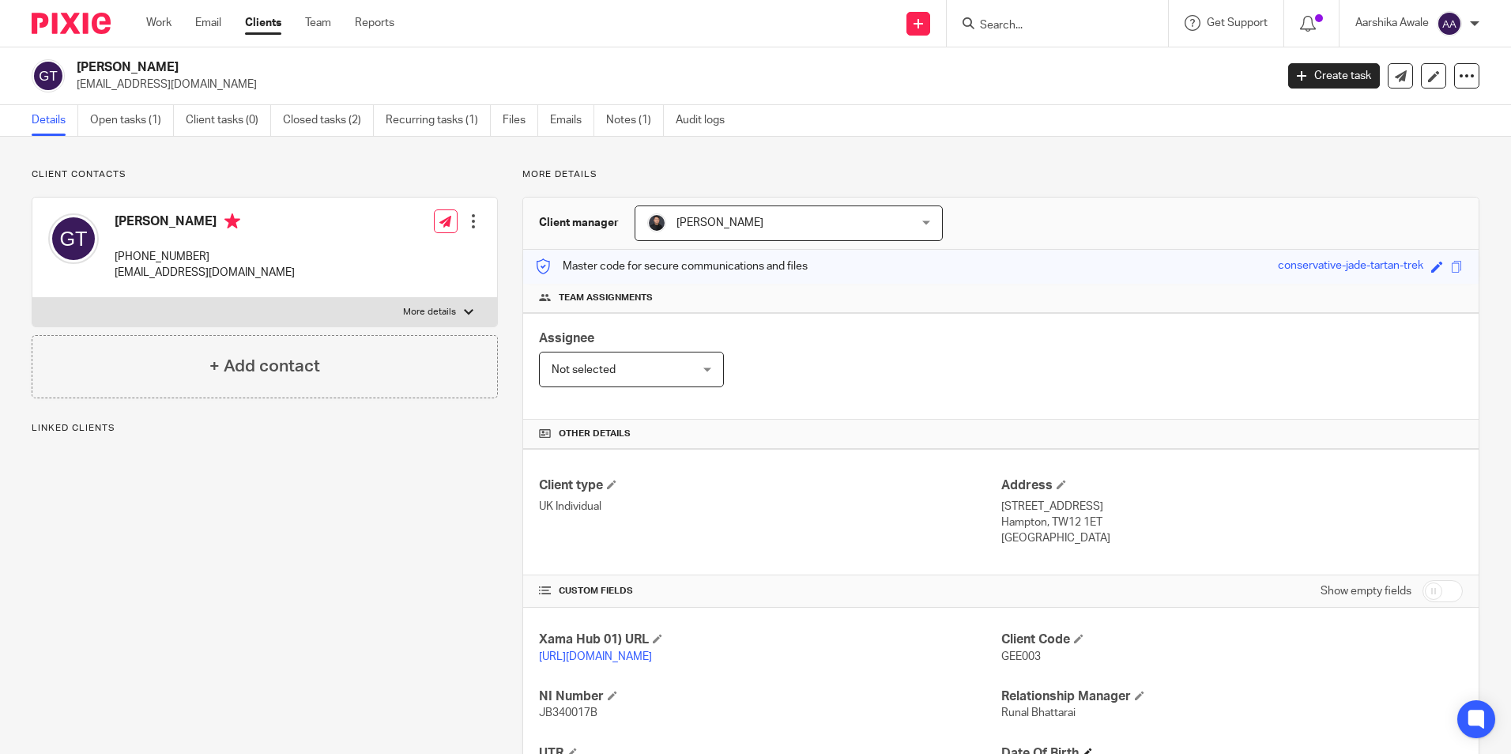
scroll to position [153, 0]
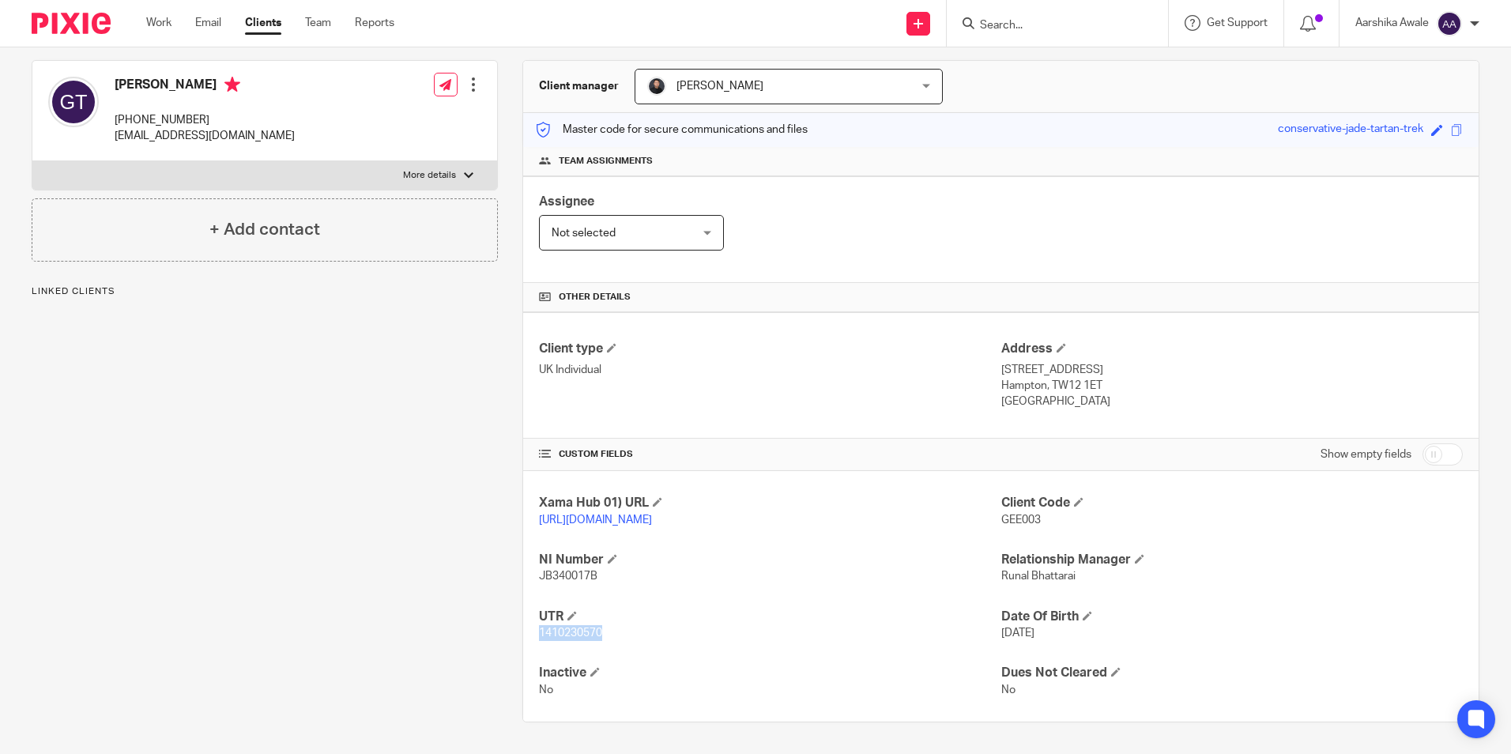
drag, startPoint x: 537, startPoint y: 628, endPoint x: 607, endPoint y: 632, distance: 70.5
click at [607, 632] on p "1410230570" at bounding box center [770, 633] width 462 height 16
copy span "1410230570"
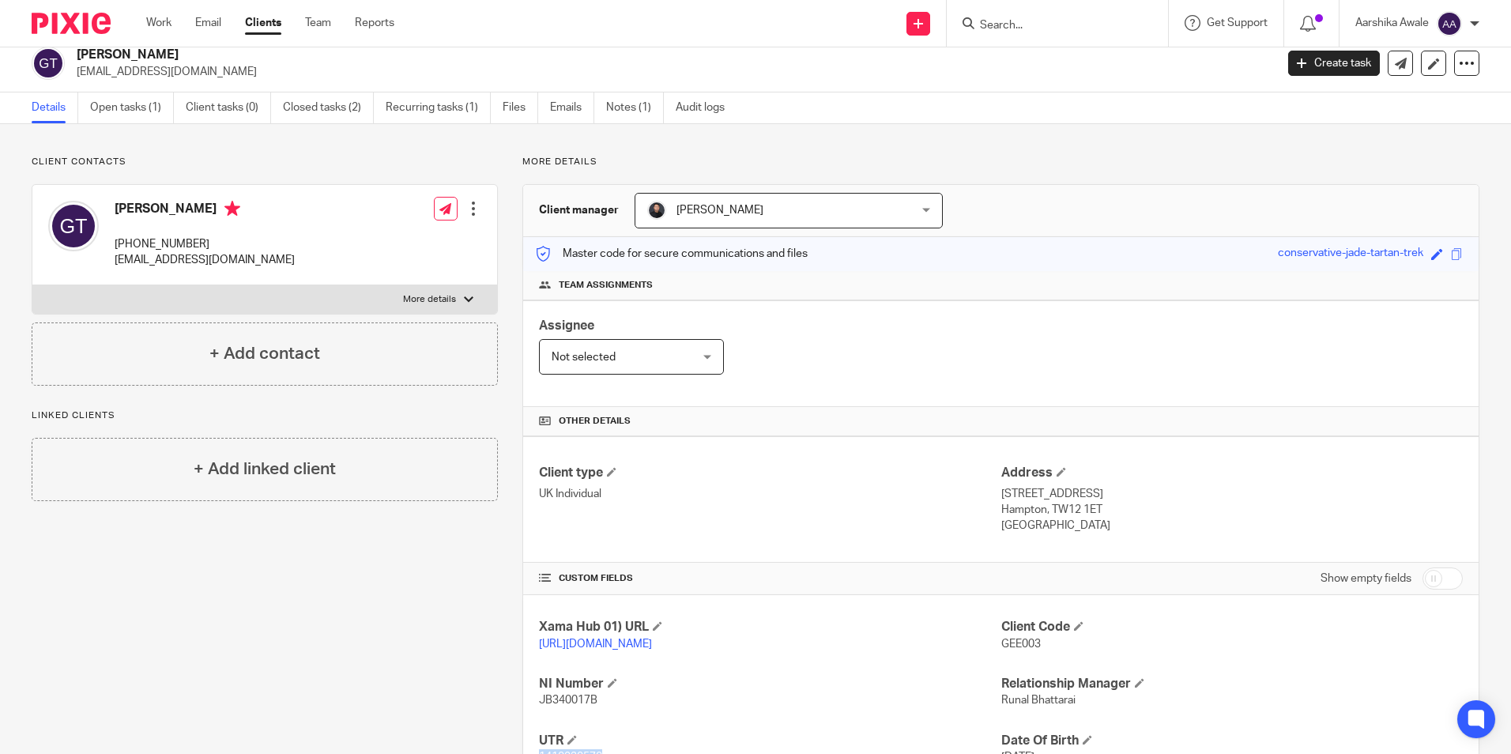
scroll to position [0, 0]
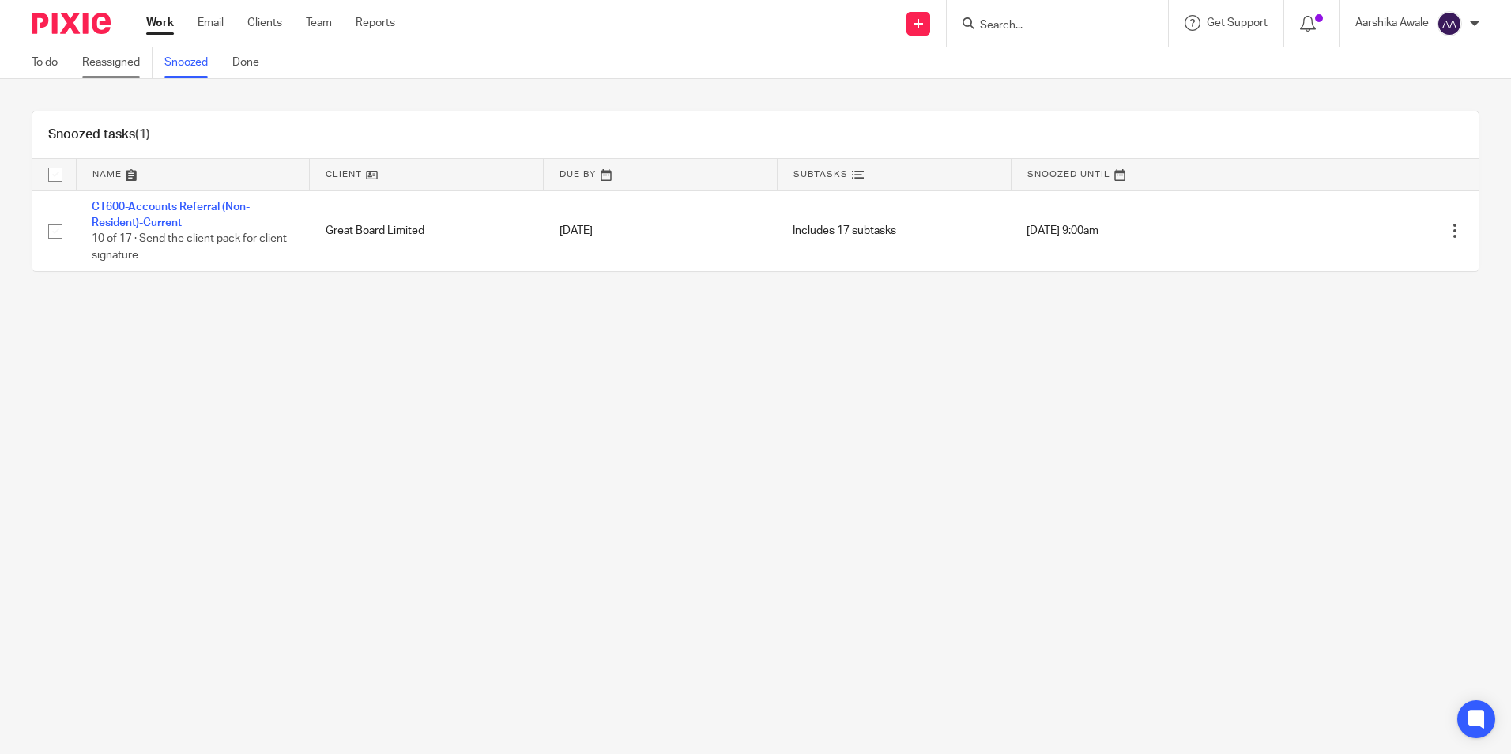
click at [102, 60] on link "Reassigned" at bounding box center [117, 62] width 70 height 31
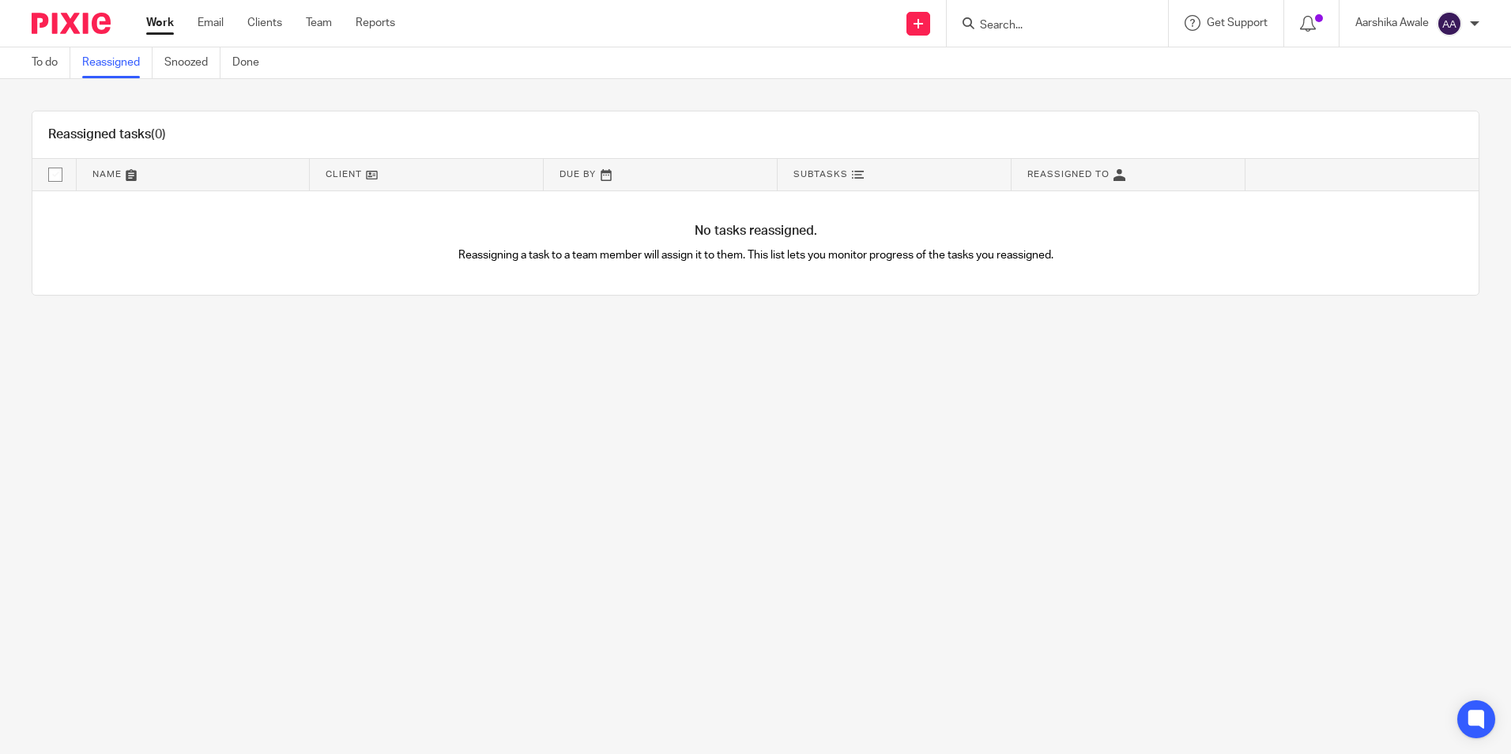
click at [231, 66] on ul "To do Reassigned Snoozed Done" at bounding box center [157, 62] width 251 height 31
click at [258, 66] on link "Done" at bounding box center [251, 62] width 39 height 31
click at [47, 59] on link "To do" at bounding box center [51, 62] width 39 height 31
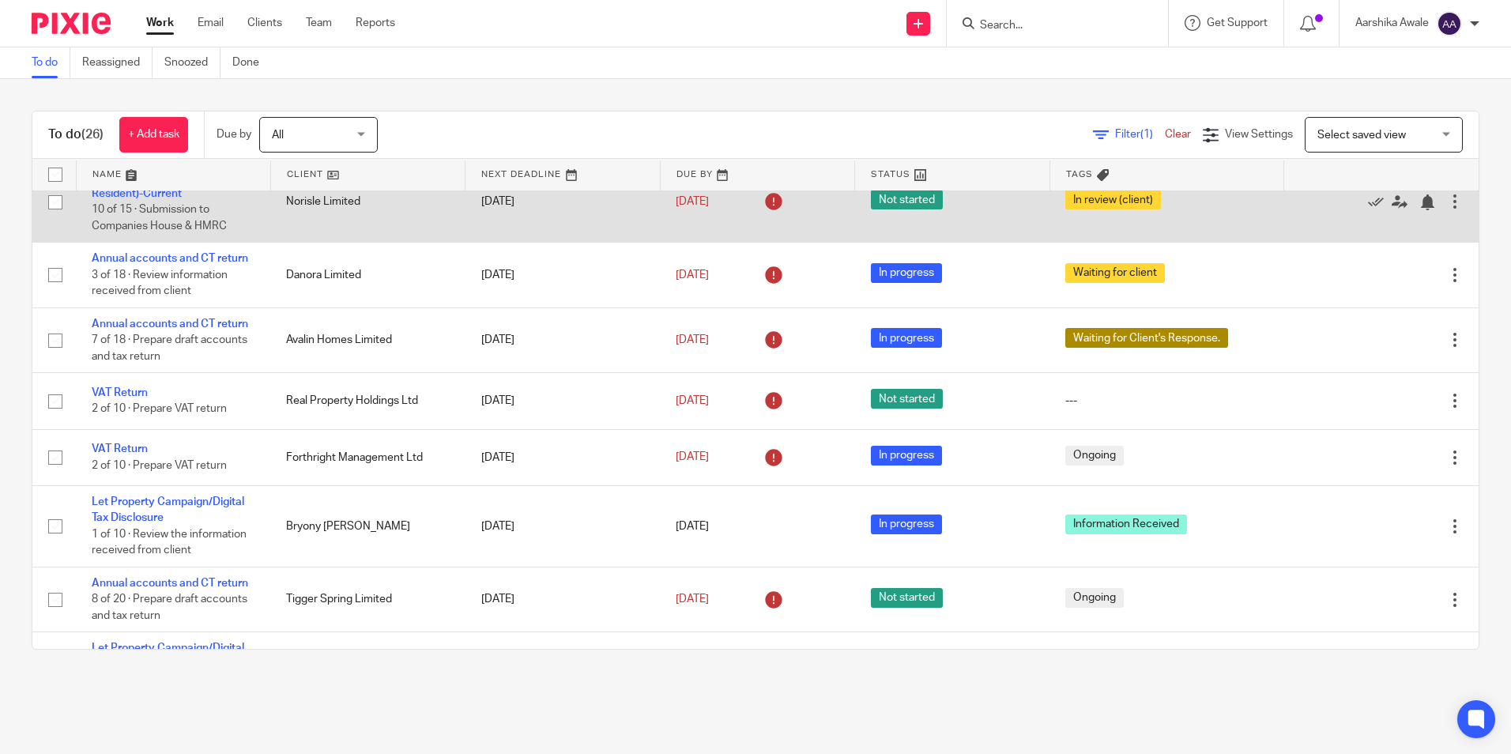
scroll to position [316, 0]
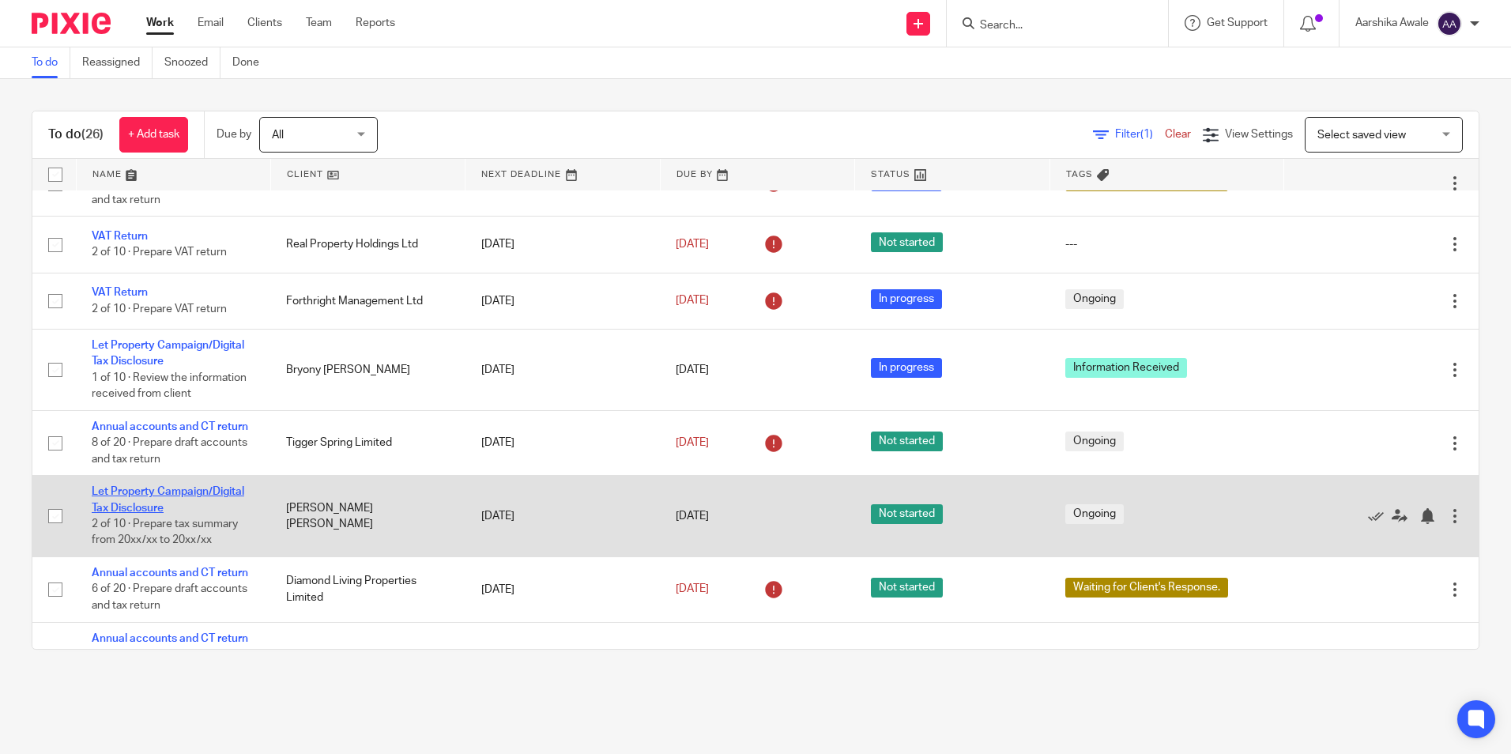
click at [130, 489] on link "Let Property Campaign/Digital Tax Disclosure" at bounding box center [168, 499] width 153 height 27
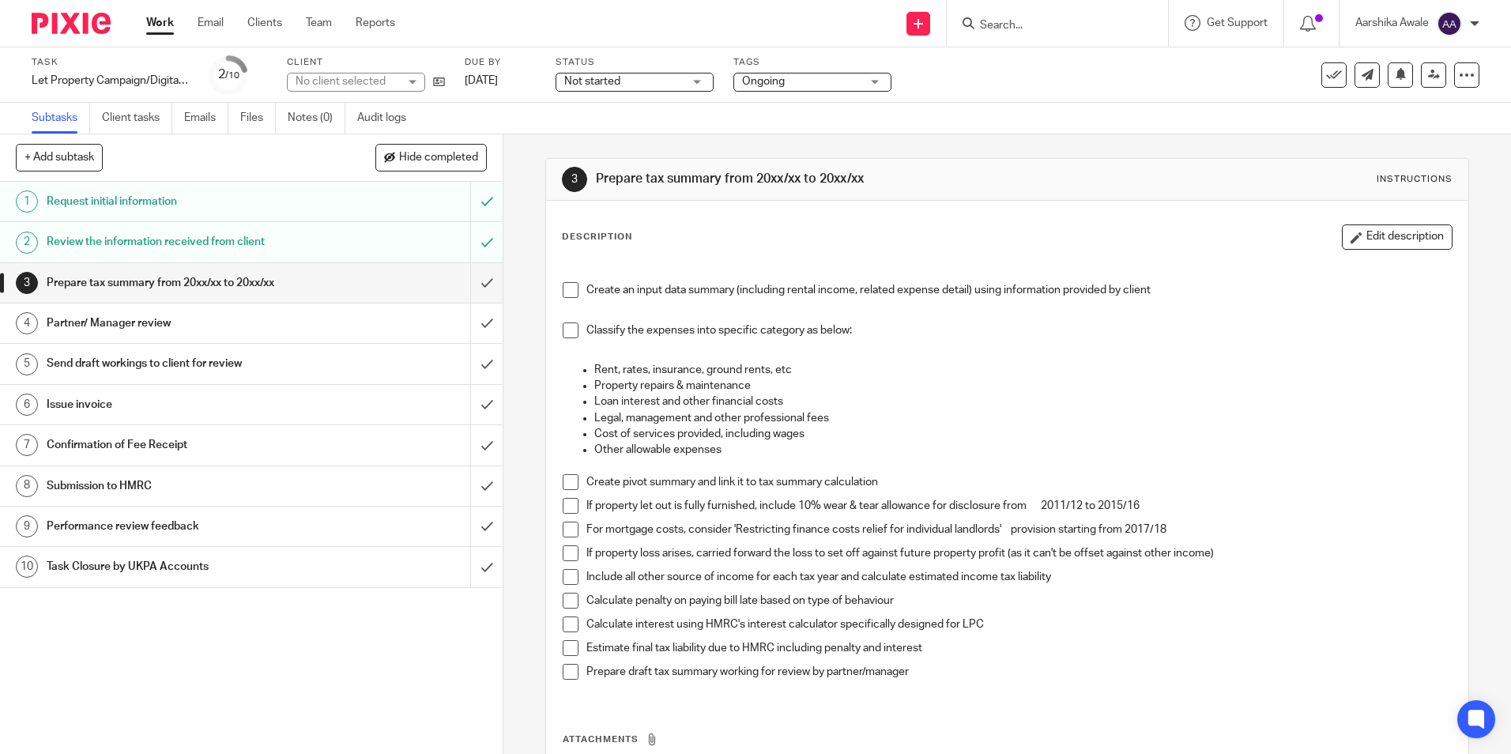
click at [255, 248] on h1 "Review the information received from client" at bounding box center [183, 242] width 272 height 24
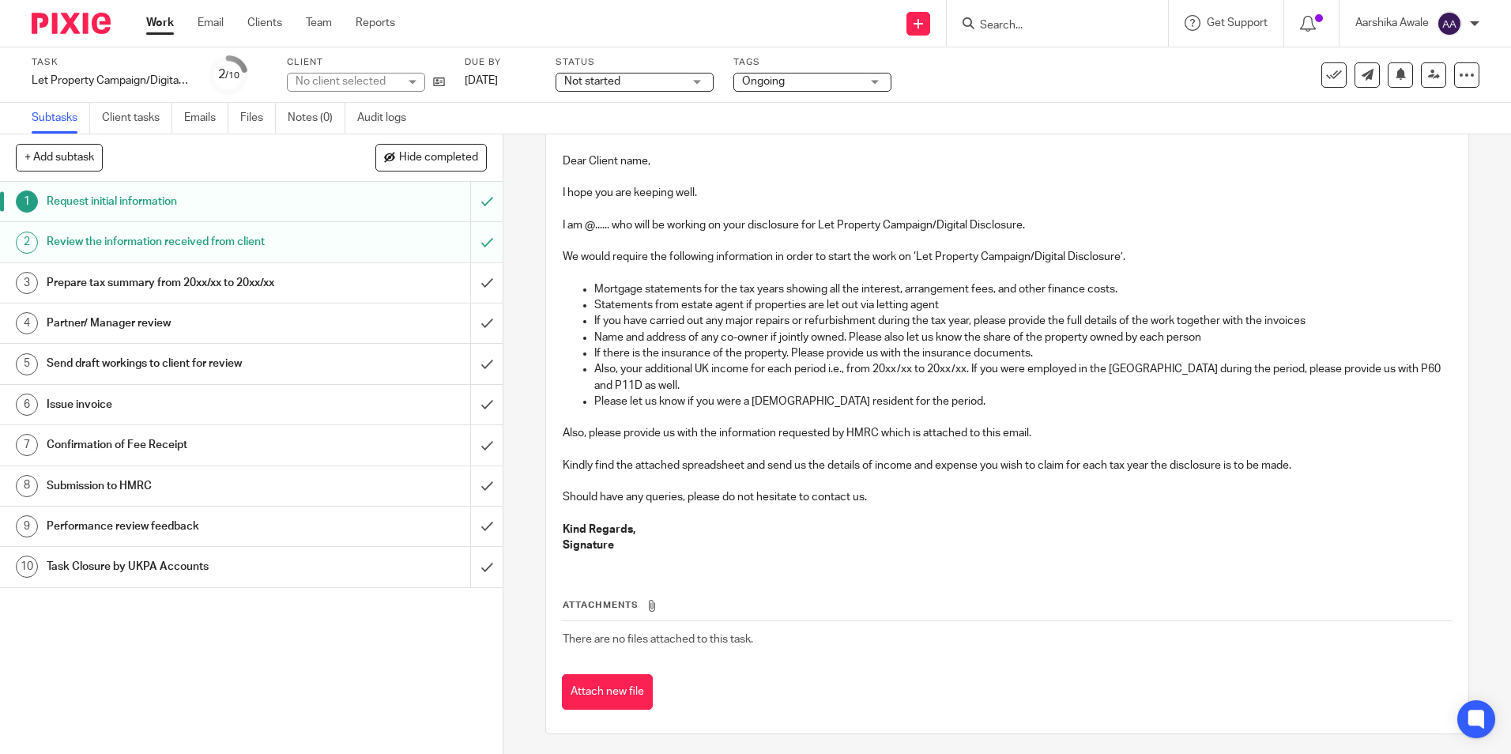
scroll to position [165, 0]
